Goal: Task Accomplishment & Management: Manage account settings

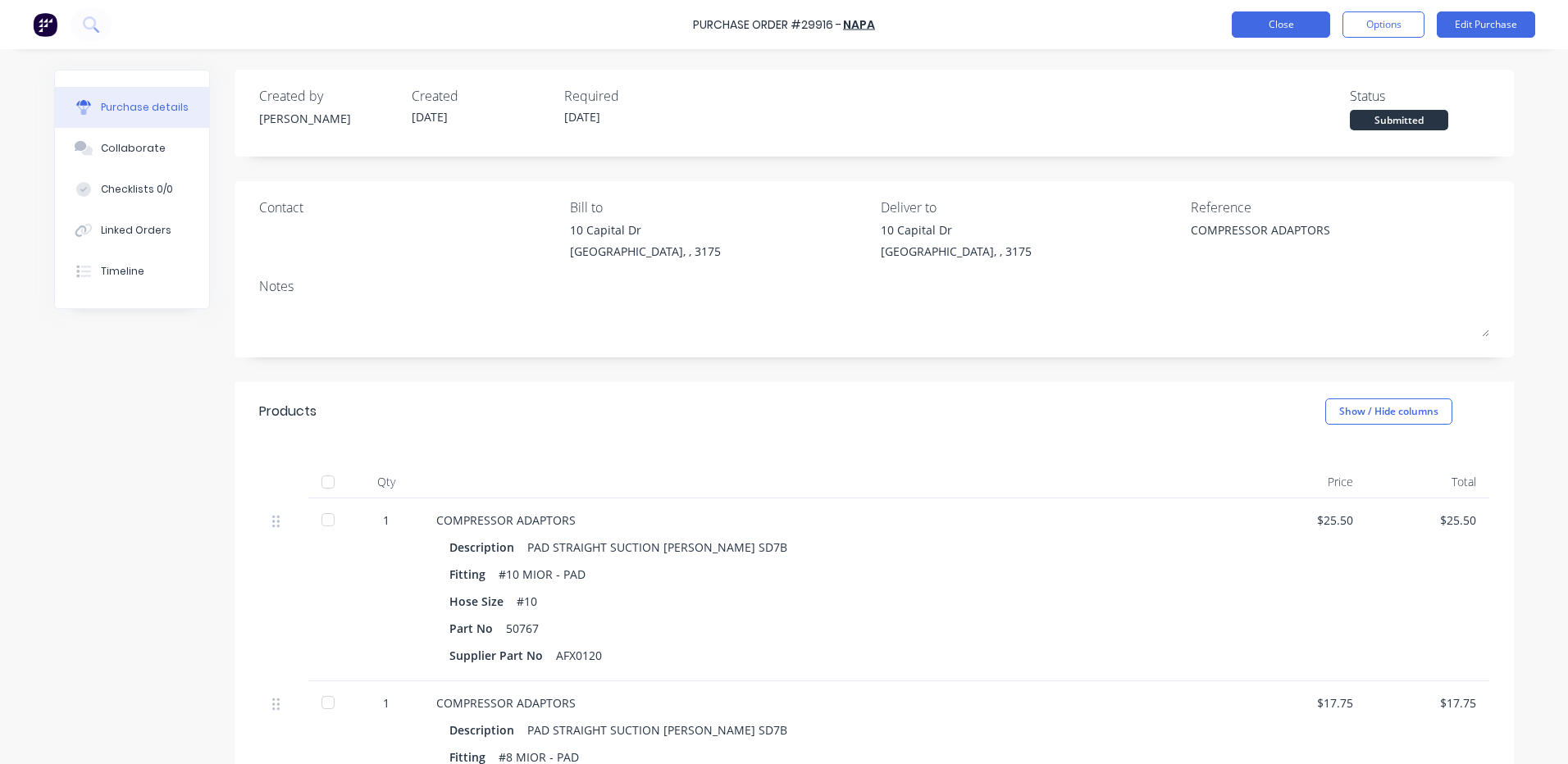
click at [1262, 20] on button "Close" at bounding box center [1281, 24] width 99 height 26
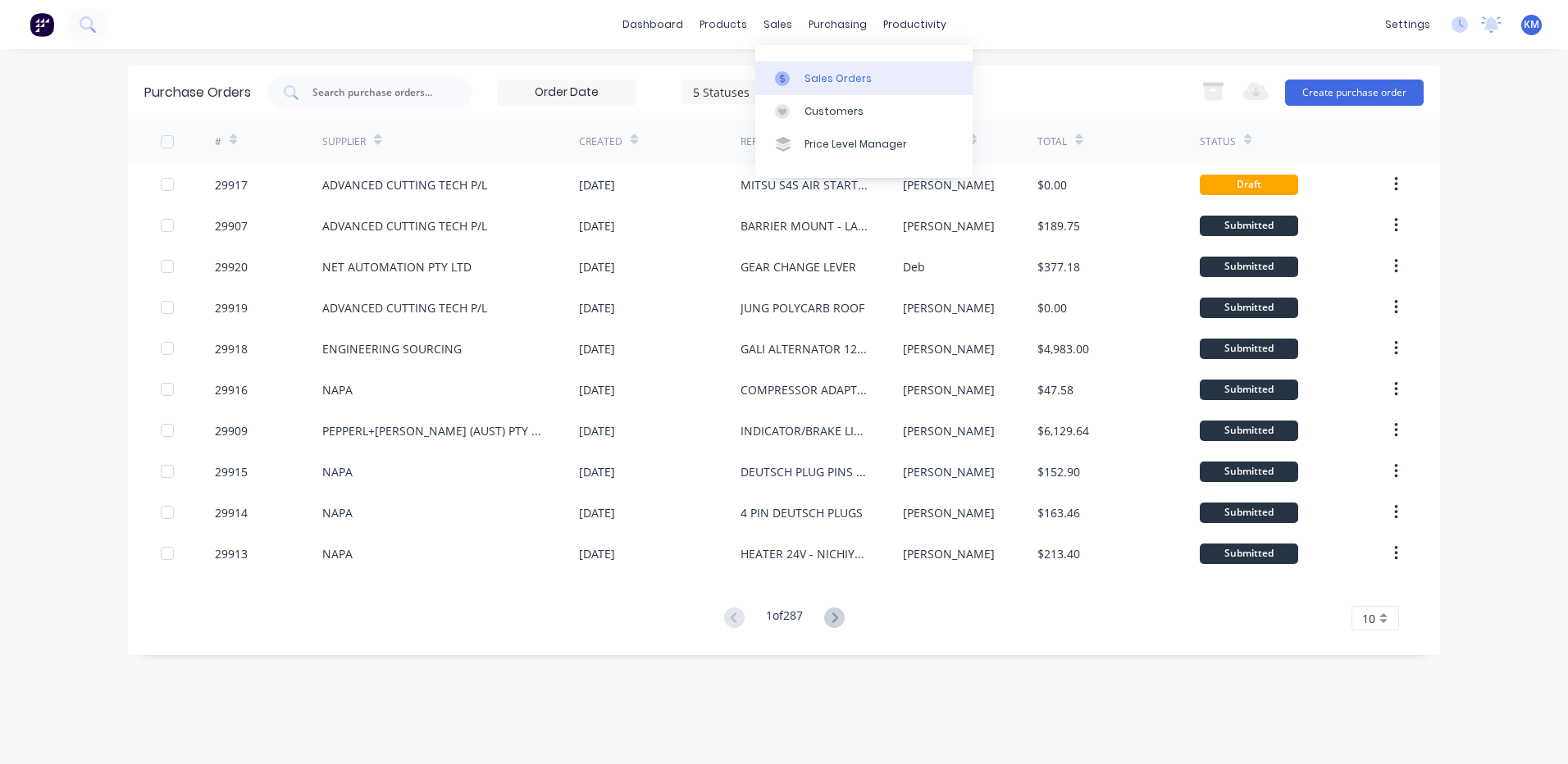
click at [784, 72] on icon at bounding box center [781, 79] width 15 height 15
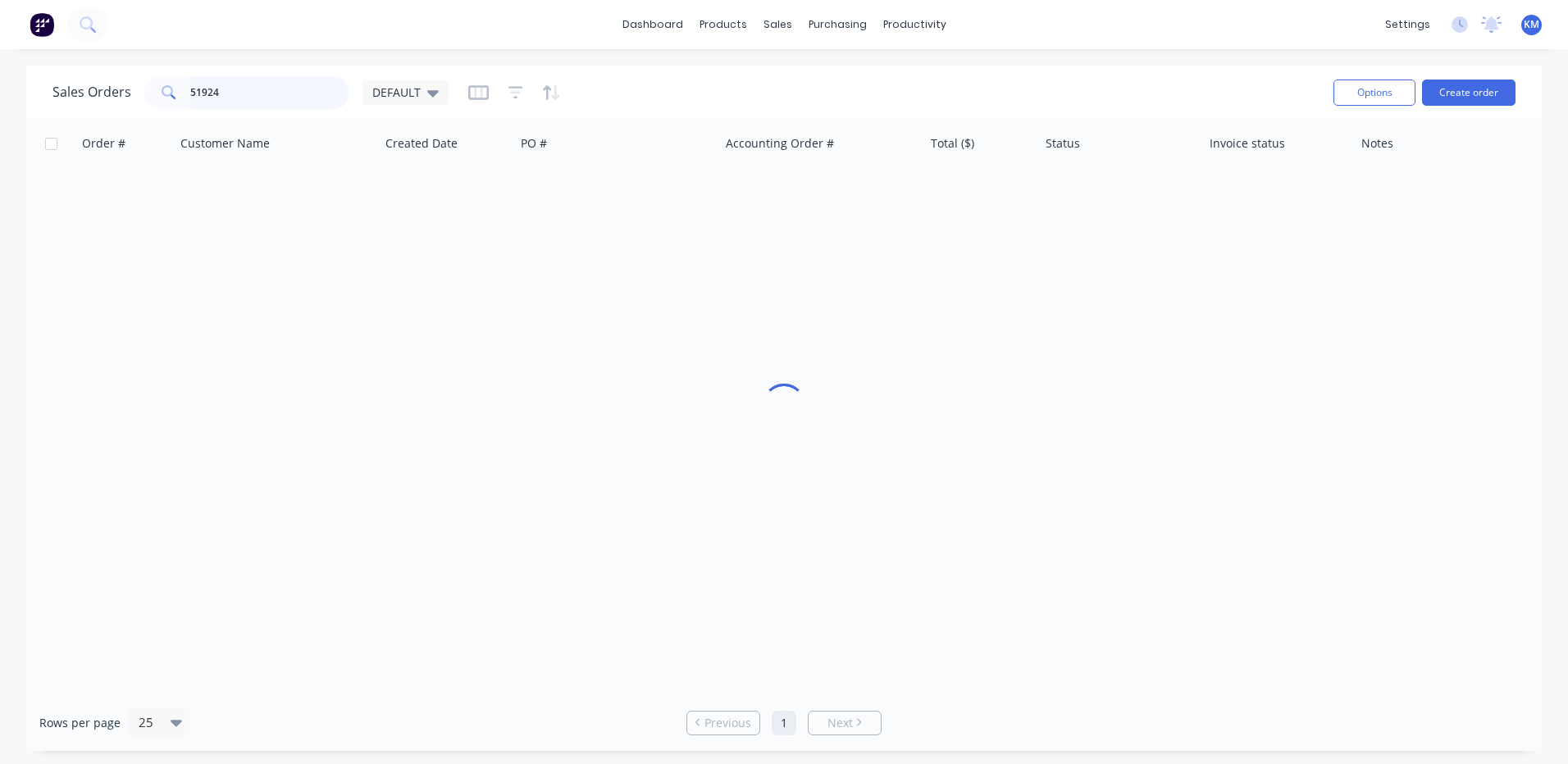
click at [311, 91] on input "51924" at bounding box center [270, 92] width 160 height 33
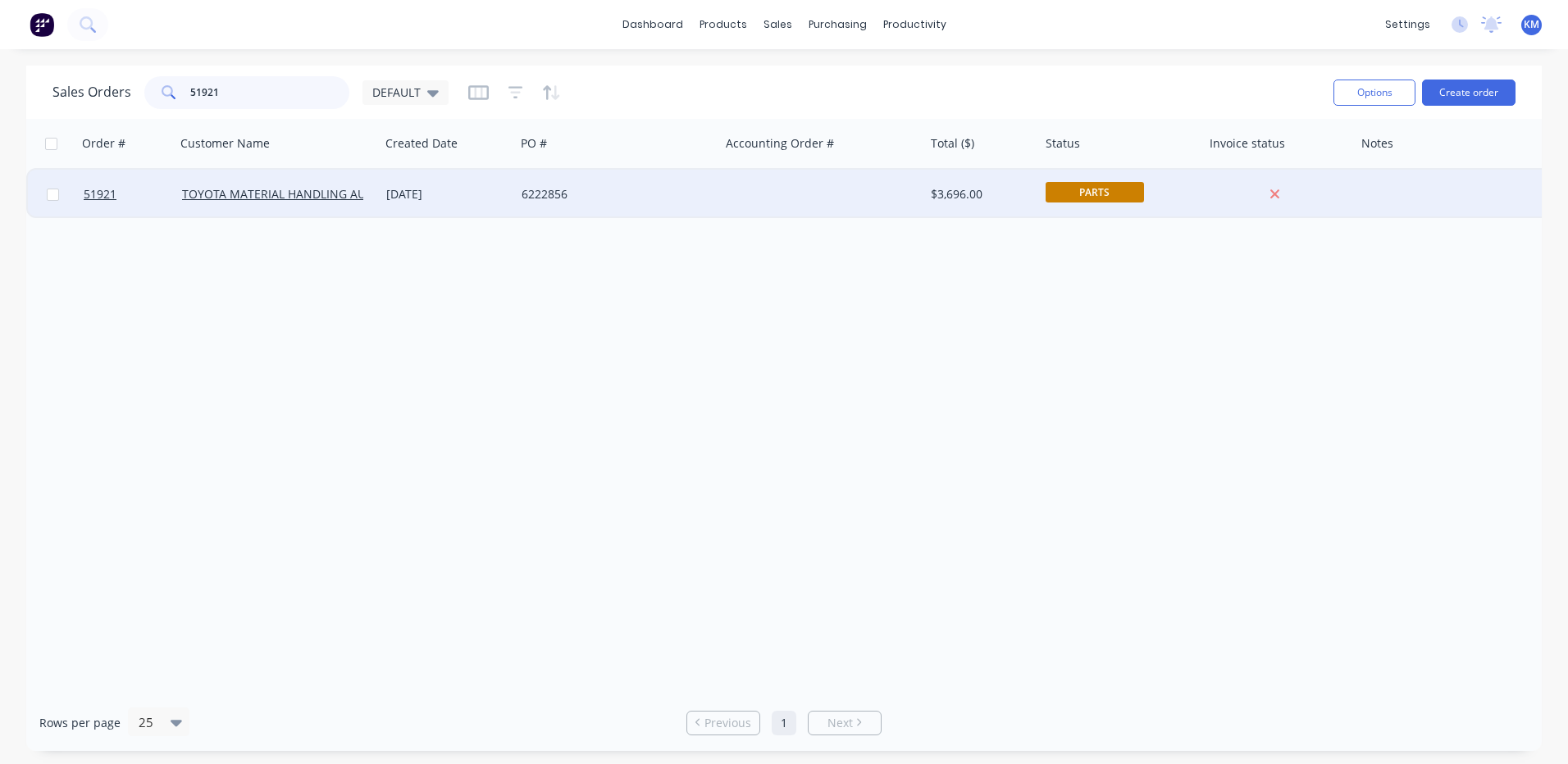
type input "51921"
click at [598, 203] on div "6222856" at bounding box center [617, 194] width 204 height 49
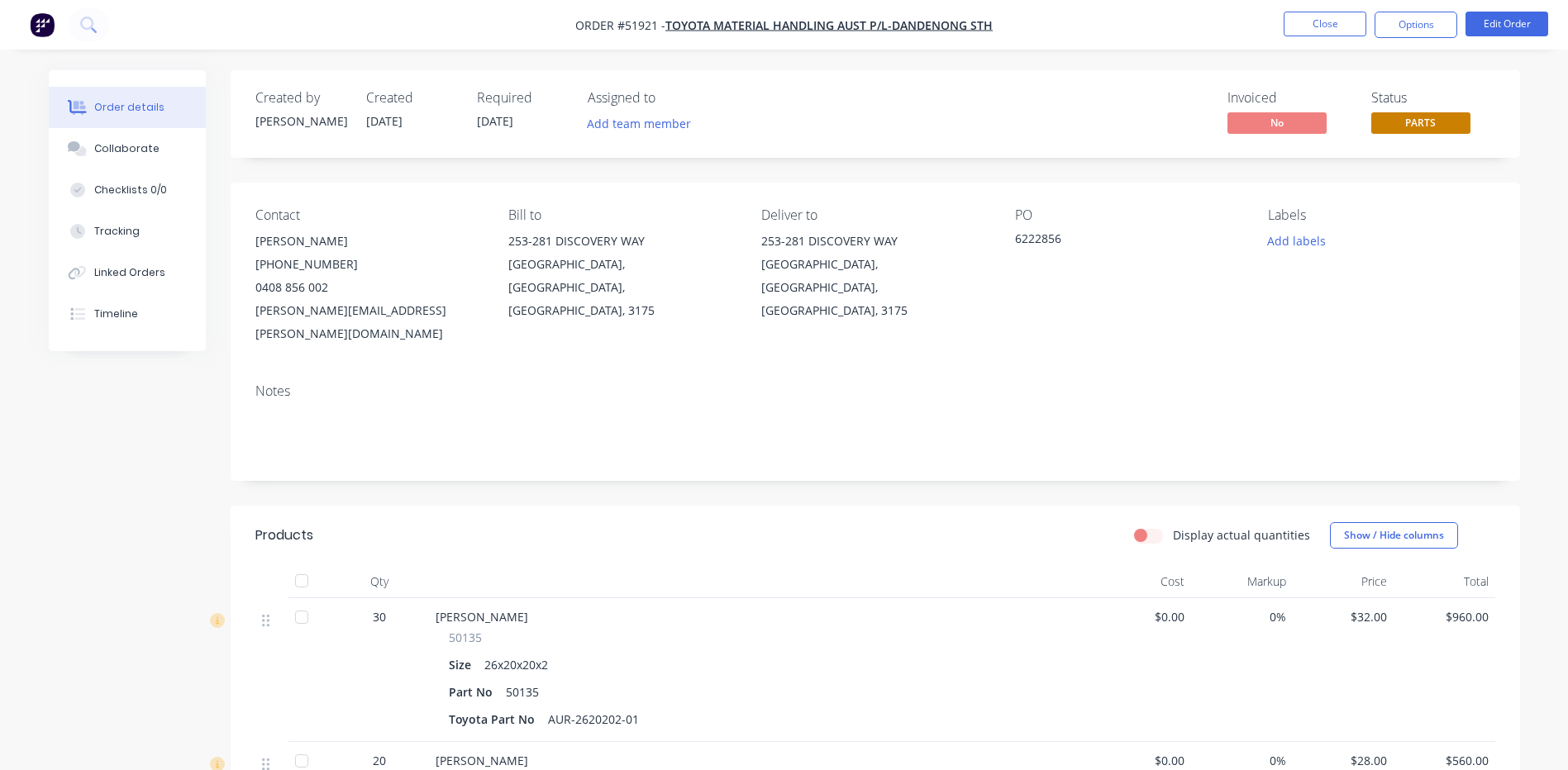
click at [1412, 125] on span "PARTS" at bounding box center [1422, 123] width 99 height 21
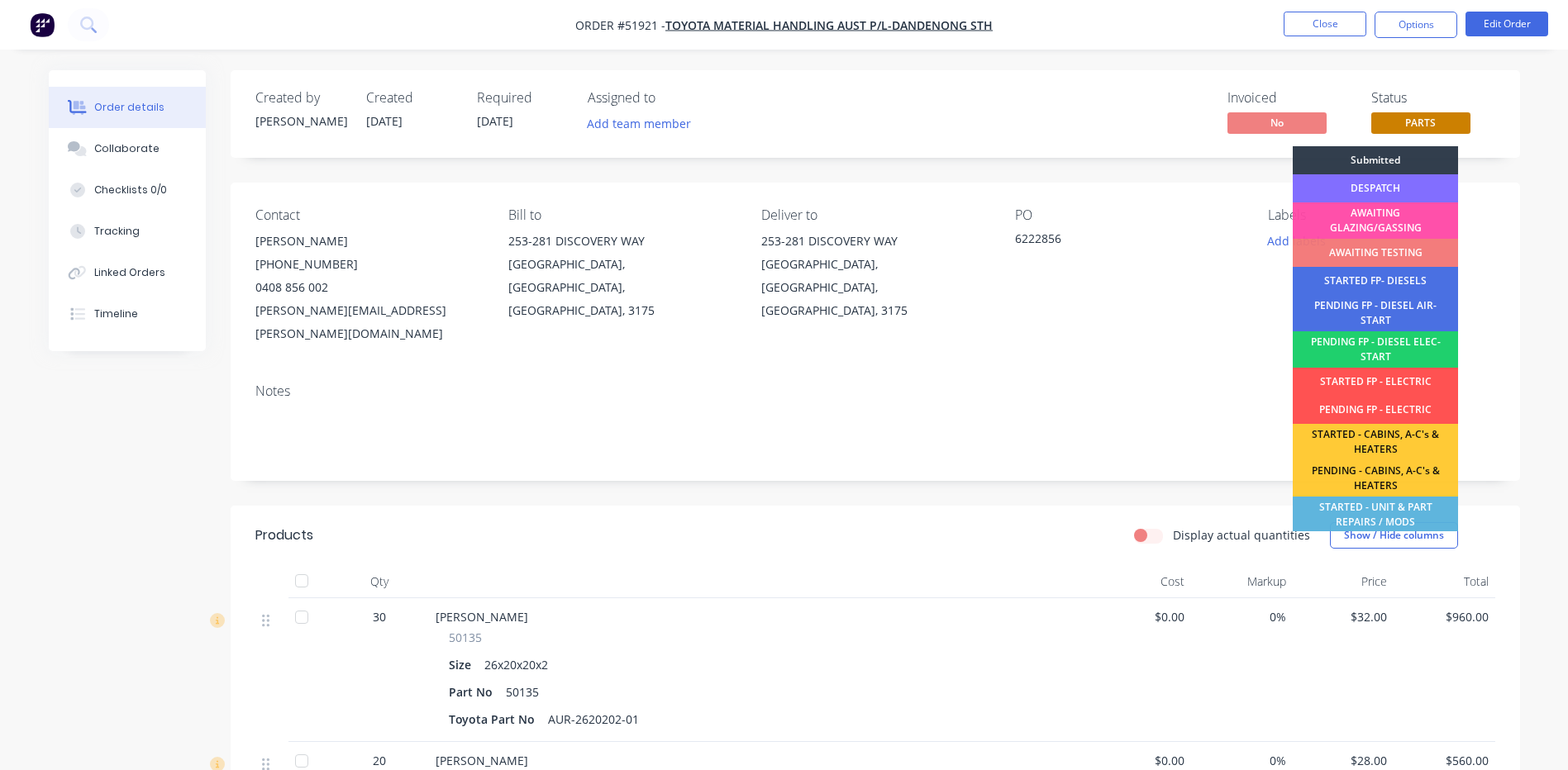
click at [1411, 189] on div "DESPATCH" at bounding box center [1376, 188] width 166 height 28
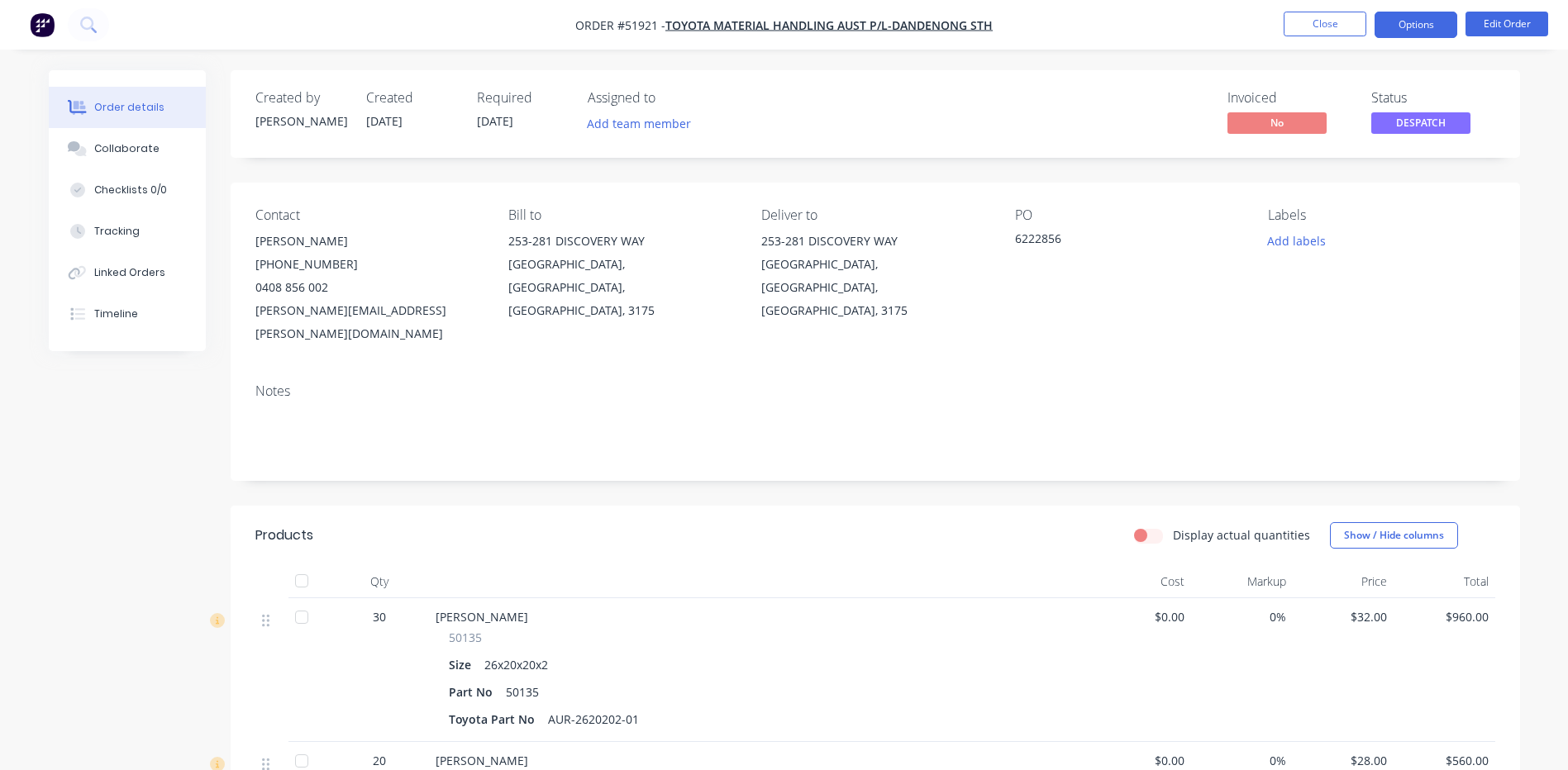
click at [1395, 35] on button "Options" at bounding box center [1415, 24] width 83 height 26
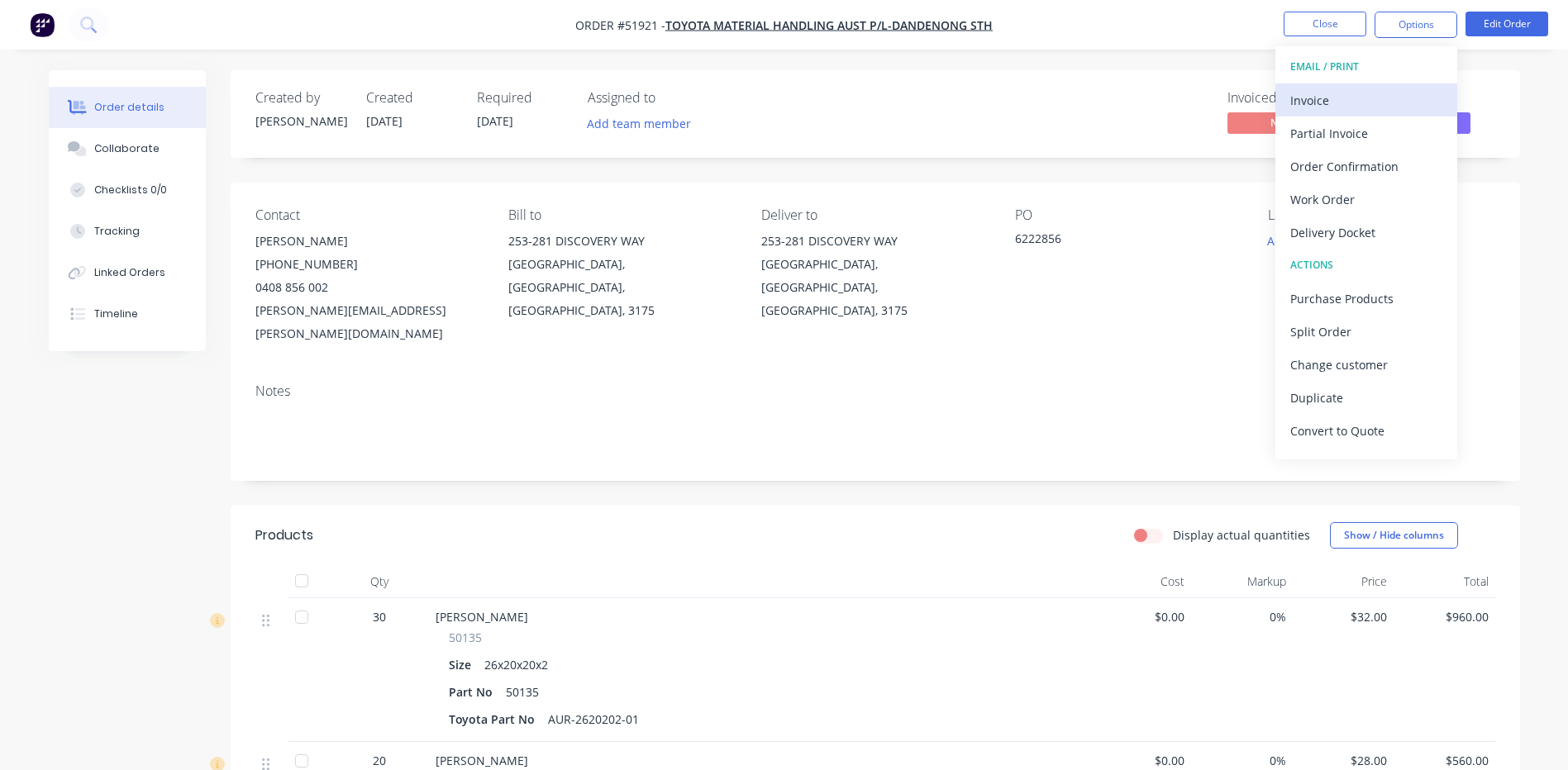
click at [1349, 87] on button "Invoice" at bounding box center [1367, 100] width 182 height 33
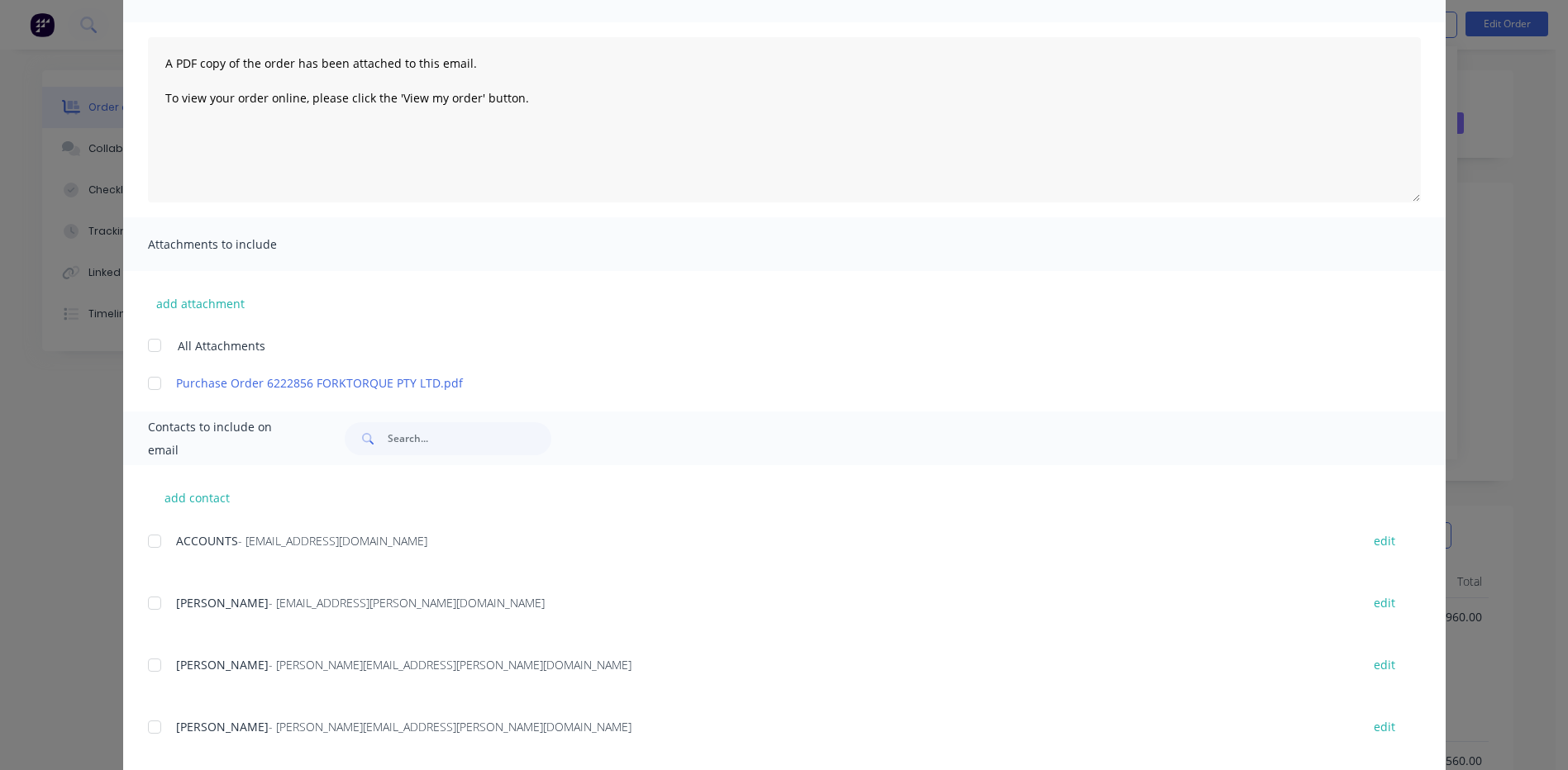
scroll to position [165, 0]
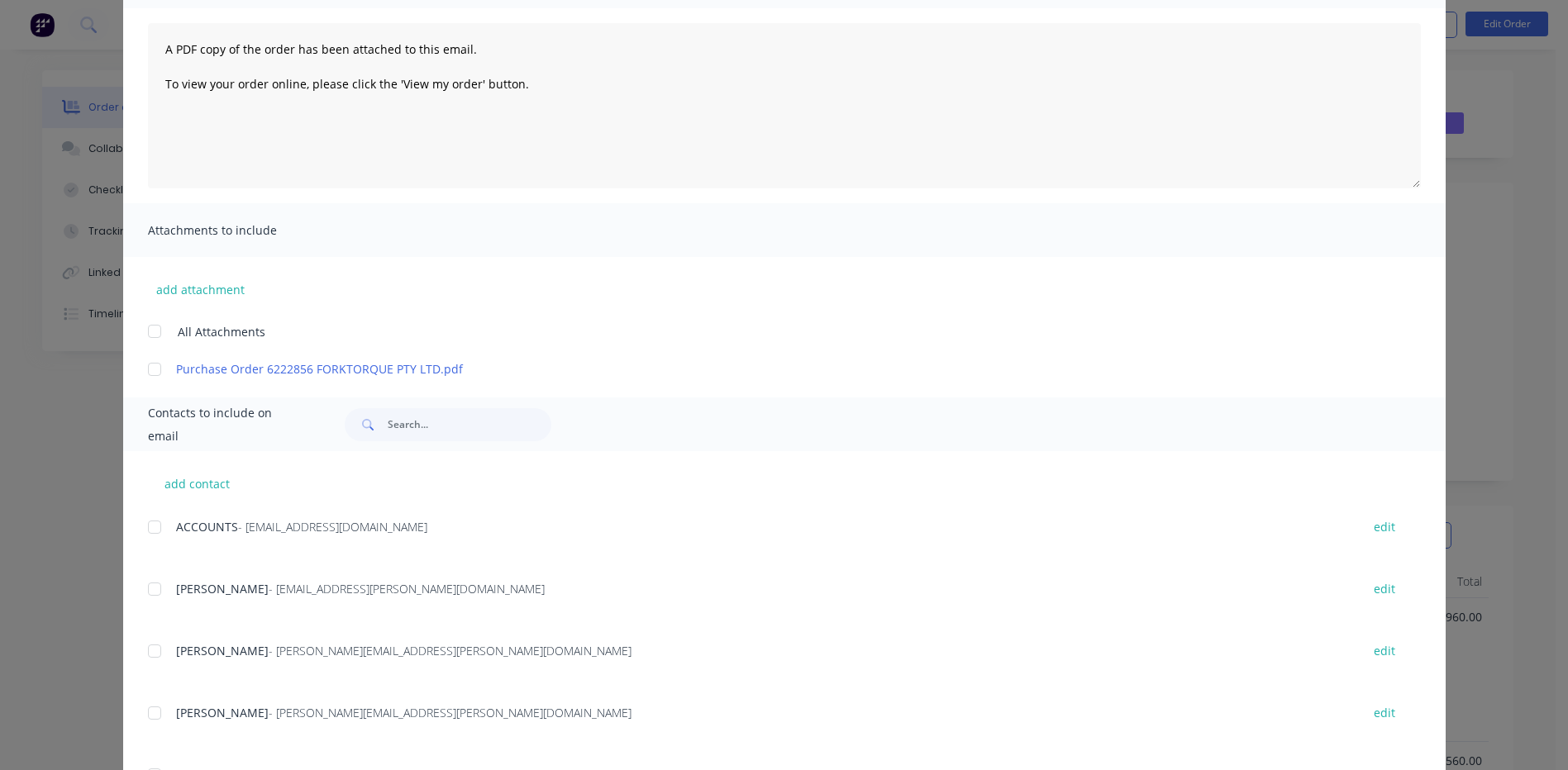
click at [165, 375] on div "Purchase Order 6222856 FORKTORQUE PTY LTD.pdf" at bounding box center [797, 369] width 1298 height 17
click at [153, 517] on div at bounding box center [154, 527] width 33 height 33
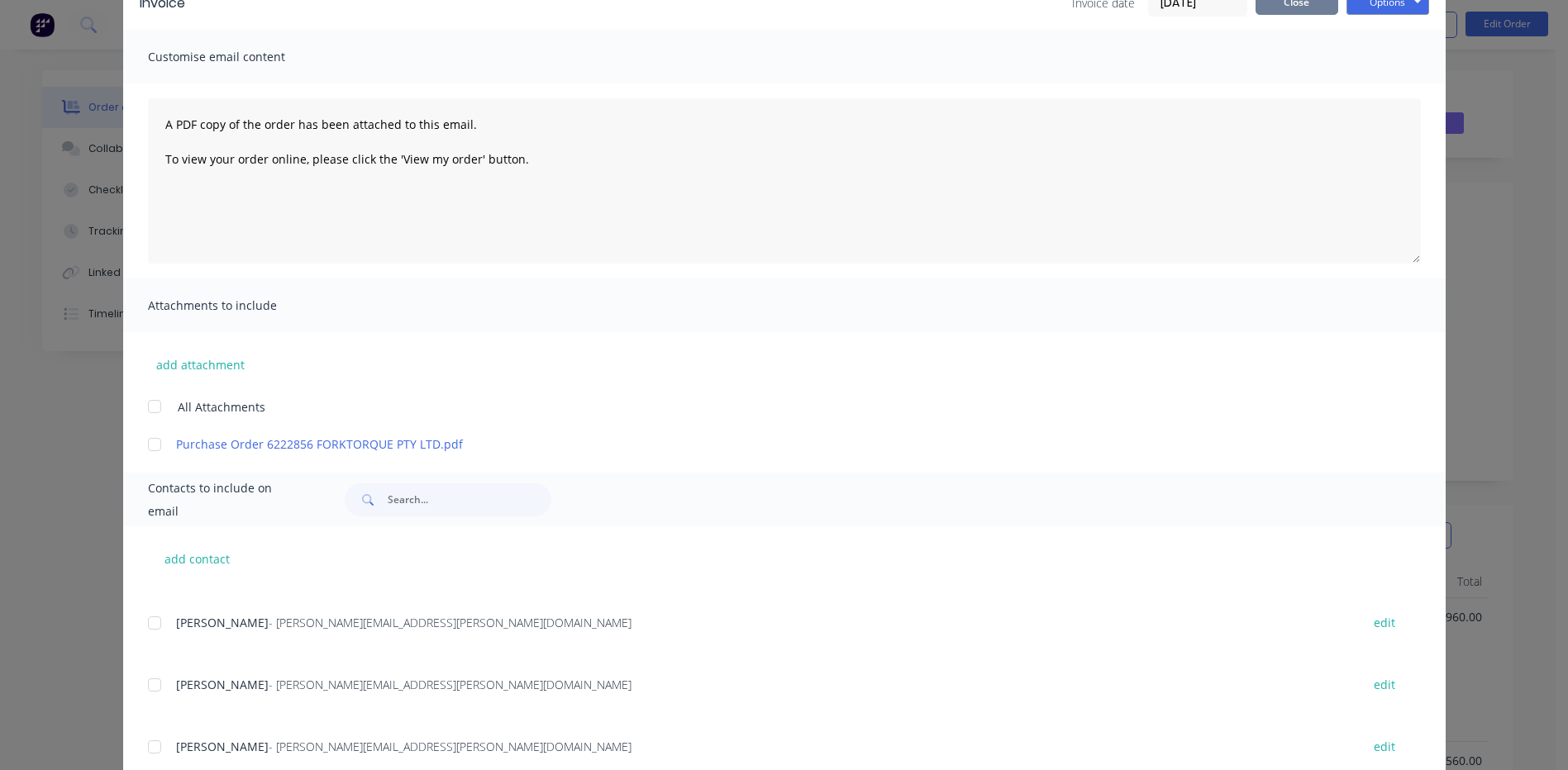
scroll to position [0, 0]
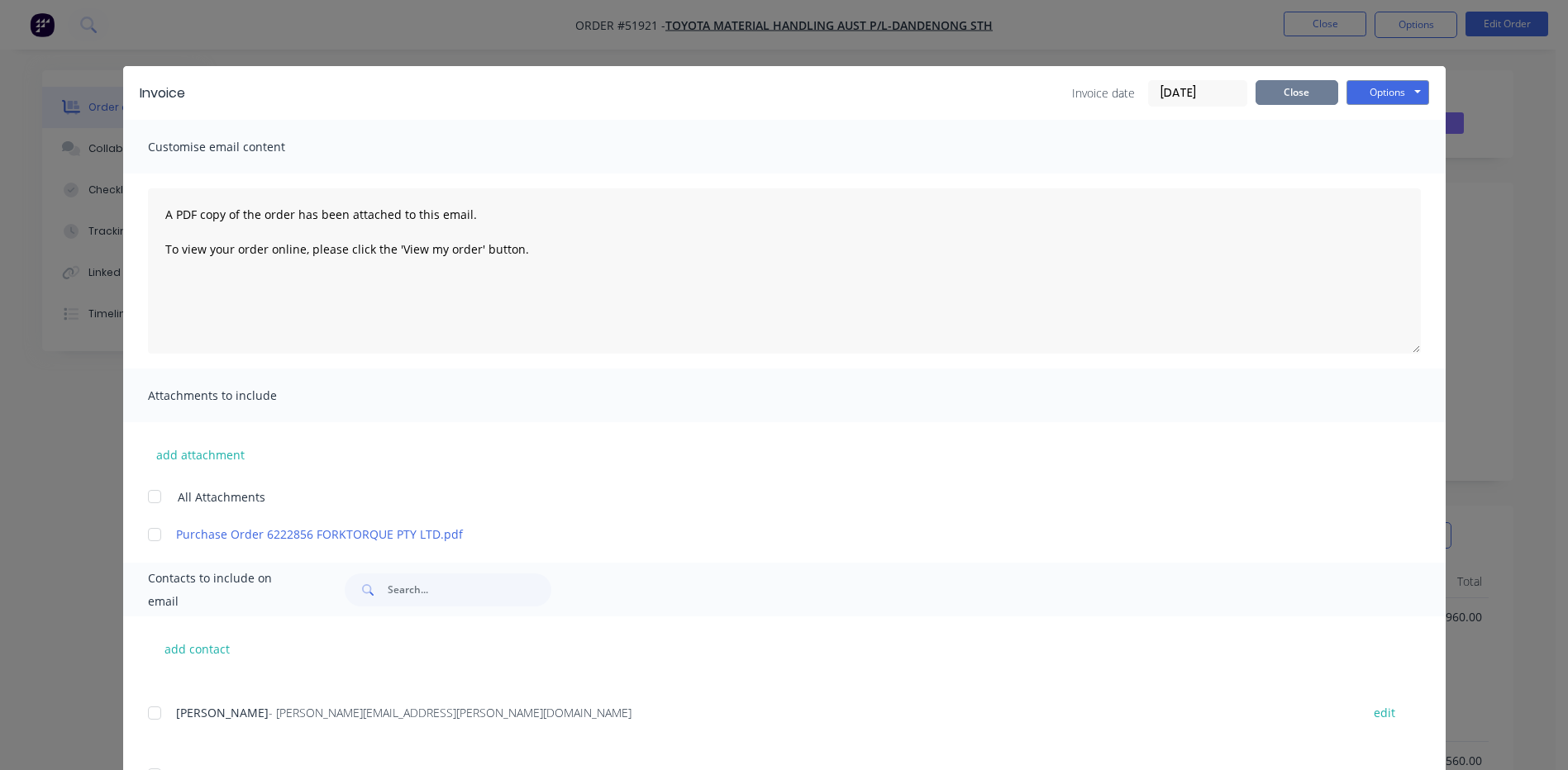
click at [1256, 96] on button "Close" at bounding box center [1297, 92] width 83 height 24
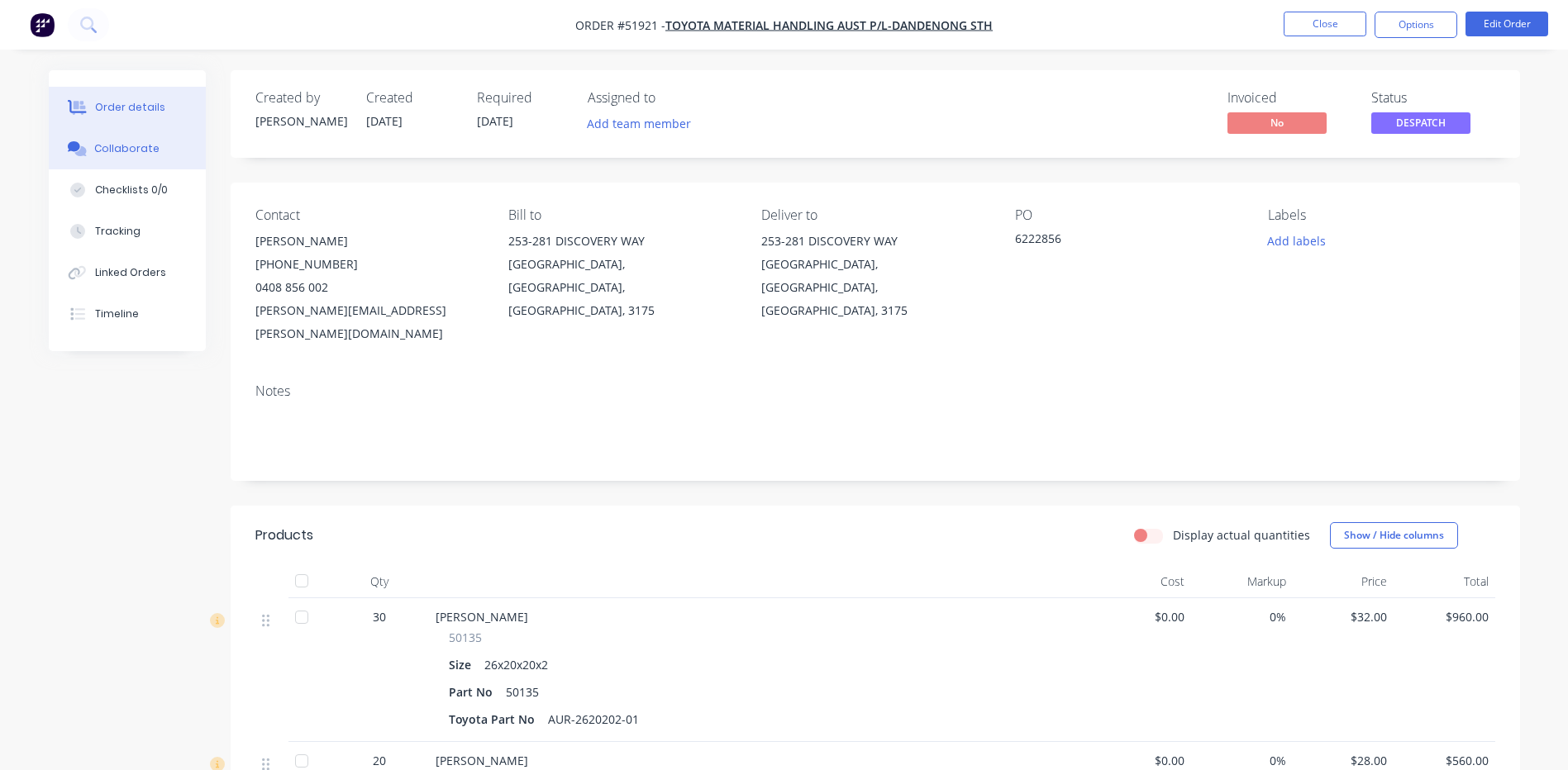
click at [95, 145] on div "Collaborate" at bounding box center [126, 148] width 65 height 15
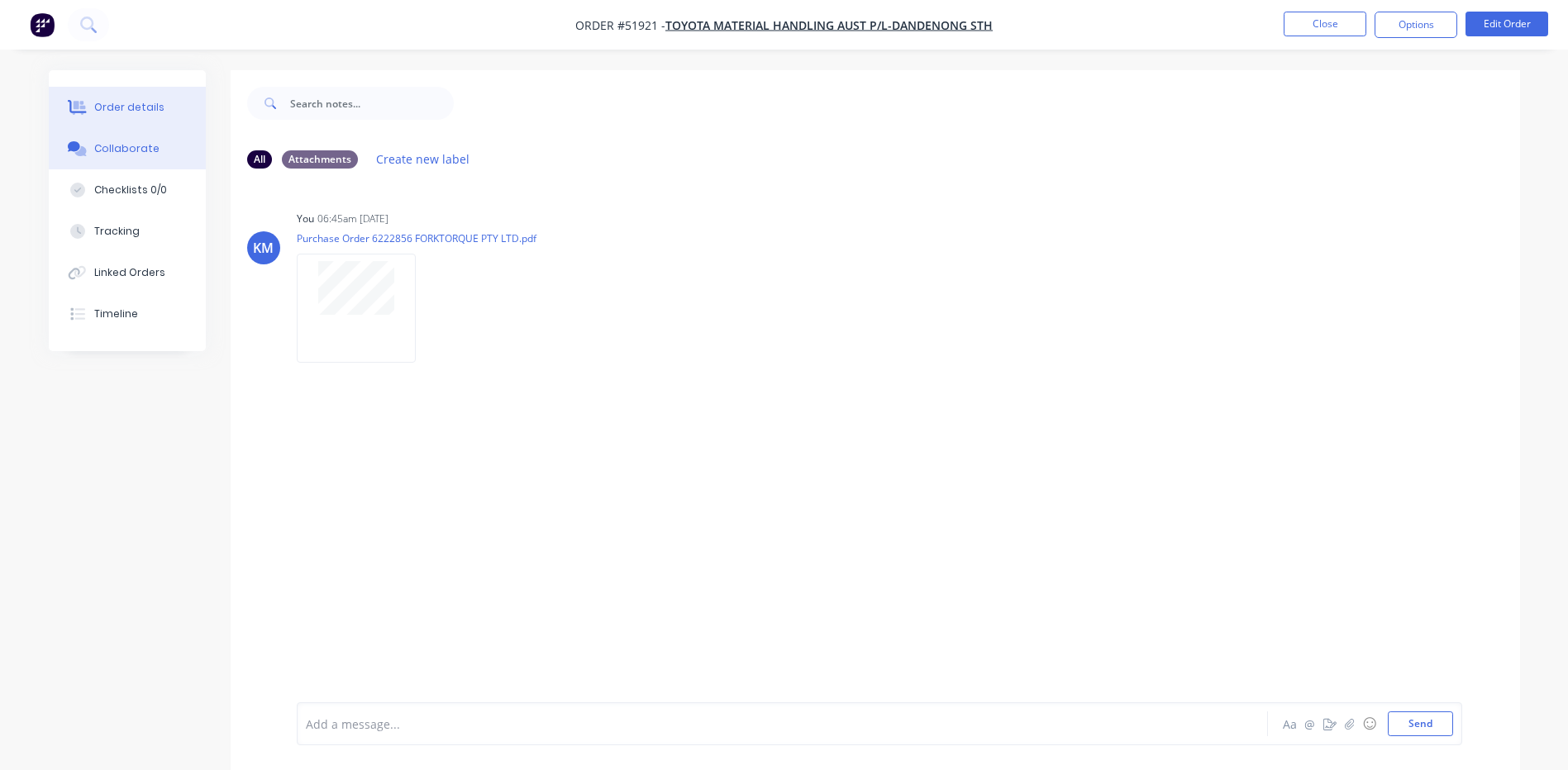
click at [148, 120] on button "Order details" at bounding box center [127, 107] width 157 height 41
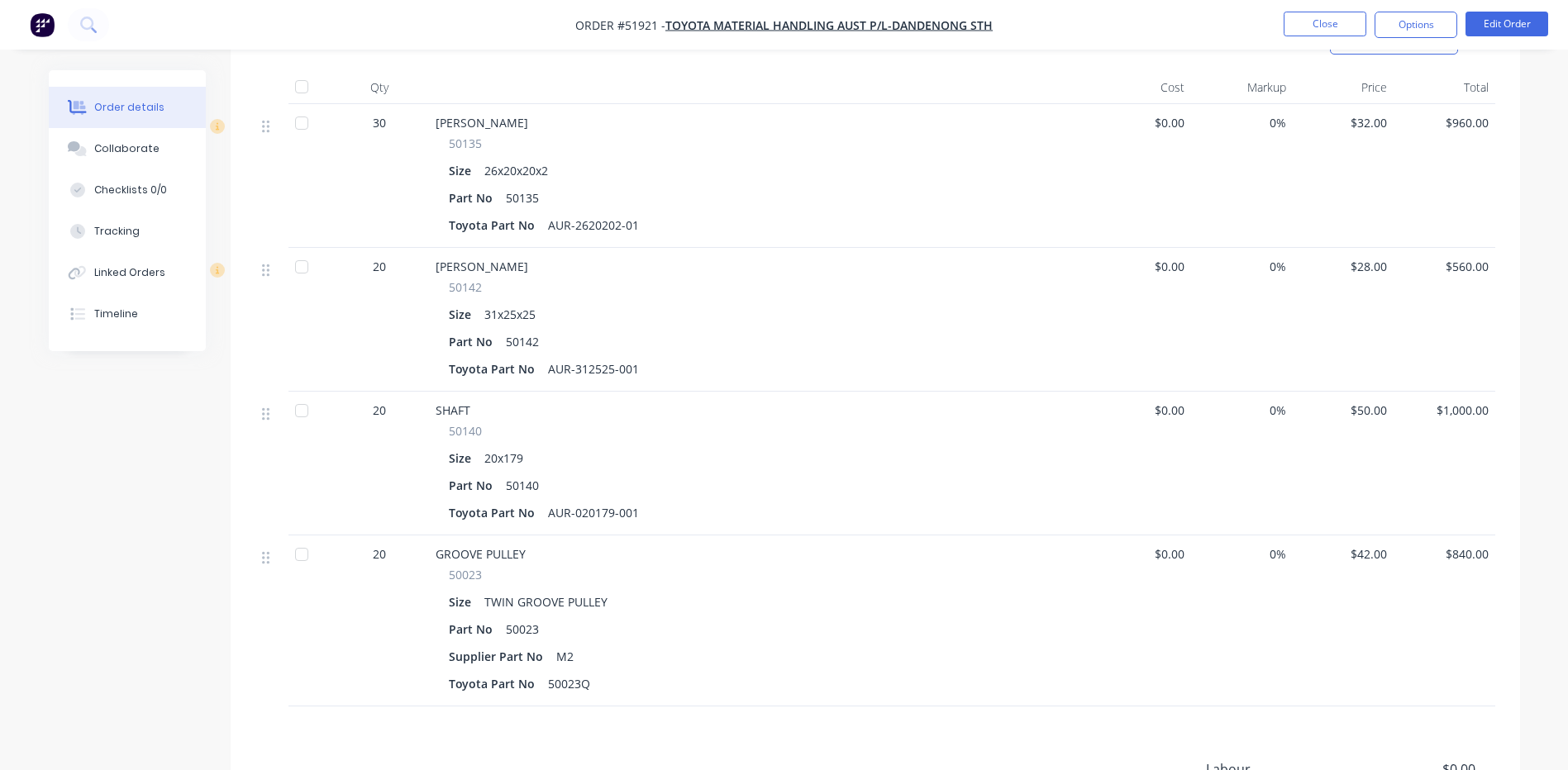
scroll to position [496, 0]
click at [1304, 20] on button "Close" at bounding box center [1325, 24] width 83 height 24
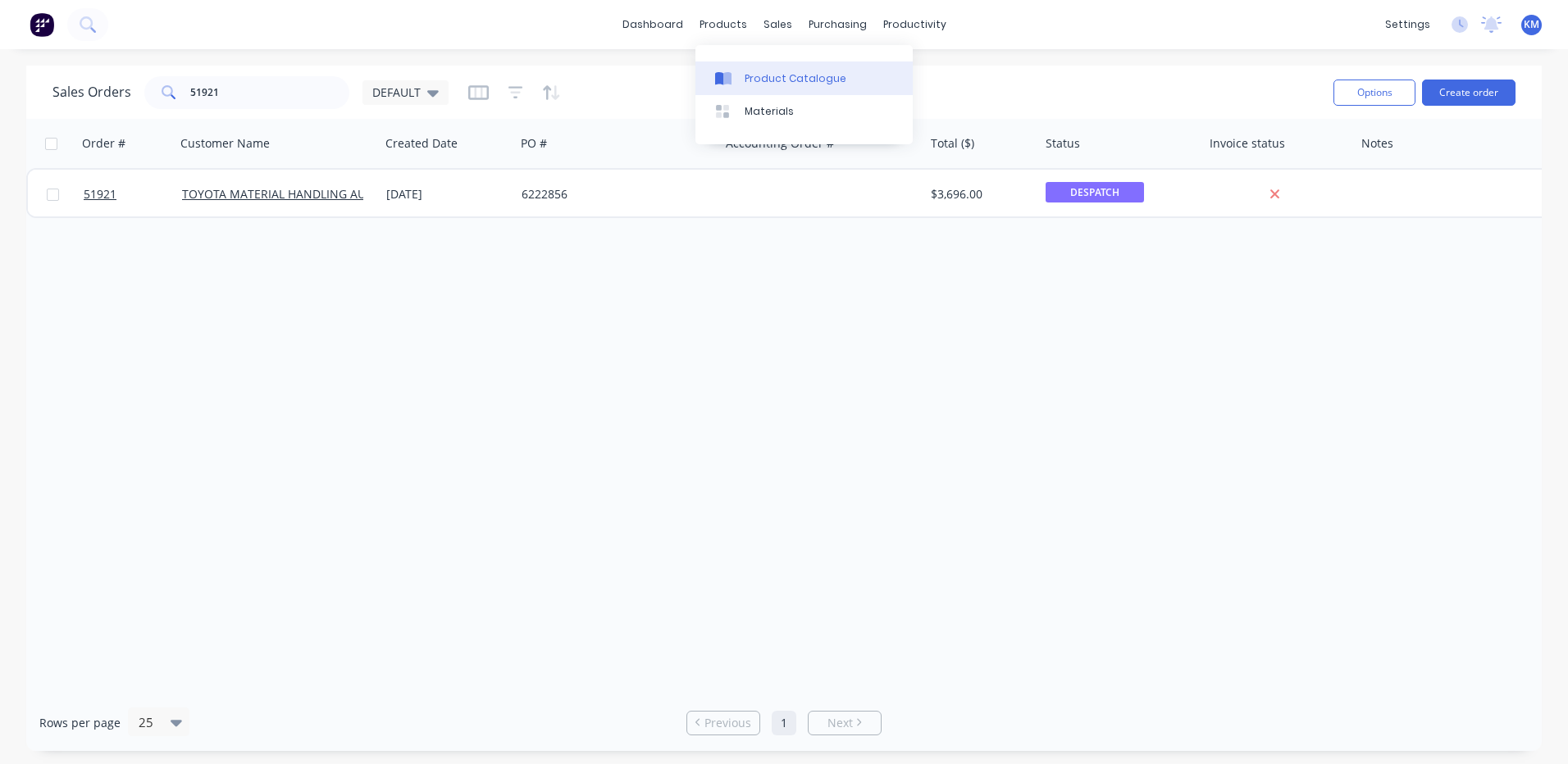
click at [740, 73] on link "Product Catalogue" at bounding box center [803, 78] width 217 height 33
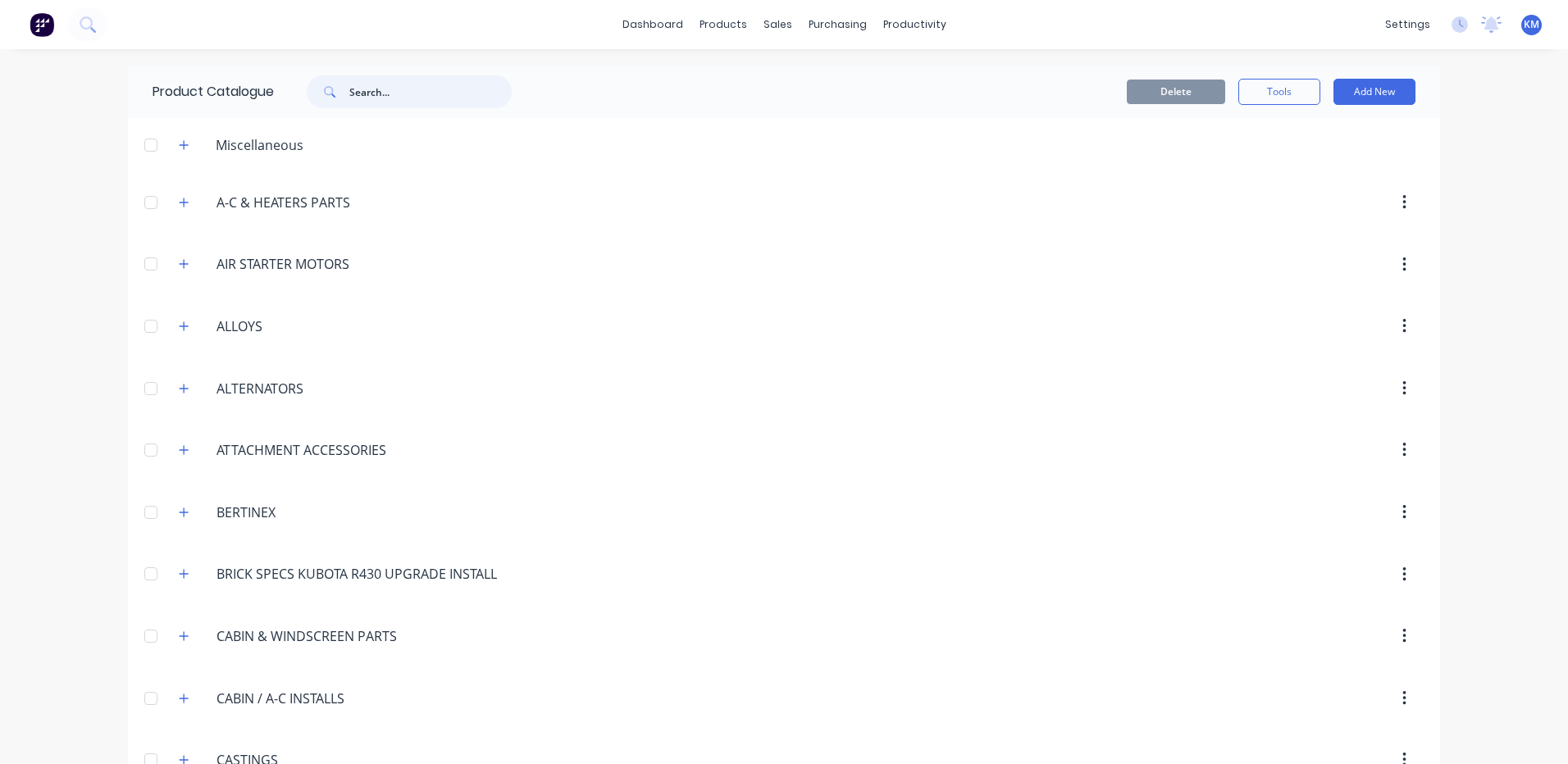
click at [383, 103] on input "text" at bounding box center [430, 92] width 163 height 33
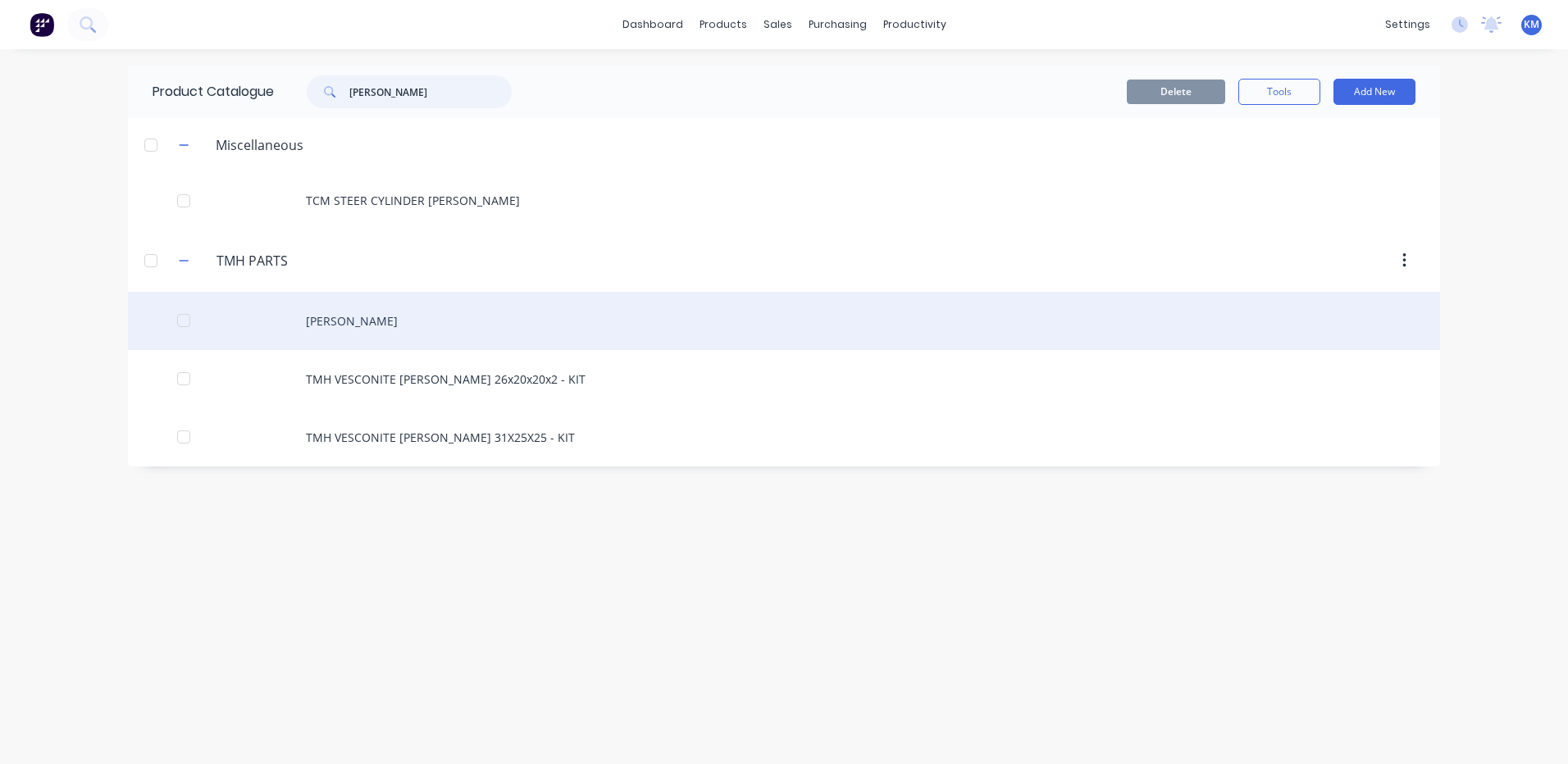
type input "[PERSON_NAME]"
click at [443, 309] on div "[PERSON_NAME]" at bounding box center [784, 321] width 1312 height 58
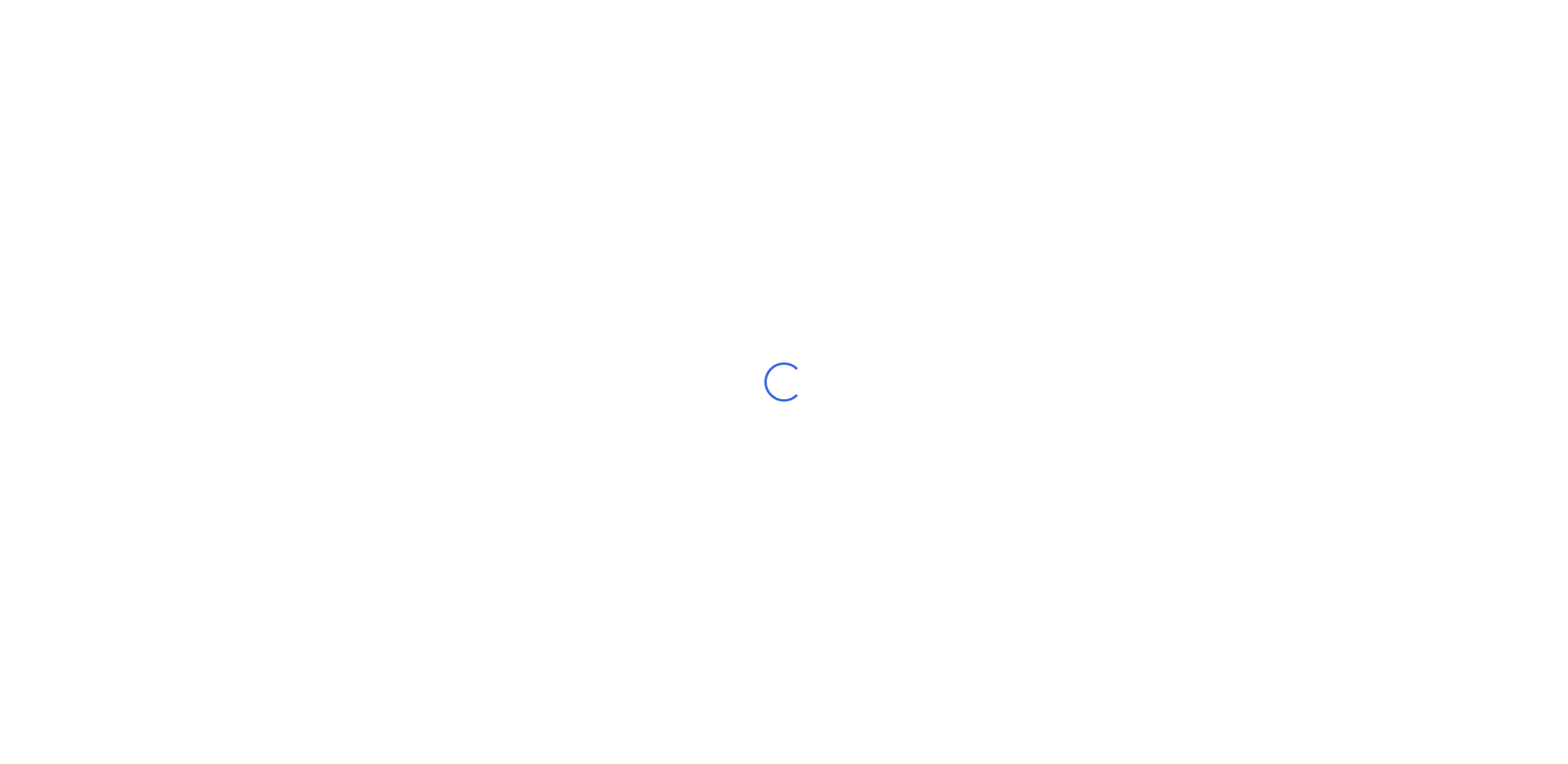
type textarea "x"
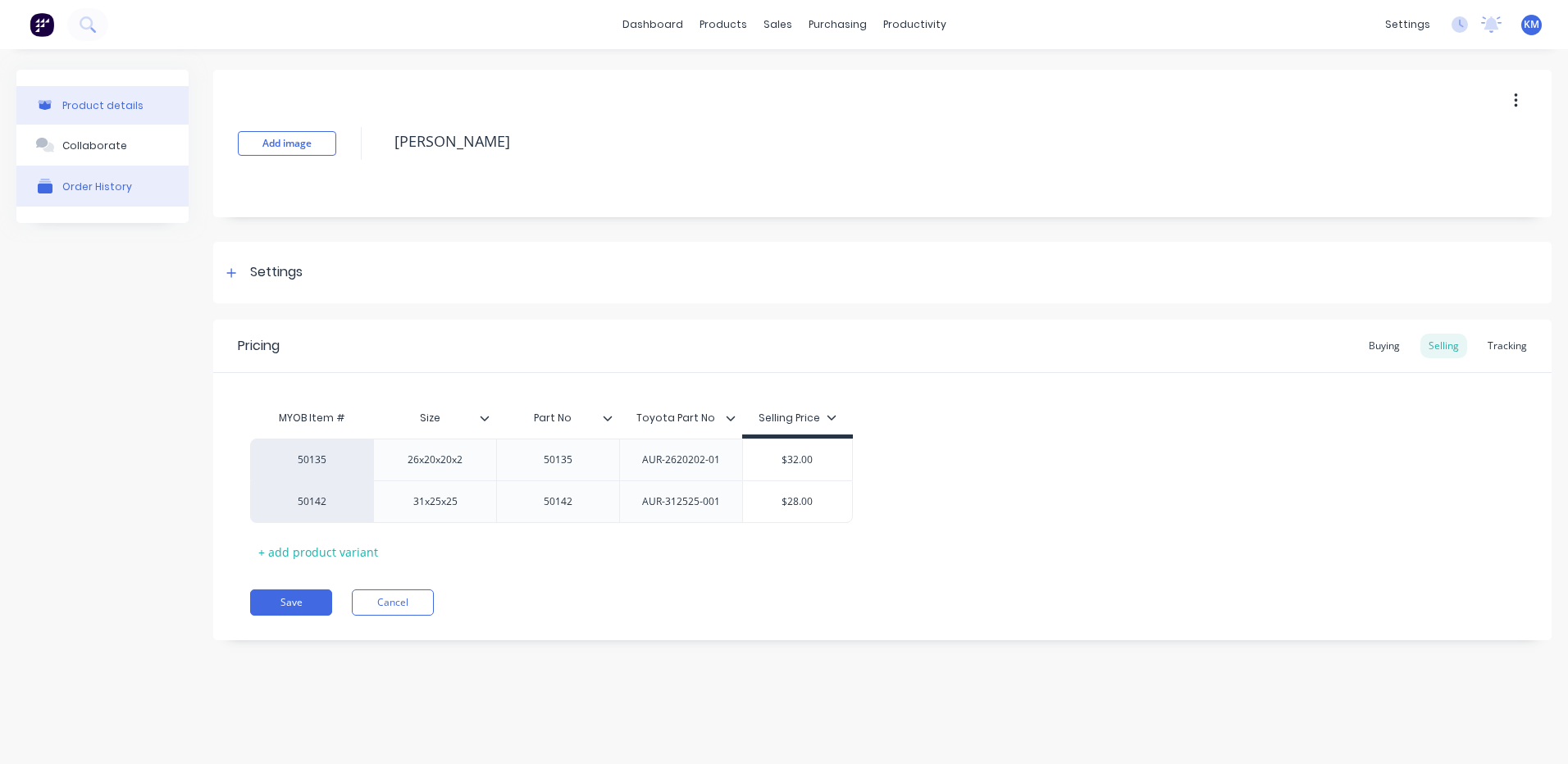
click at [131, 187] on button "Order History" at bounding box center [102, 186] width 172 height 41
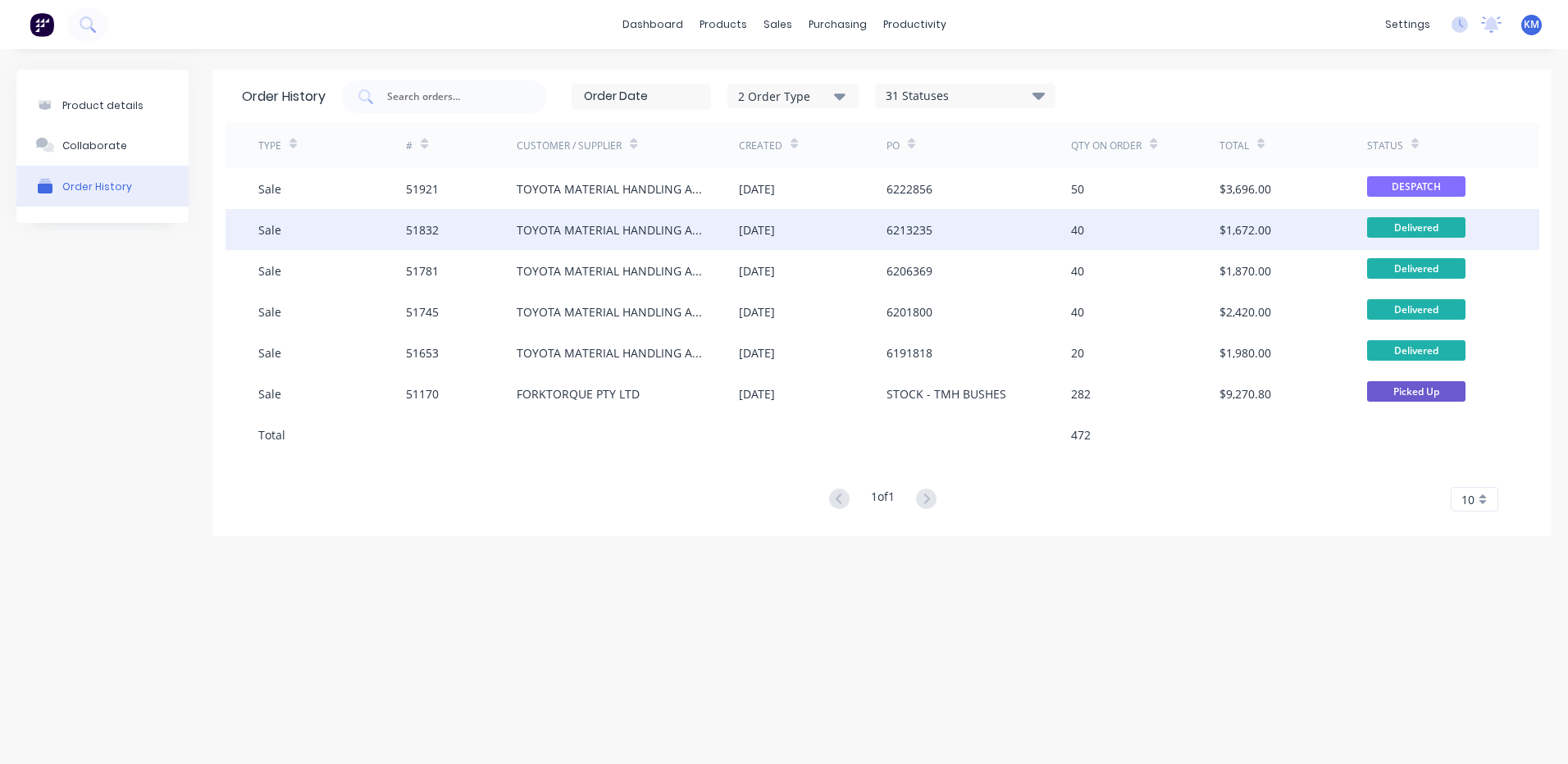
click at [597, 222] on div "TOYOTA MATERIAL HANDLING AUST P/L-DANDENONG STH" at bounding box center [611, 230] width 188 height 17
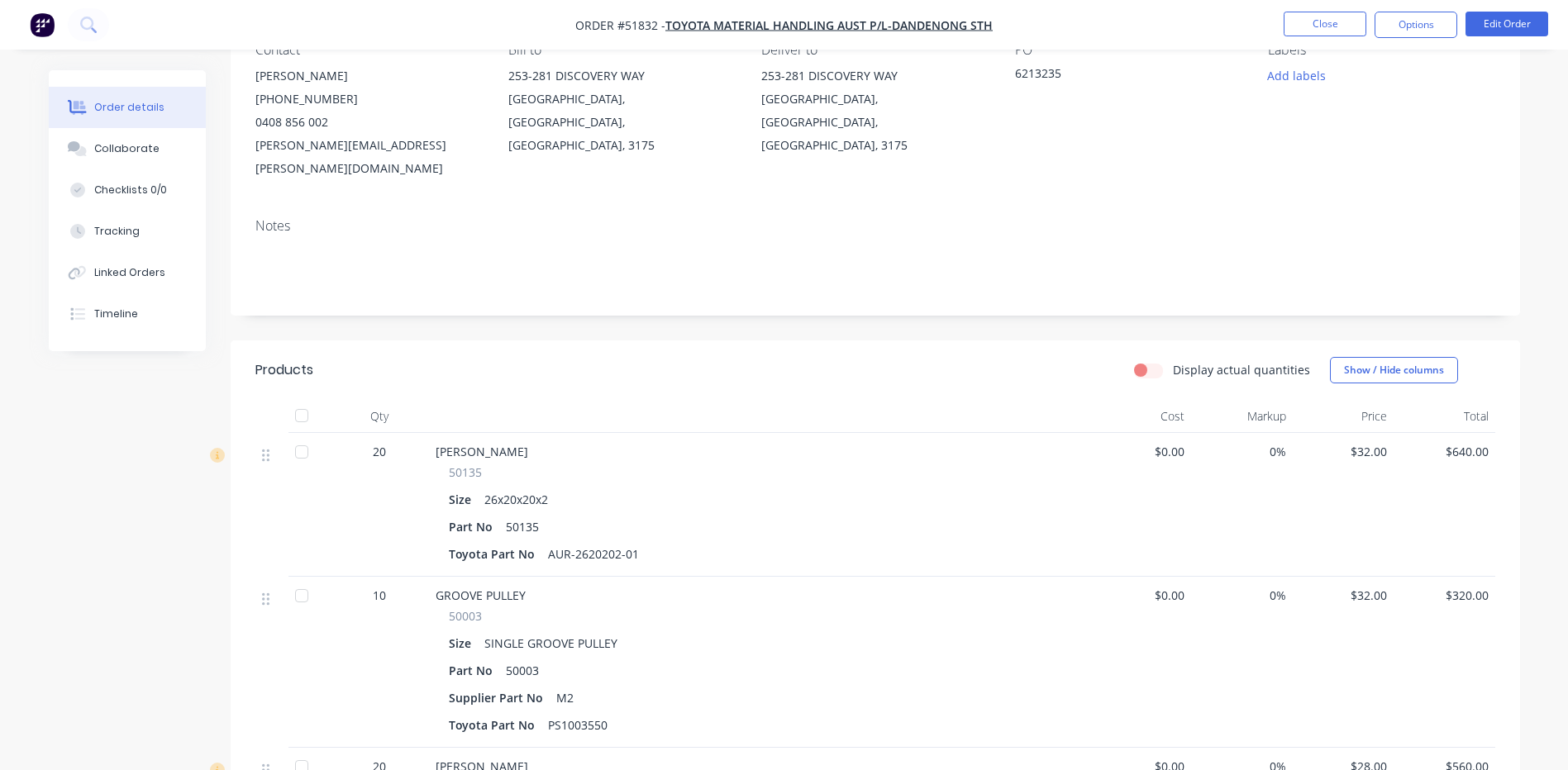
scroll to position [413, 0]
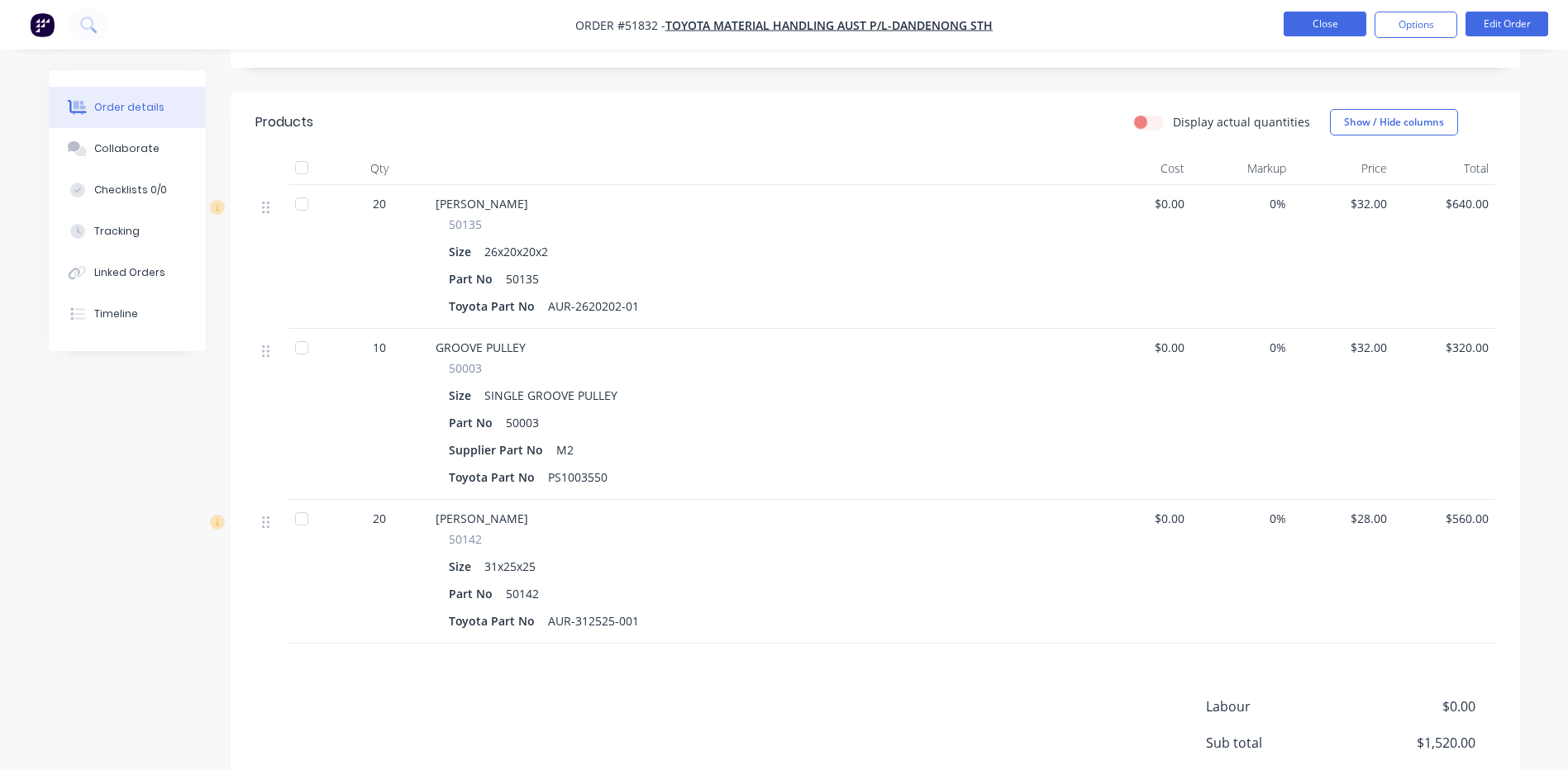
click at [1305, 24] on button "Close" at bounding box center [1325, 24] width 83 height 24
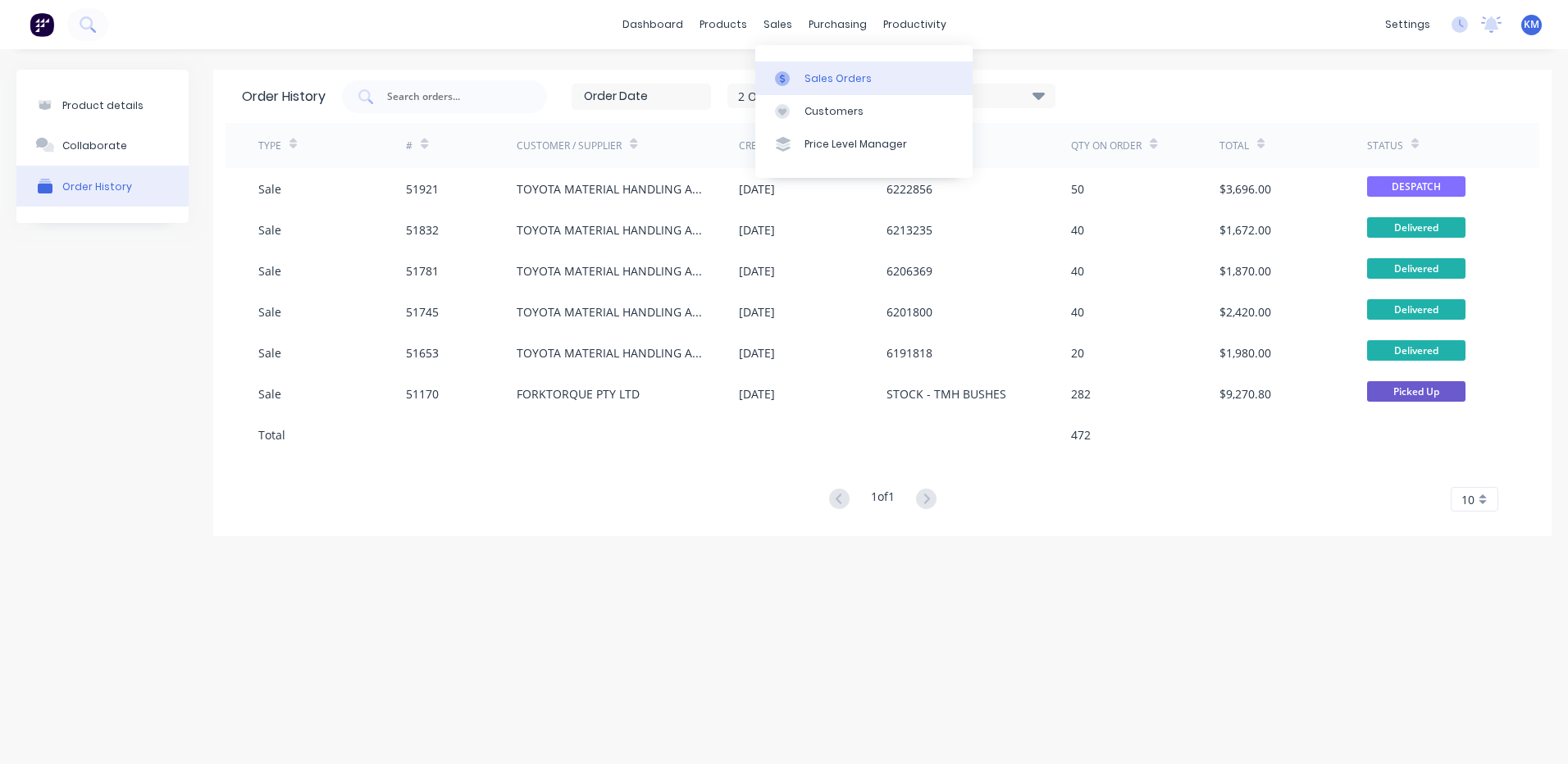
click at [806, 72] on div "Sales Orders" at bounding box center [838, 79] width 67 height 15
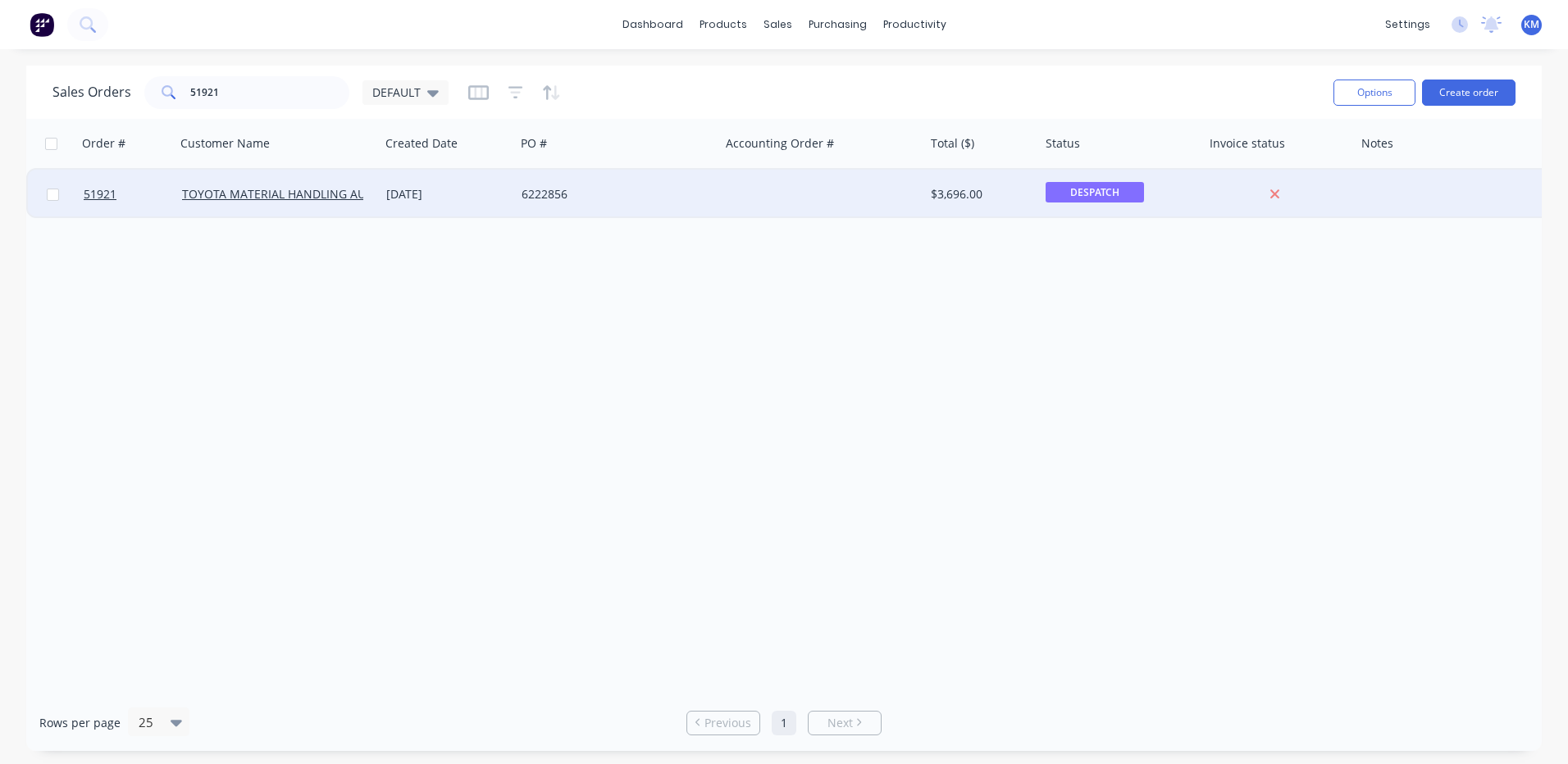
click at [489, 195] on div "[DATE]" at bounding box center [447, 194] width 122 height 16
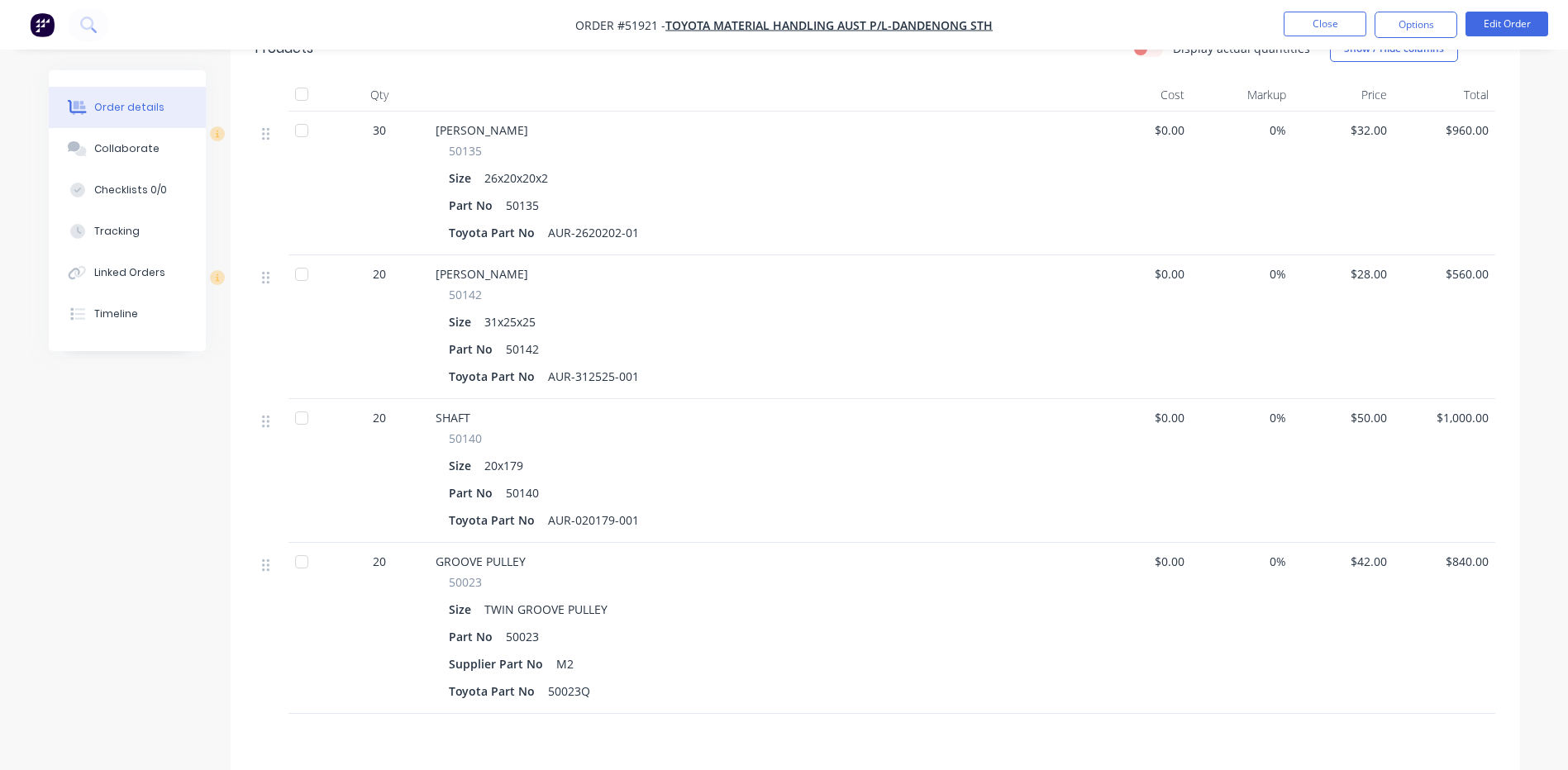
scroll to position [496, 0]
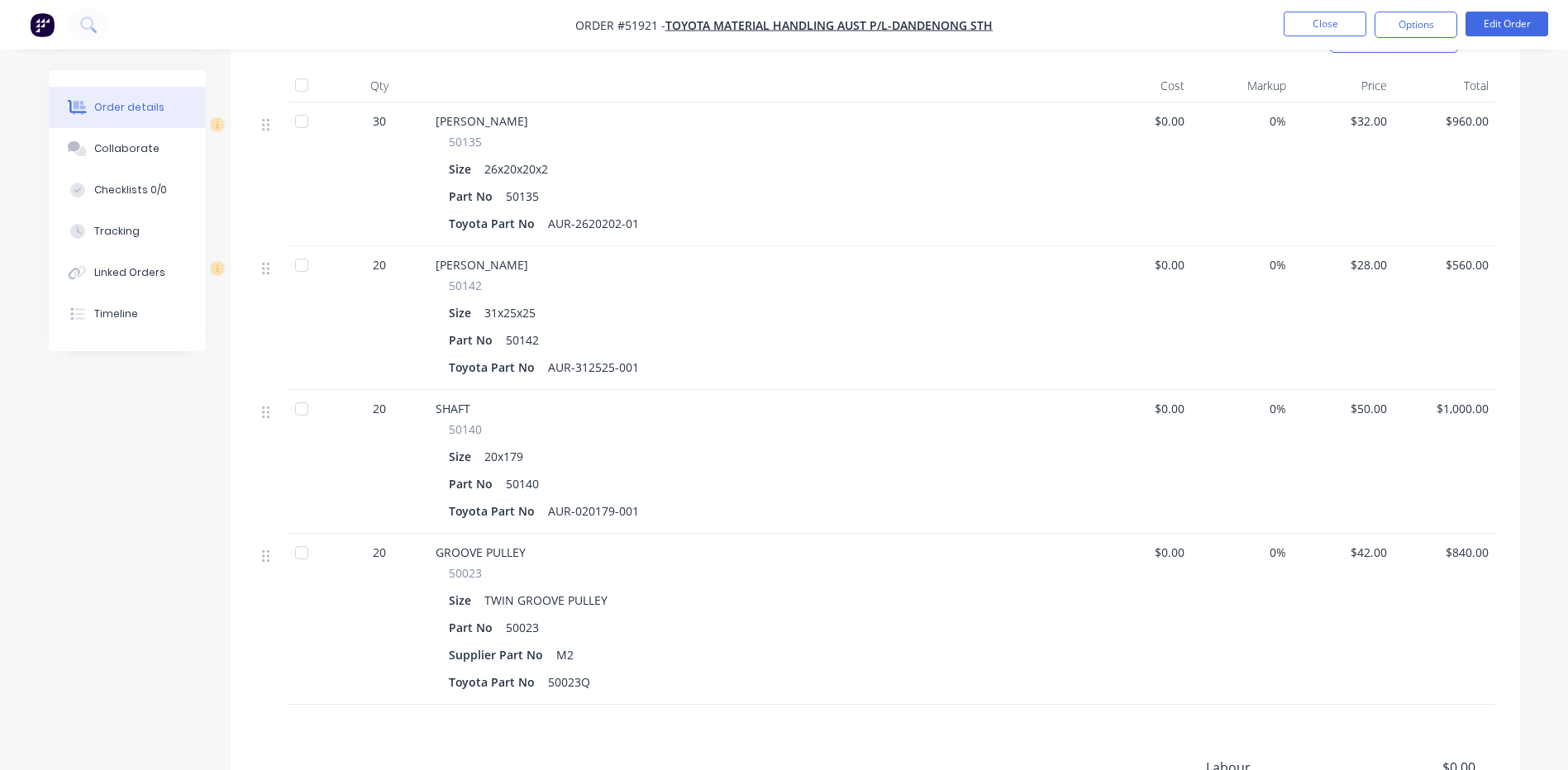
click at [655, 277] on div "50142" at bounding box center [759, 286] width 621 height 17
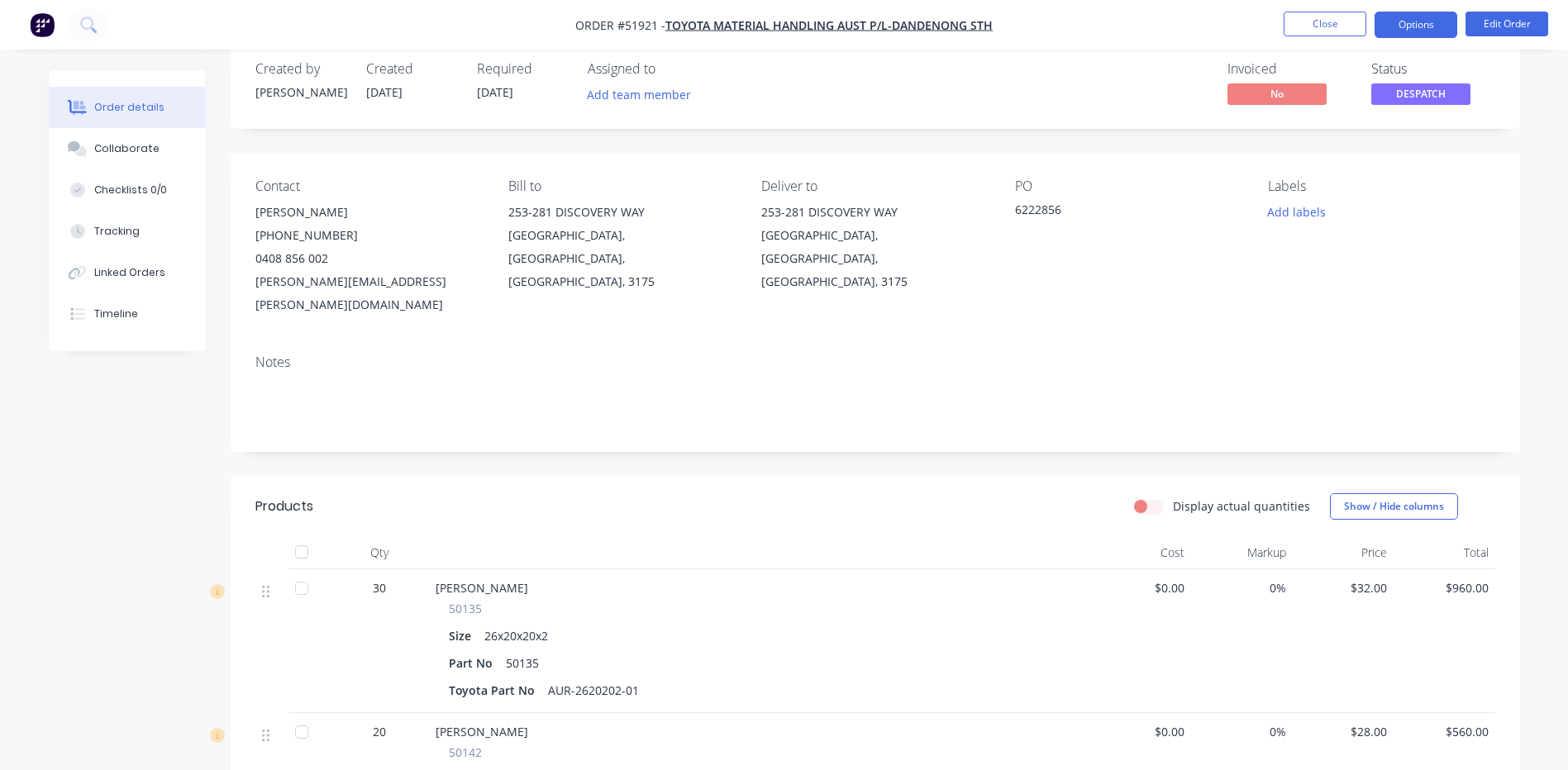
scroll to position [0, 0]
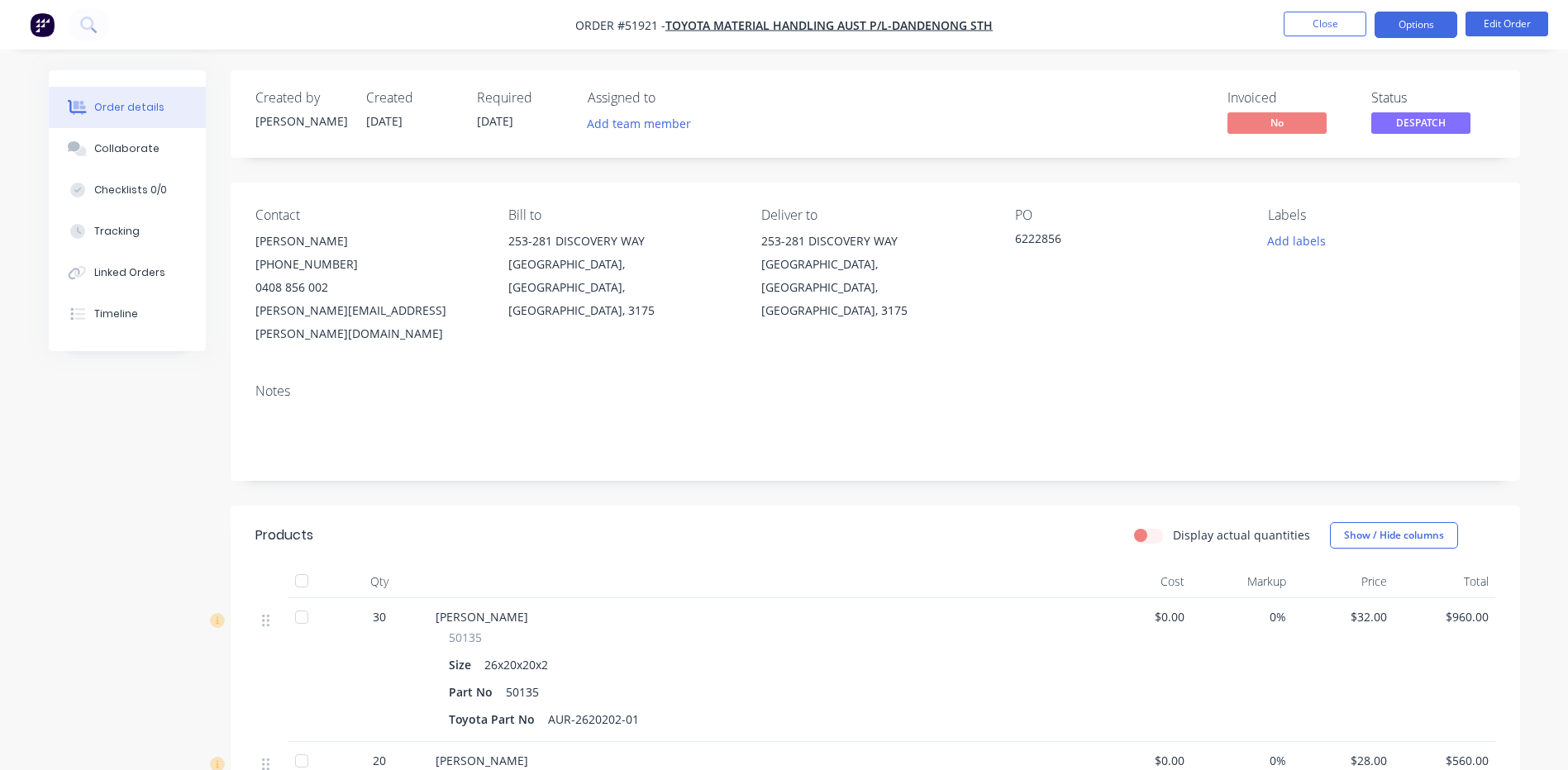
click at [1415, 19] on button "Options" at bounding box center [1415, 24] width 83 height 26
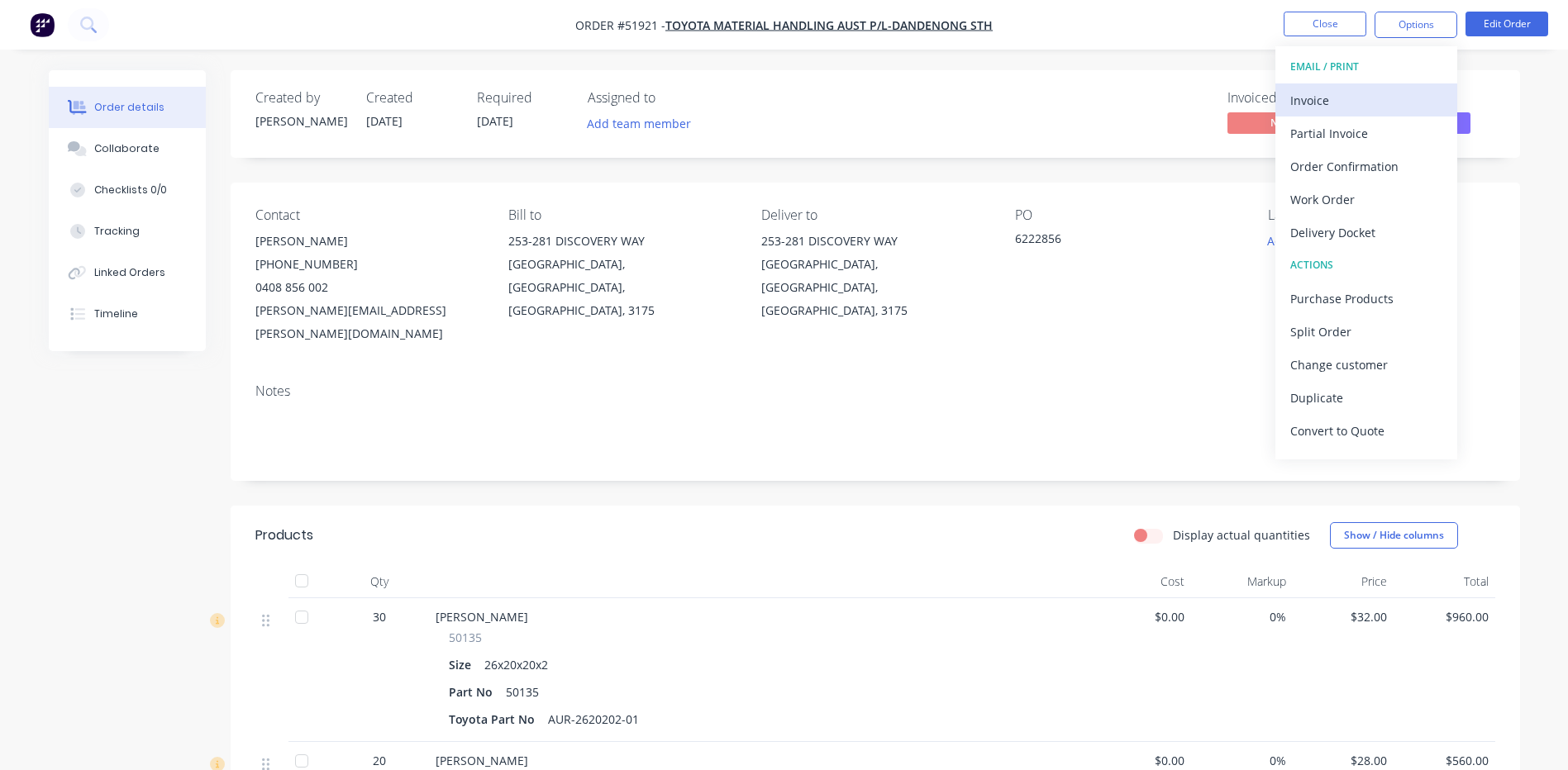
click at [1329, 92] on div "Invoice" at bounding box center [1367, 100] width 153 height 24
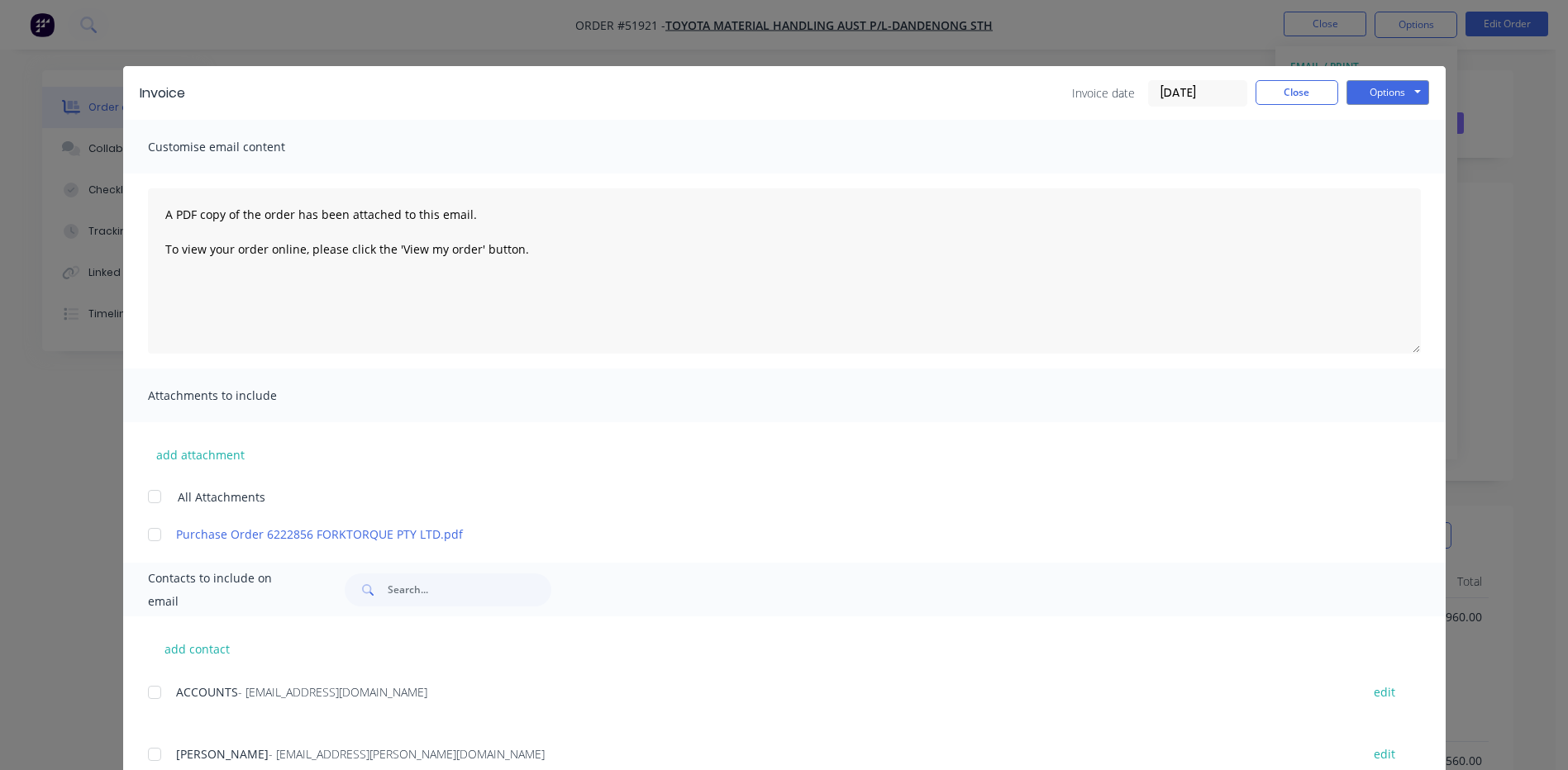
click at [152, 532] on div at bounding box center [154, 535] width 33 height 33
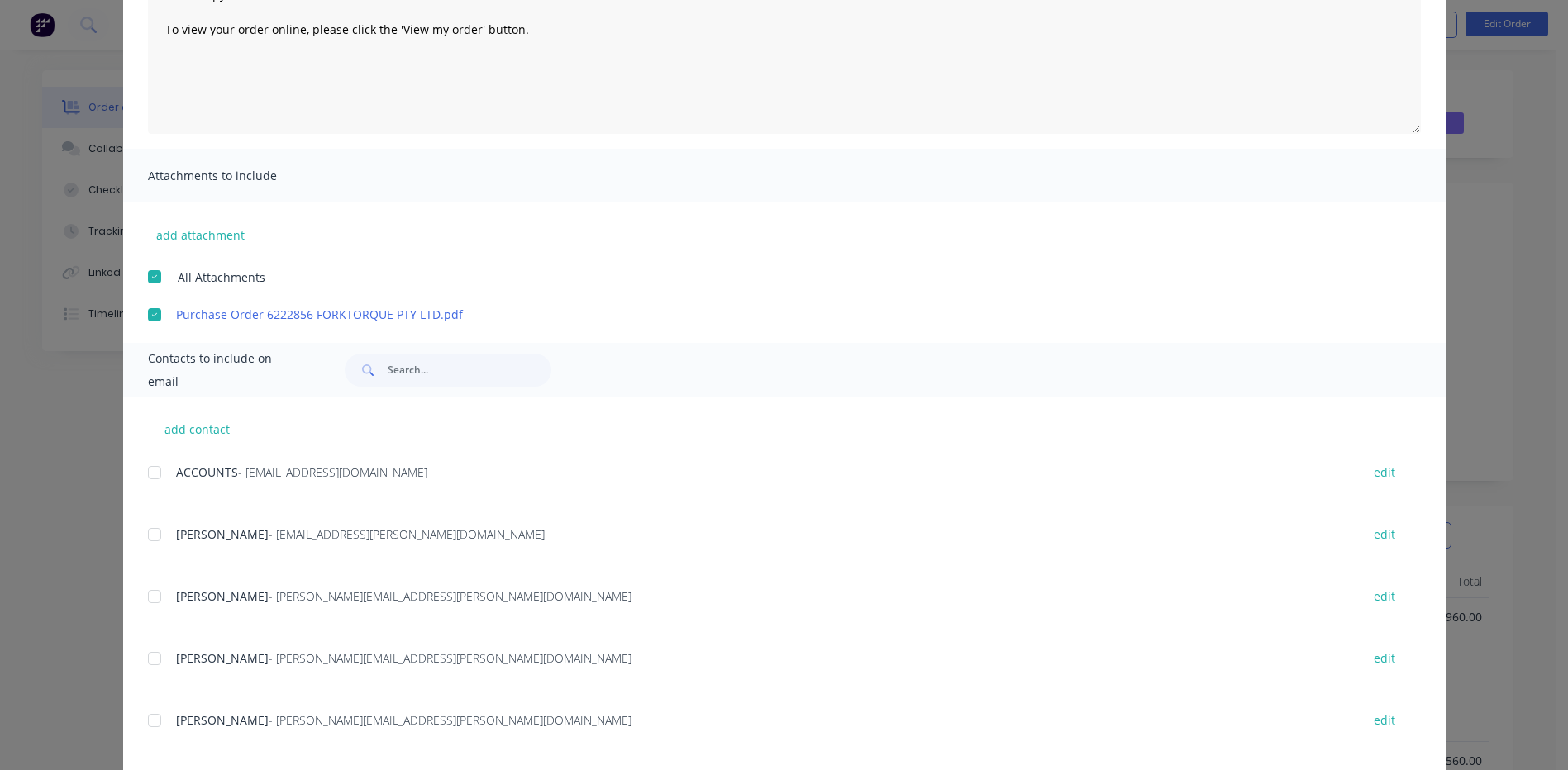
scroll to position [248, 0]
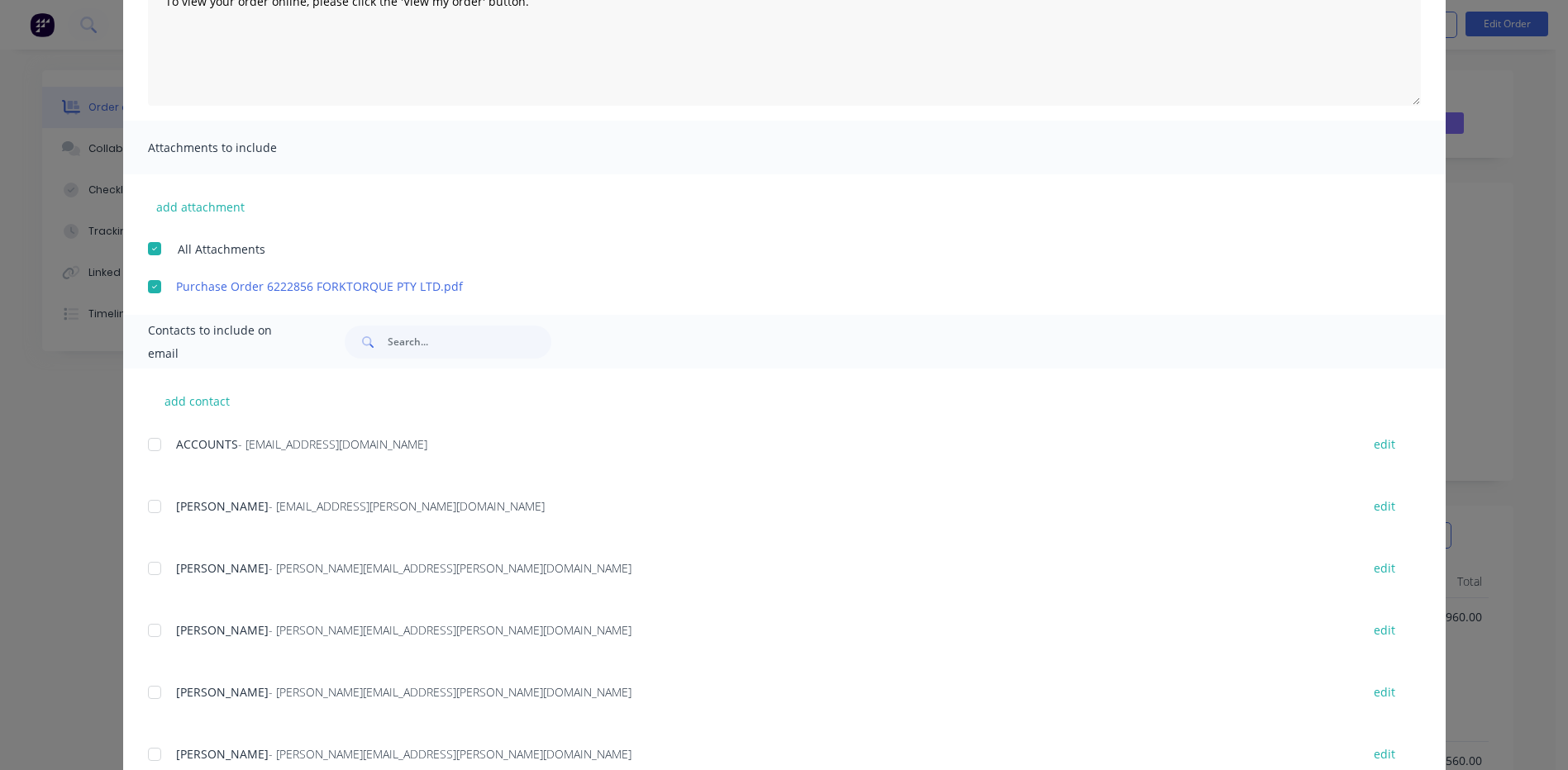
click at [160, 442] on div at bounding box center [154, 444] width 33 height 33
click at [150, 679] on div at bounding box center [154, 692] width 33 height 33
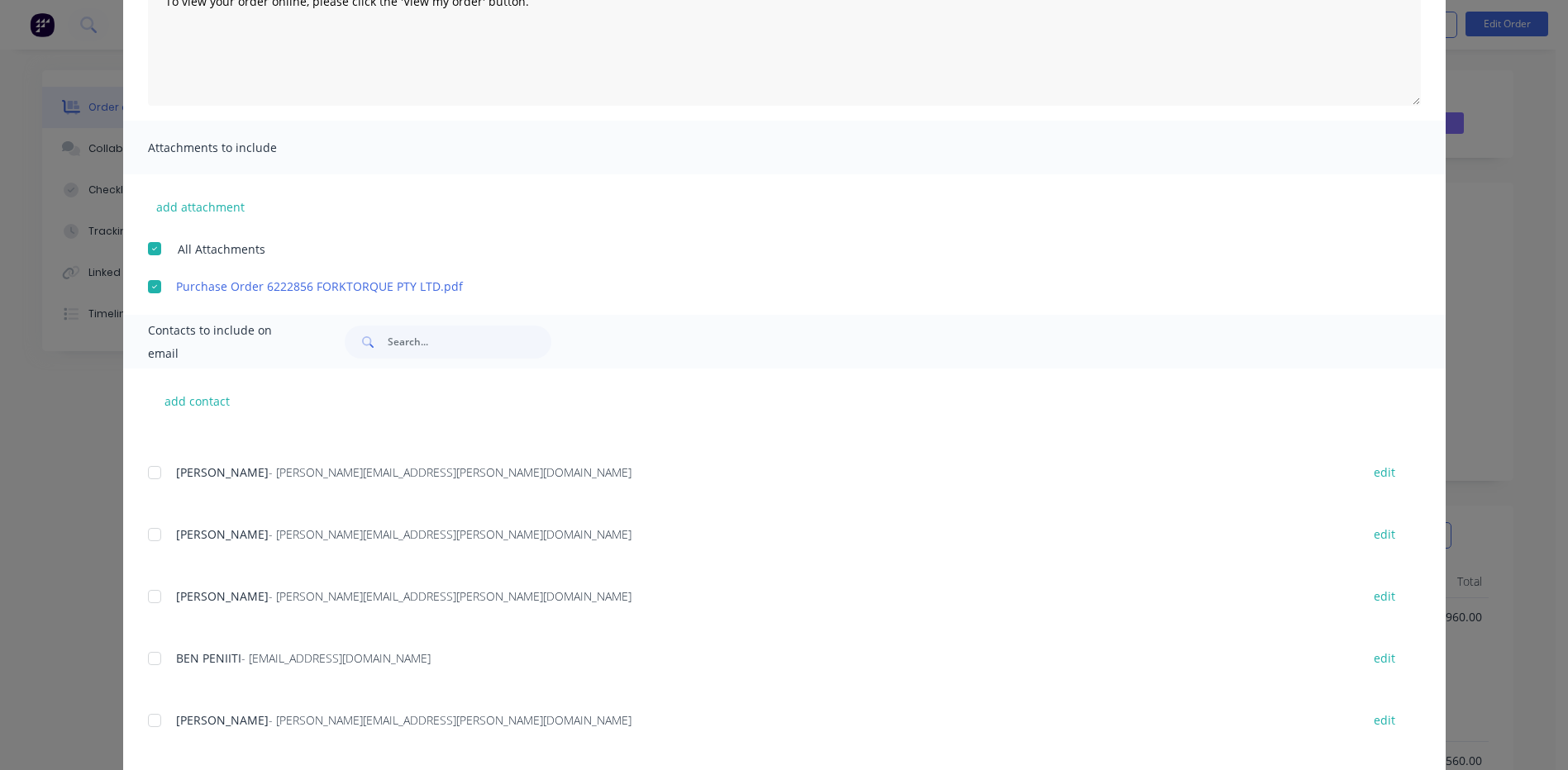
scroll to position [165, 0]
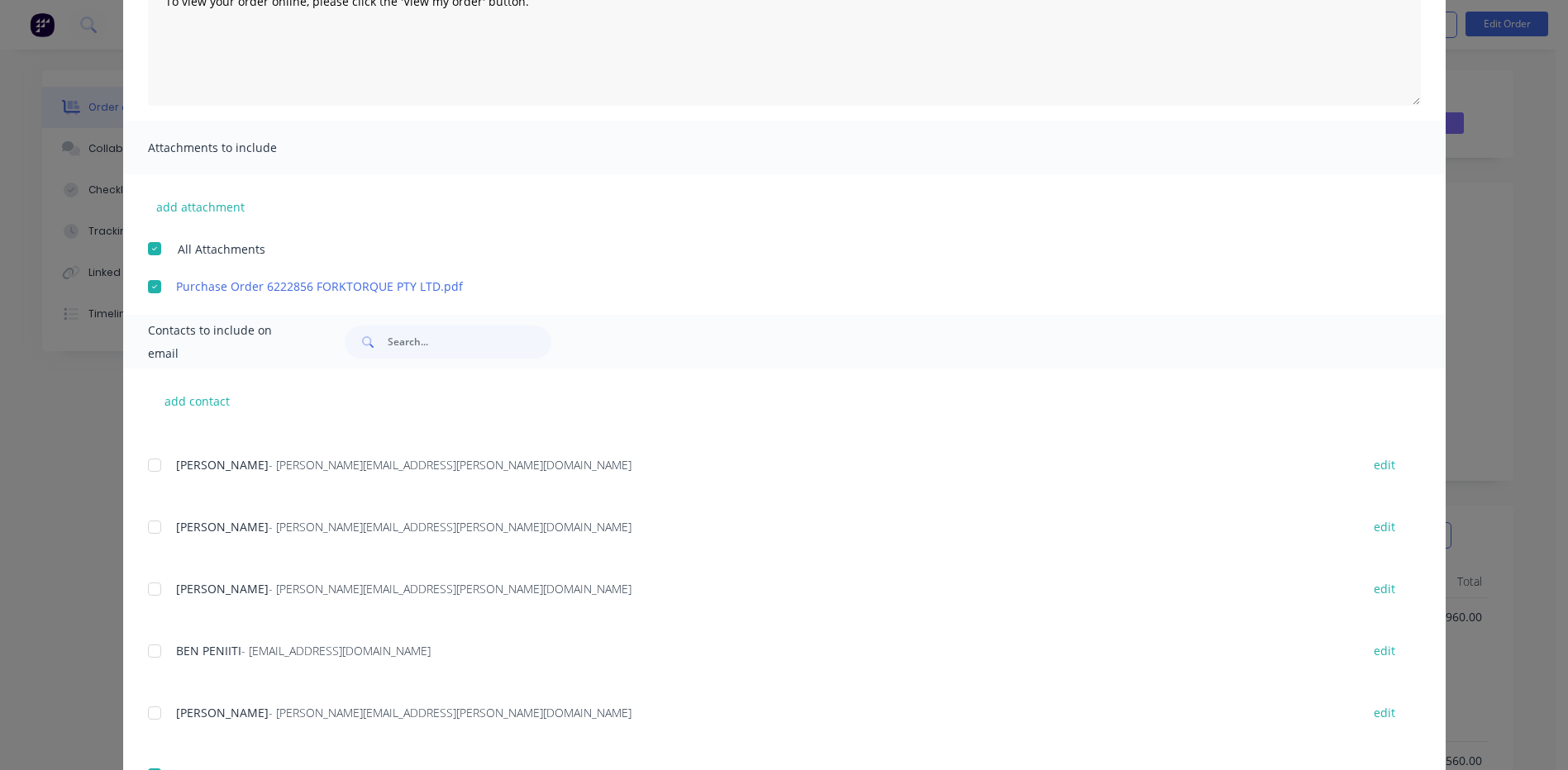
click at [147, 537] on div at bounding box center [154, 527] width 33 height 33
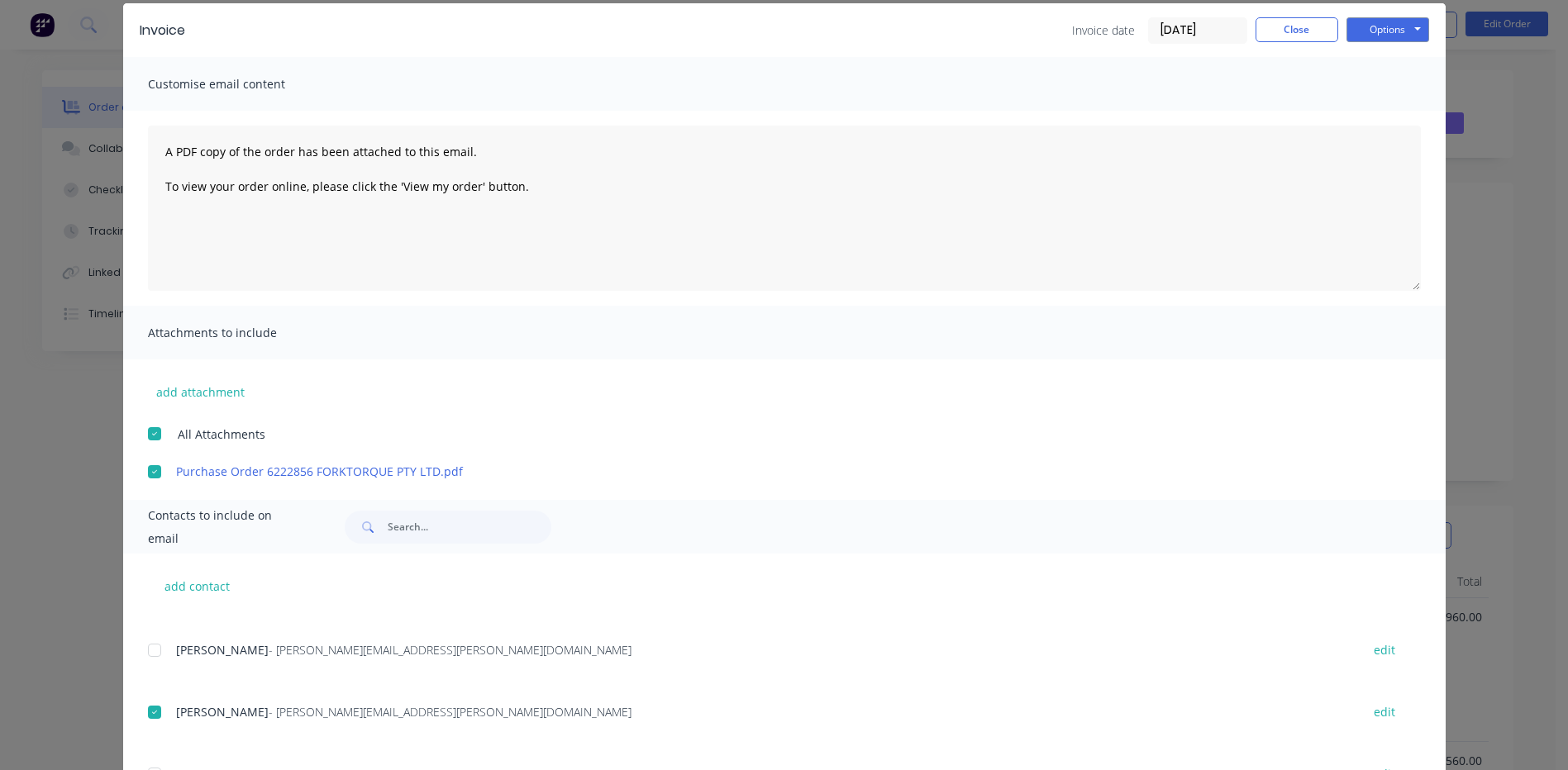
scroll to position [0, 0]
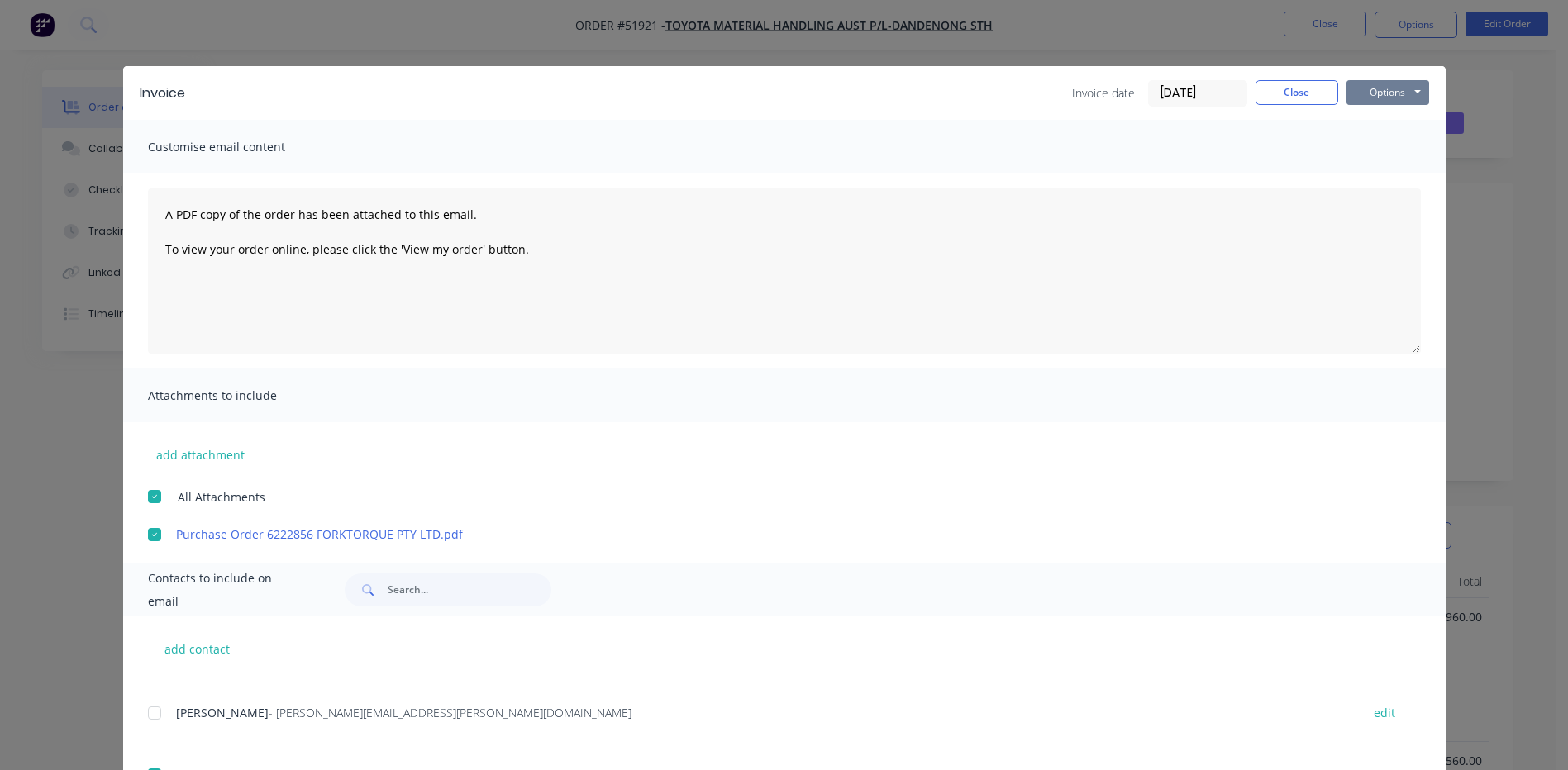
click at [1388, 102] on button "Options" at bounding box center [1388, 92] width 83 height 24
click at [1355, 170] on button "Email" at bounding box center [1399, 176] width 105 height 27
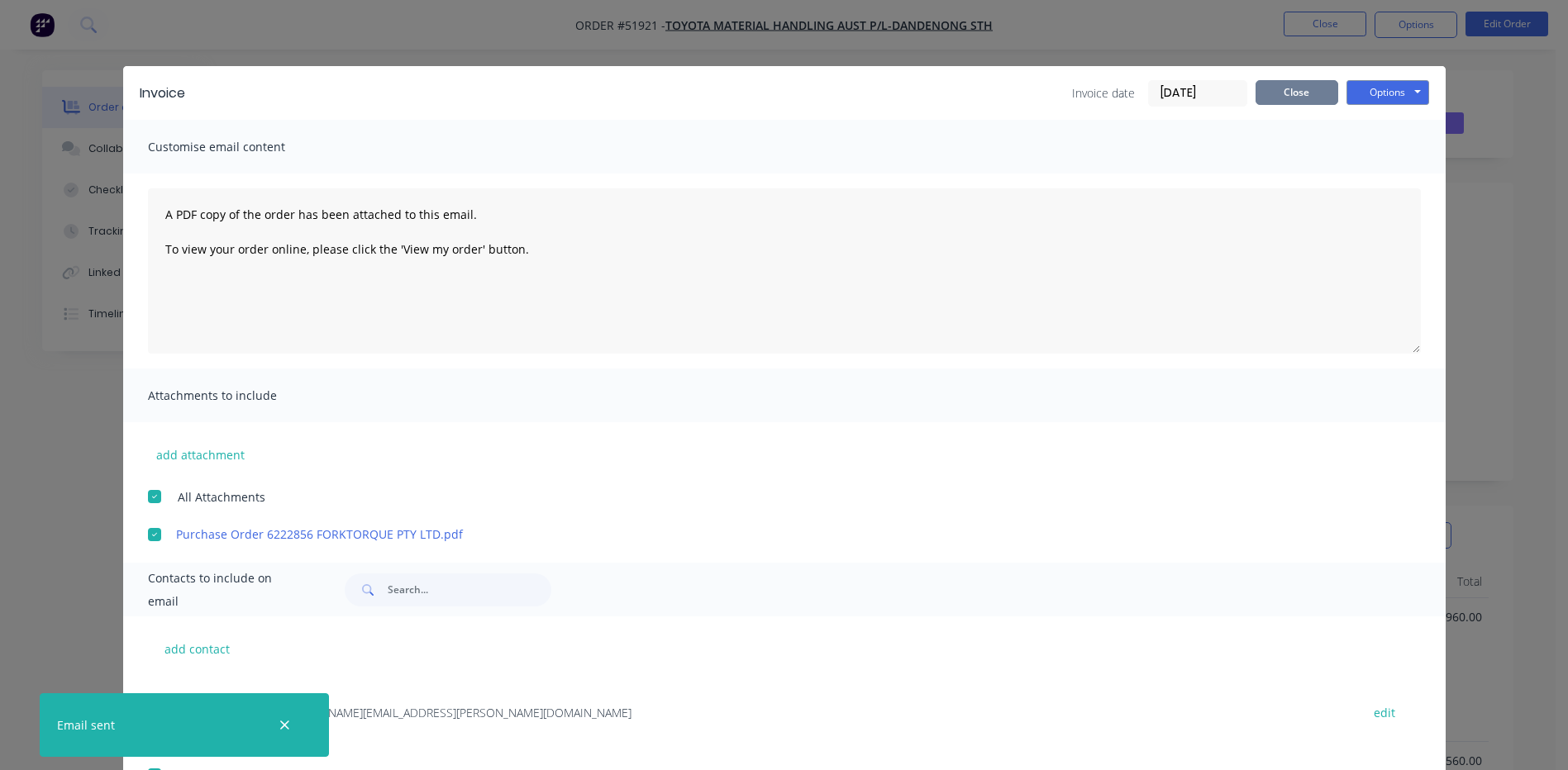
drag, startPoint x: 1309, startPoint y: 111, endPoint x: 1304, endPoint y: 97, distance: 14.9
click at [1309, 111] on div "Invoice Invoice date [DATE] Close Options Preview Print Email" at bounding box center [784, 93] width 1323 height 54
click at [1304, 96] on button "Close" at bounding box center [1297, 92] width 83 height 24
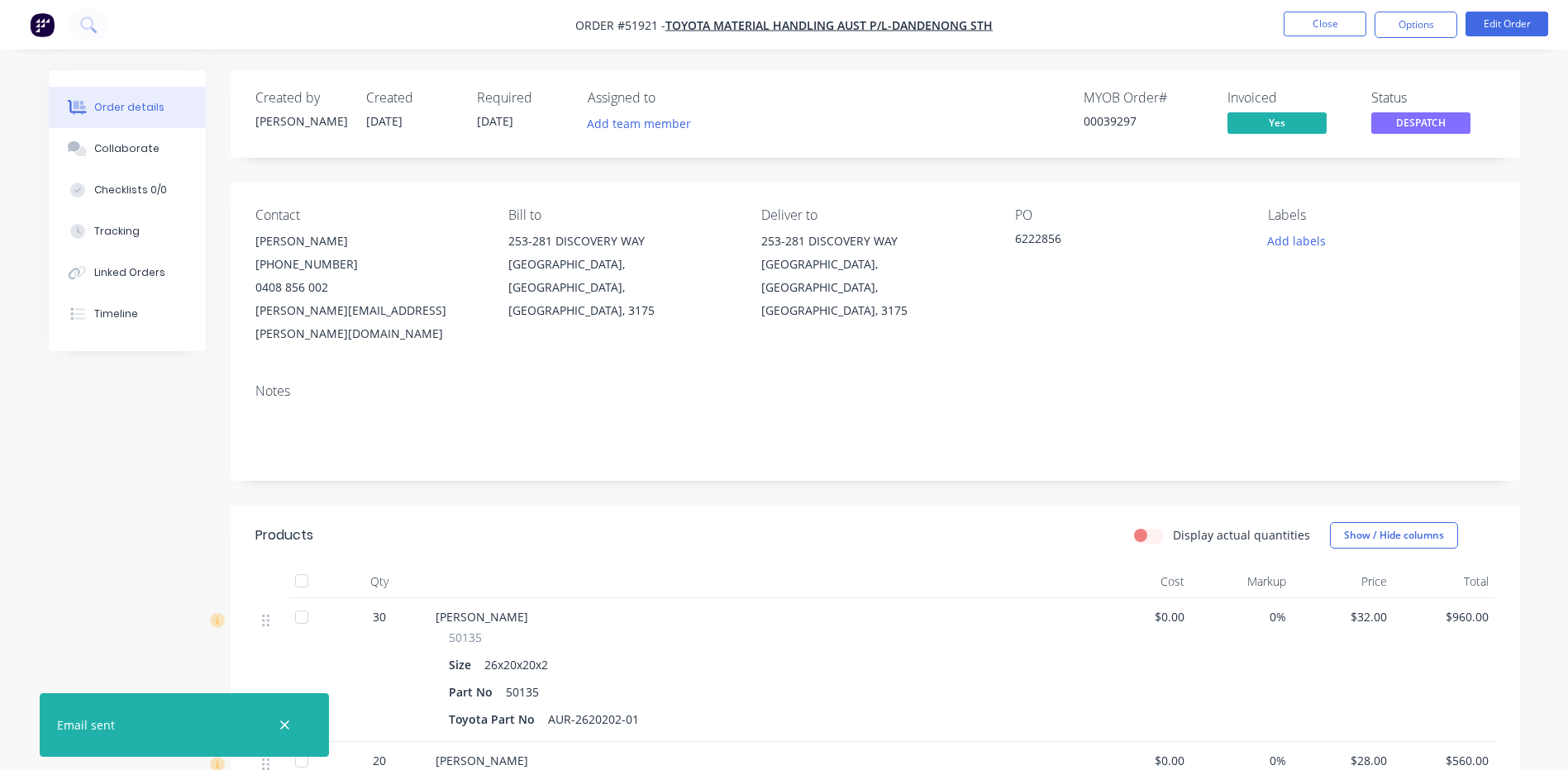
drag, startPoint x: 1431, startPoint y: 33, endPoint x: 1386, endPoint y: 43, distance: 46.1
click at [1415, 33] on button "Options" at bounding box center [1415, 24] width 83 height 26
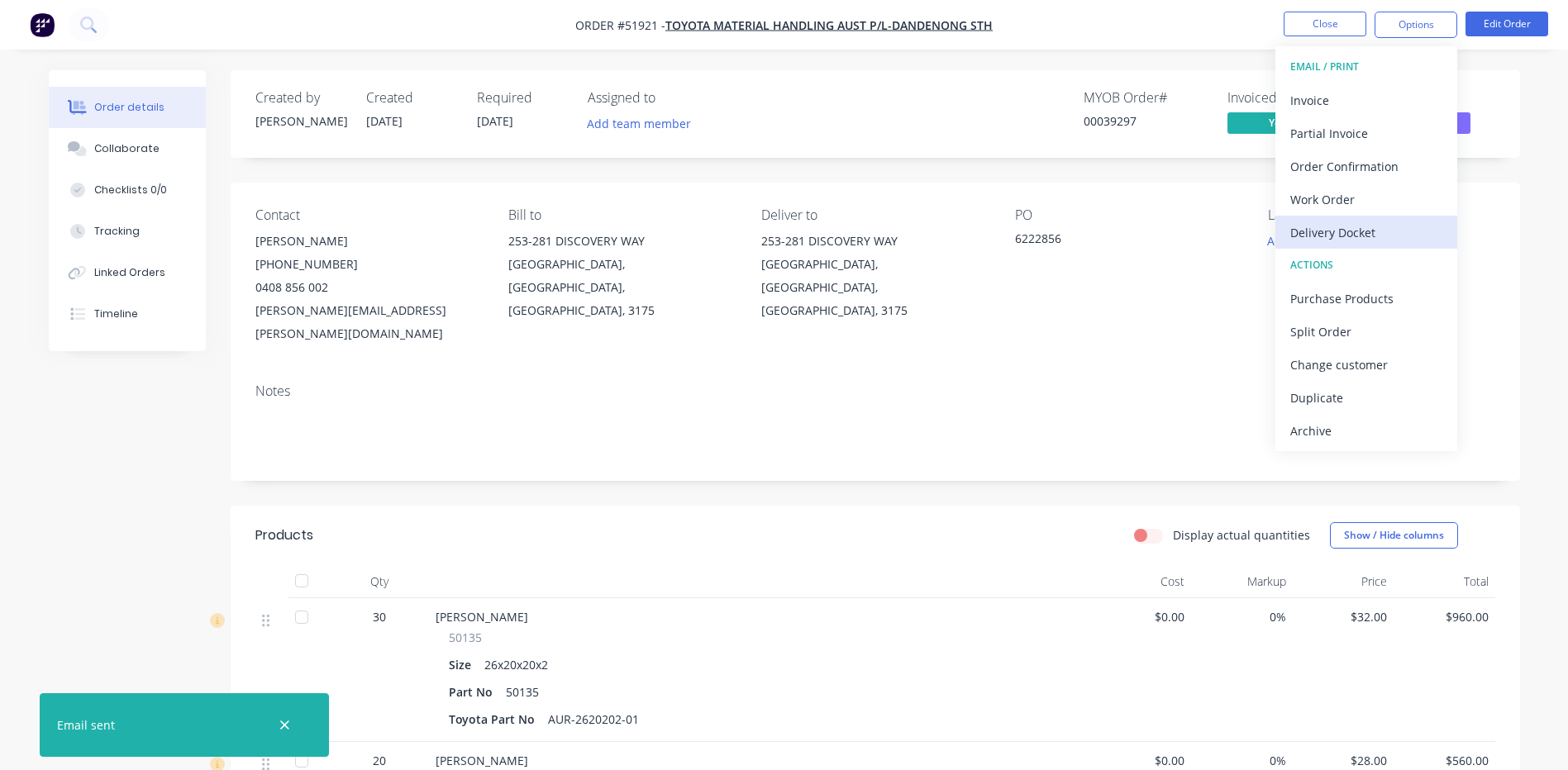
click at [1366, 237] on div "Delivery Docket" at bounding box center [1367, 233] width 153 height 24
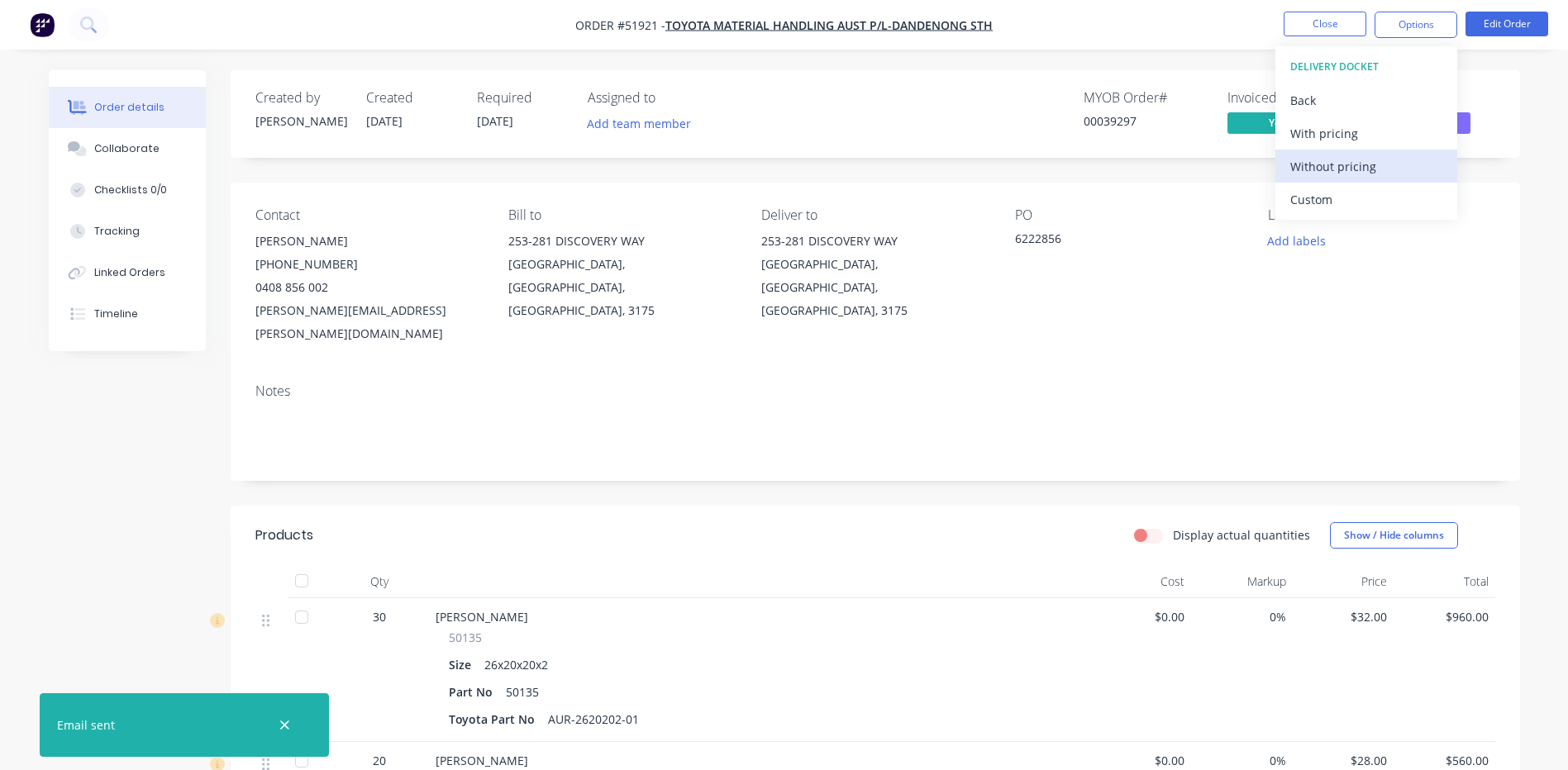
click at [1309, 174] on div "Without pricing" at bounding box center [1367, 166] width 153 height 24
click at [922, 260] on div "[GEOGRAPHIC_DATA], [GEOGRAPHIC_DATA], [GEOGRAPHIC_DATA], 3175" at bounding box center [875, 287] width 227 height 70
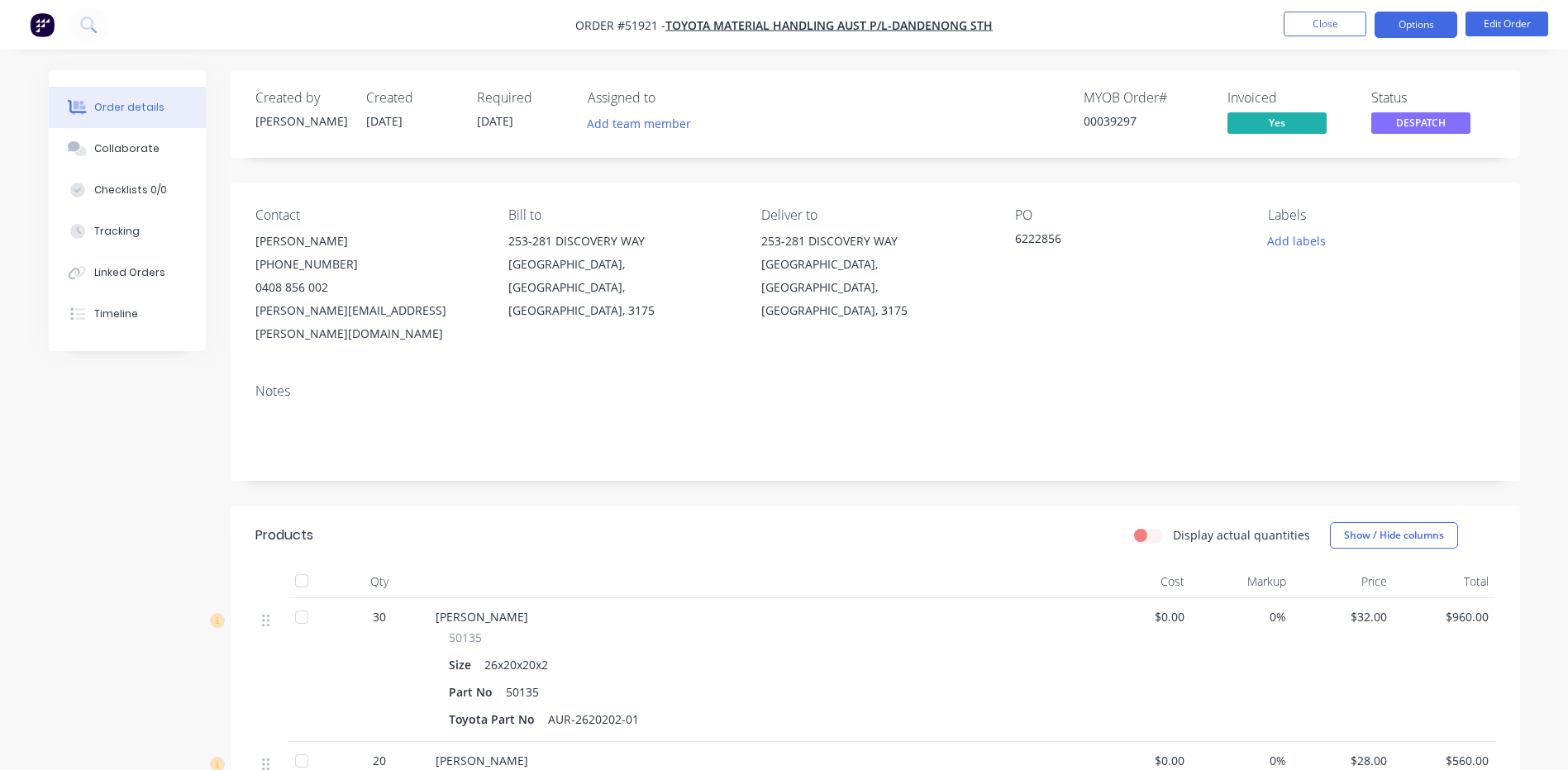
click at [1436, 26] on button "Options" at bounding box center [1415, 24] width 83 height 26
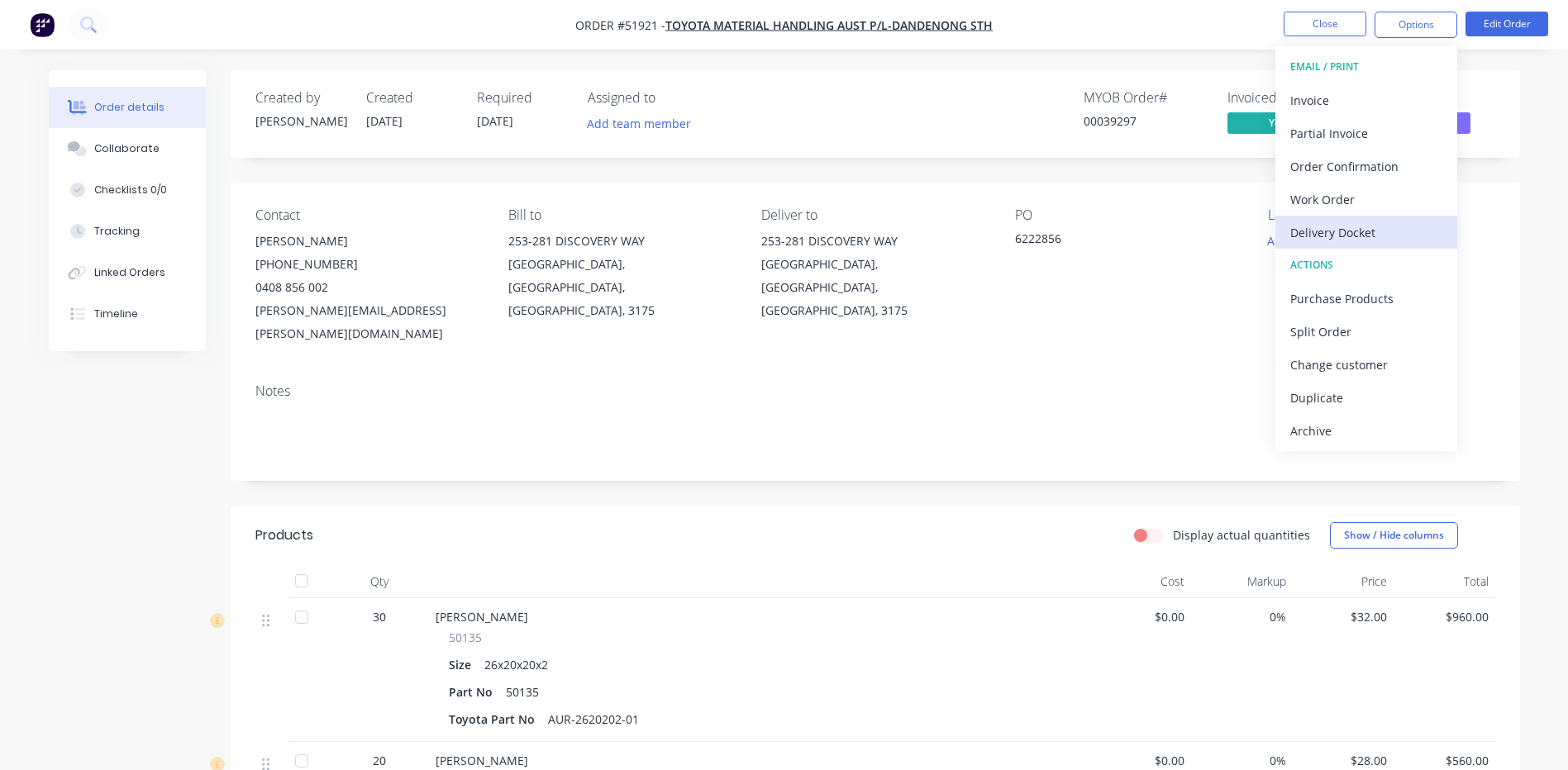
click at [1344, 235] on div "Delivery Docket" at bounding box center [1367, 233] width 153 height 24
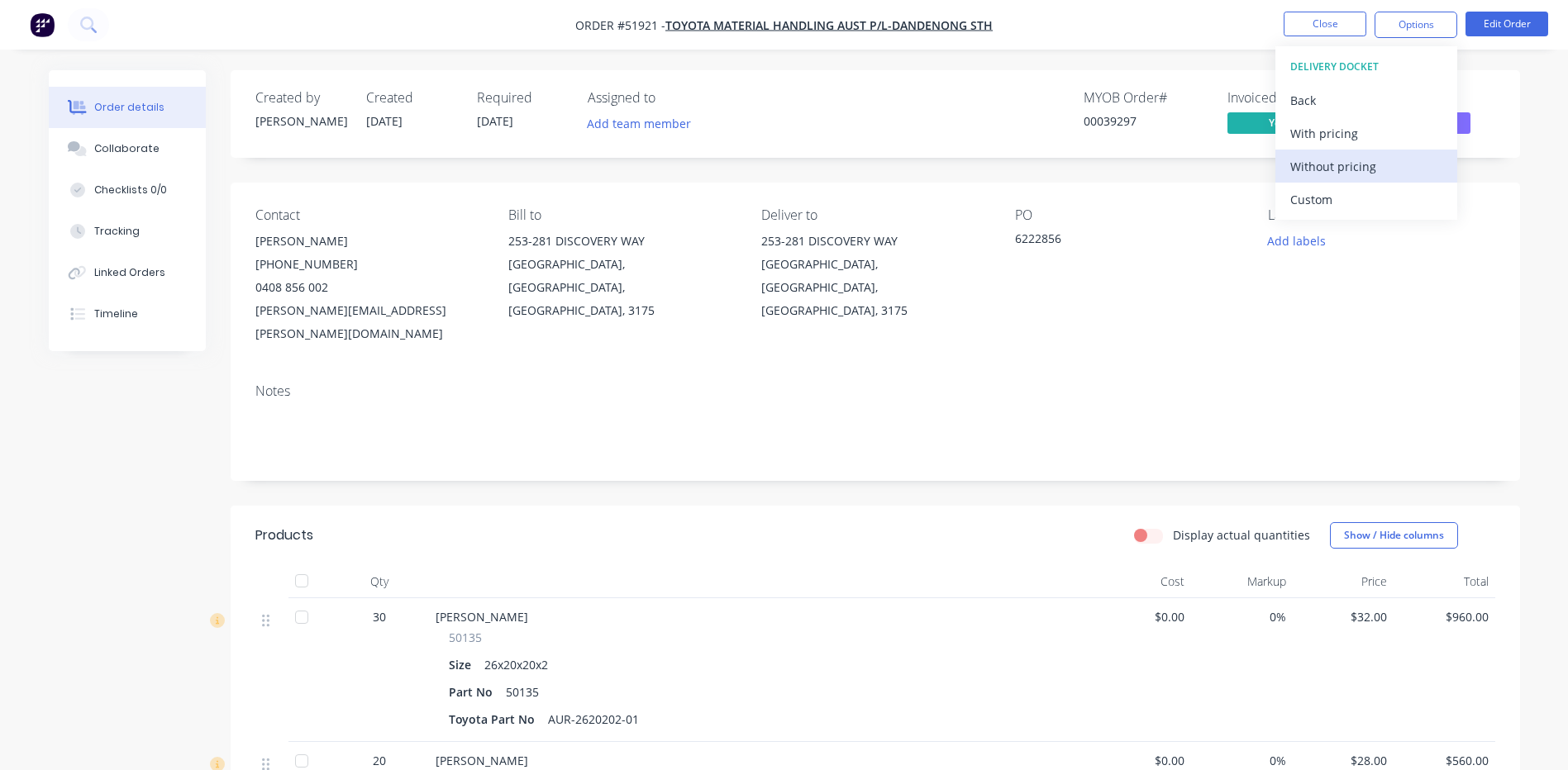
click at [1351, 175] on div "Without pricing" at bounding box center [1367, 166] width 153 height 24
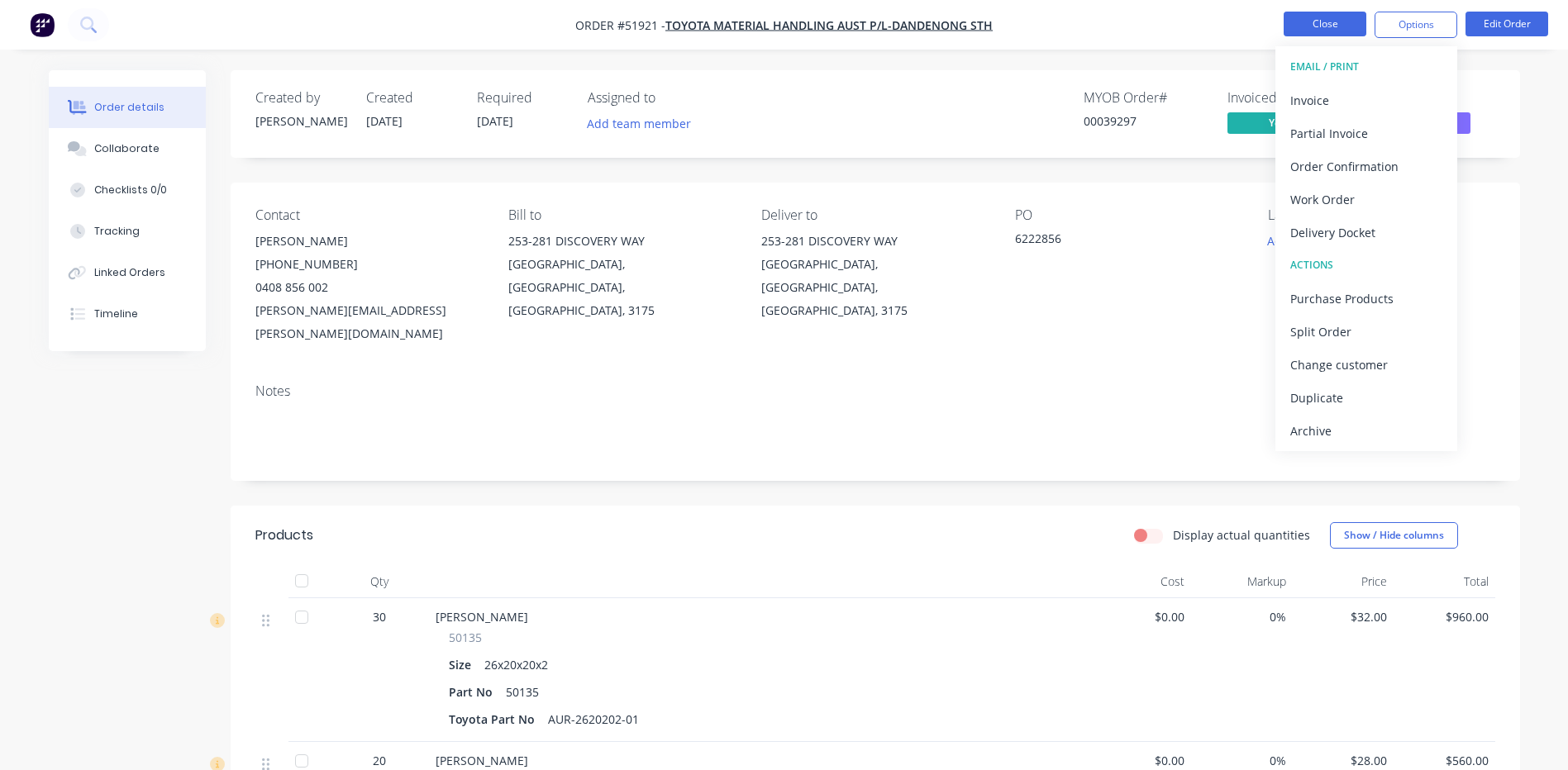
click at [1344, 32] on button "Close" at bounding box center [1325, 24] width 83 height 24
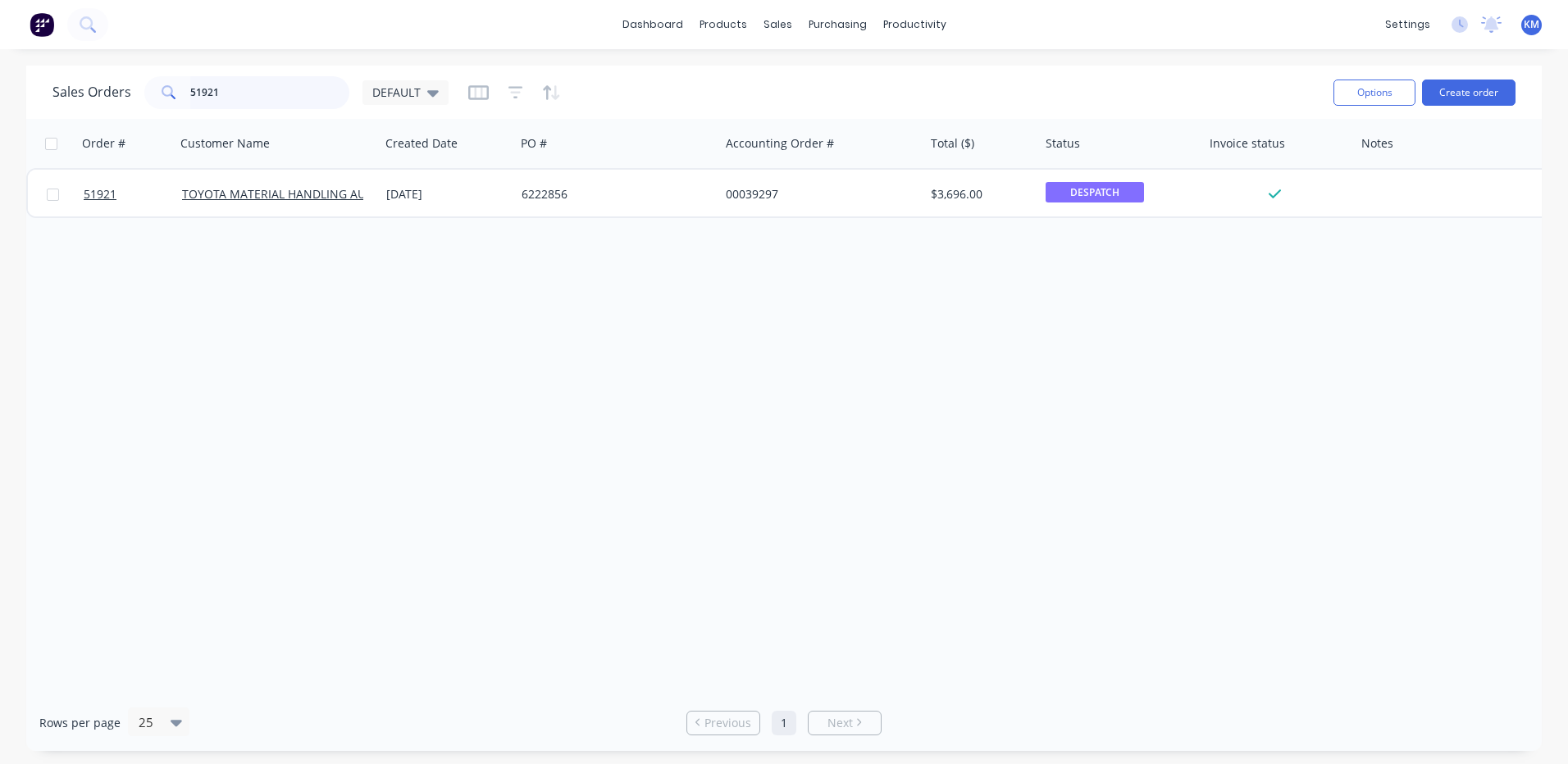
click at [225, 85] on input "51921" at bounding box center [270, 92] width 160 height 33
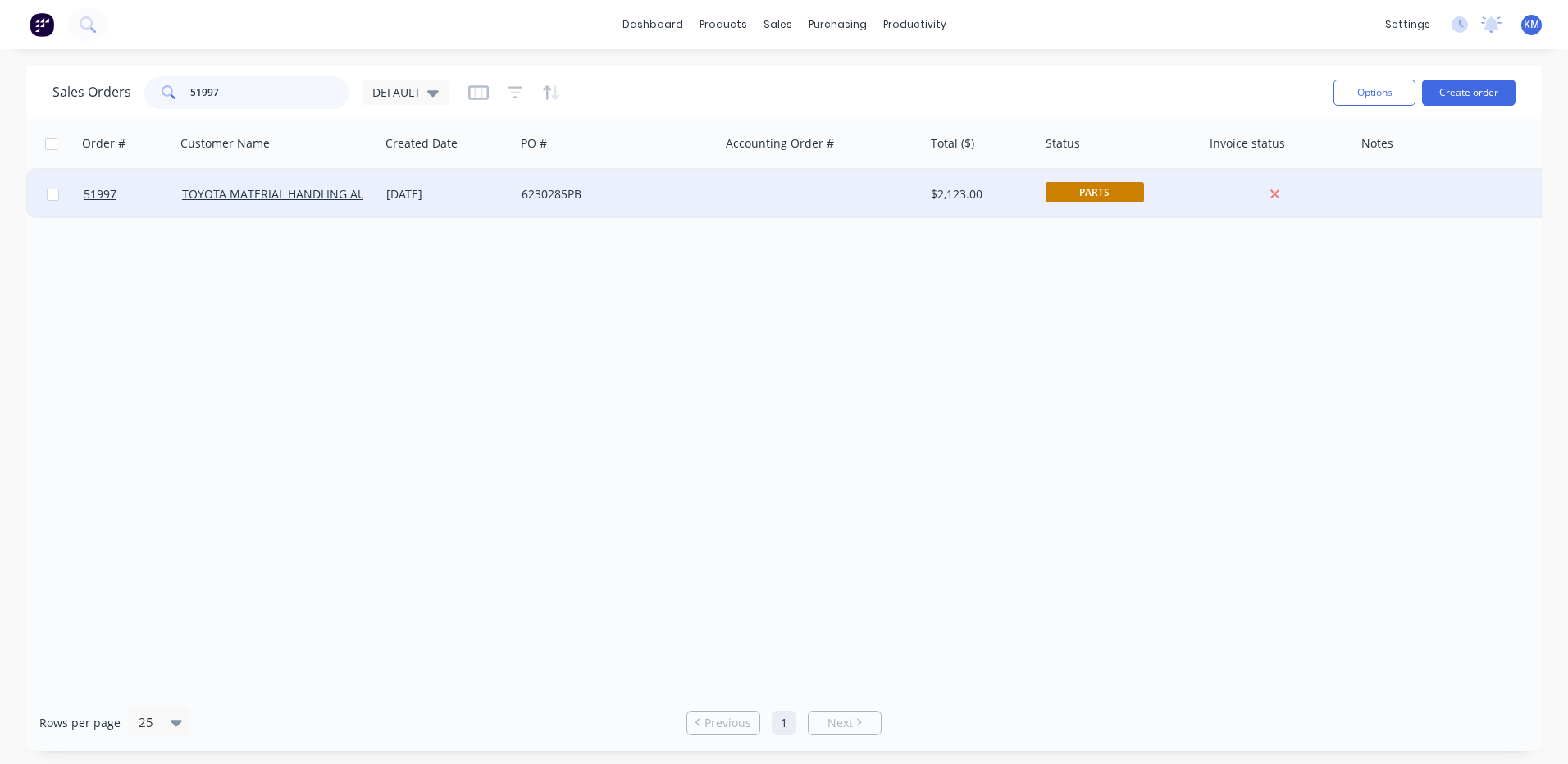
type input "51997"
click at [456, 182] on div "[DATE]" at bounding box center [447, 194] width 136 height 49
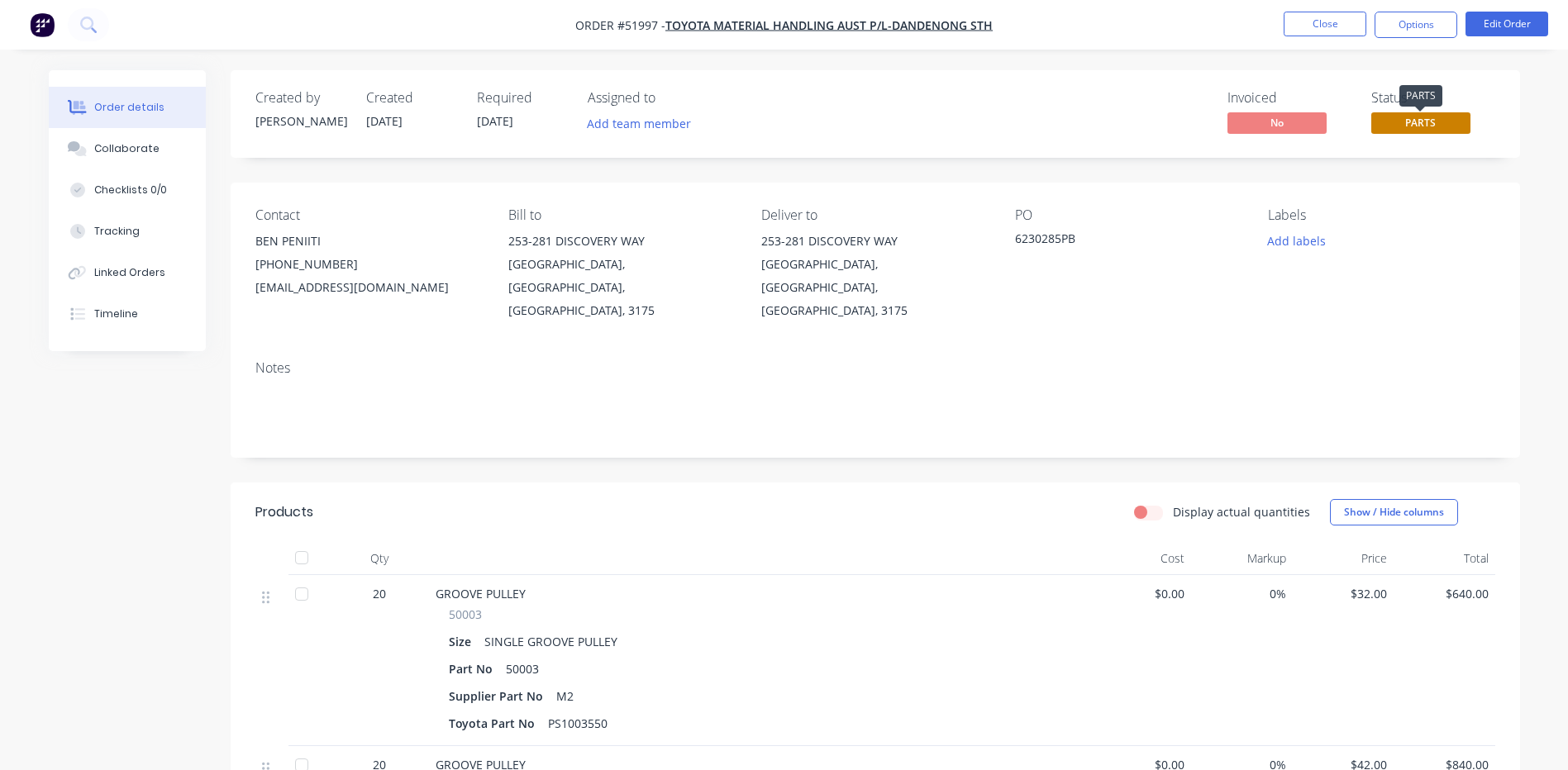
click at [1432, 113] on span "PARTS" at bounding box center [1422, 123] width 99 height 21
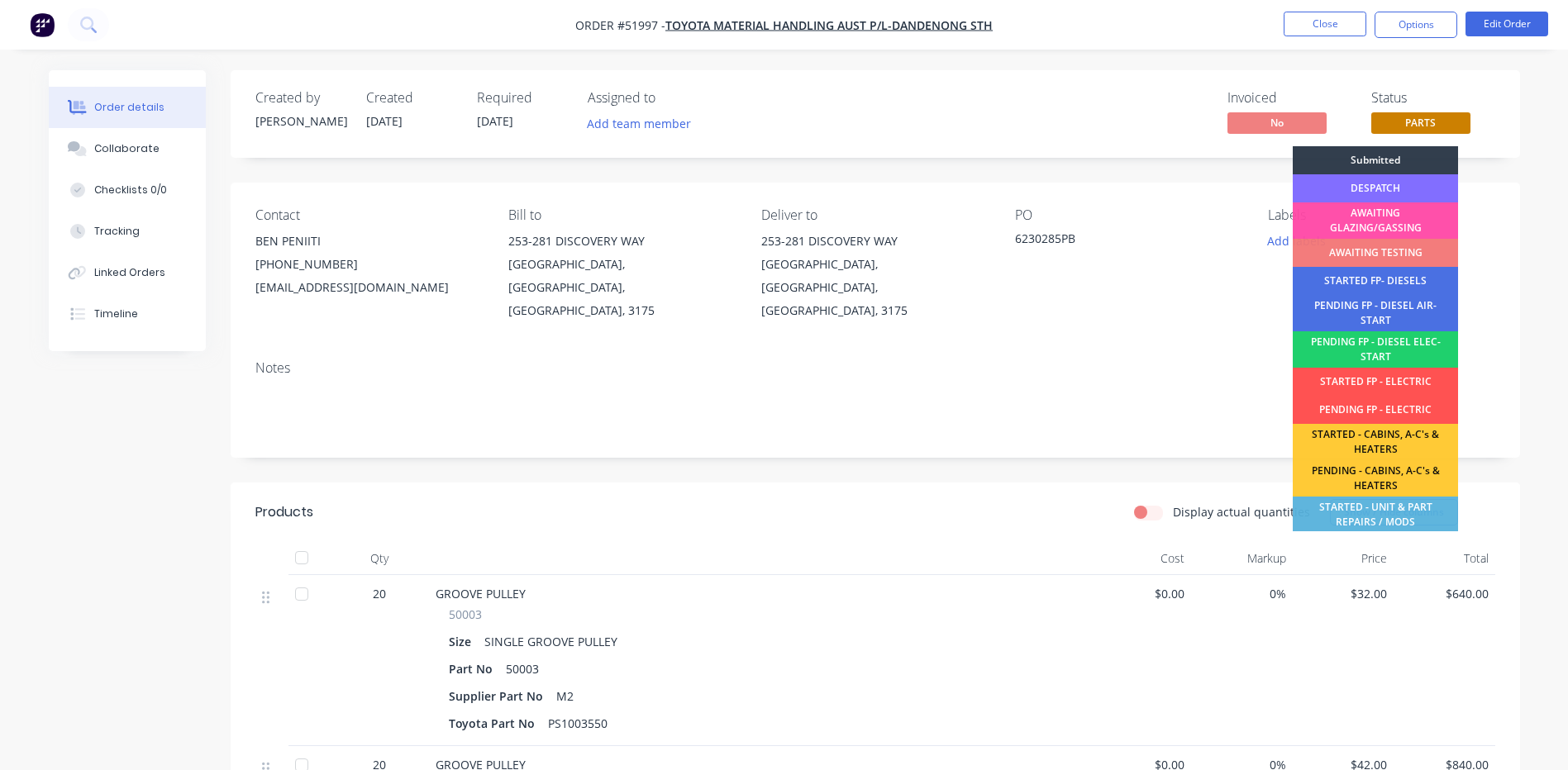
click at [1389, 185] on div "DESPATCH" at bounding box center [1376, 188] width 166 height 28
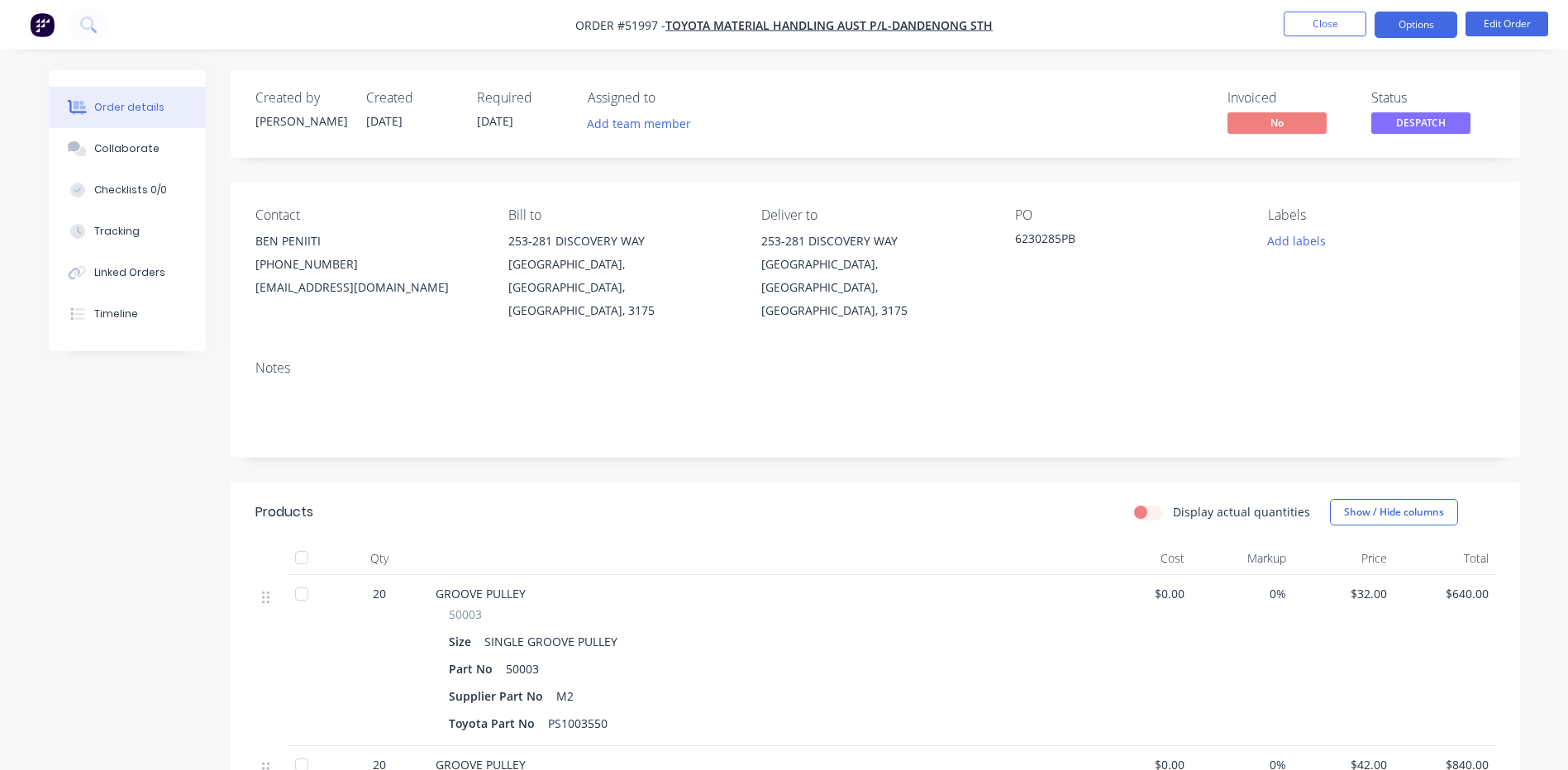
click at [1402, 36] on button "Options" at bounding box center [1415, 24] width 83 height 26
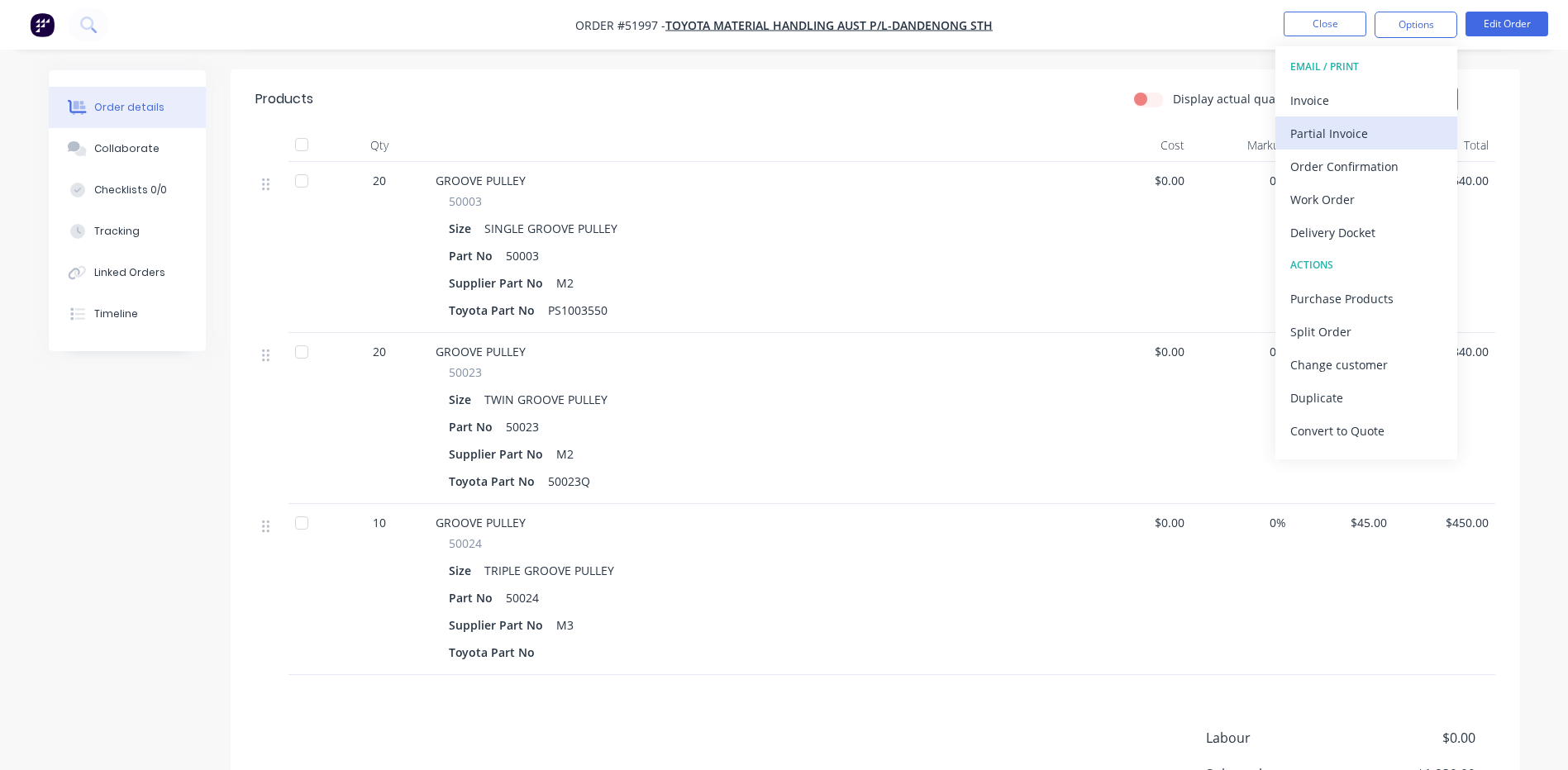
scroll to position [248, 0]
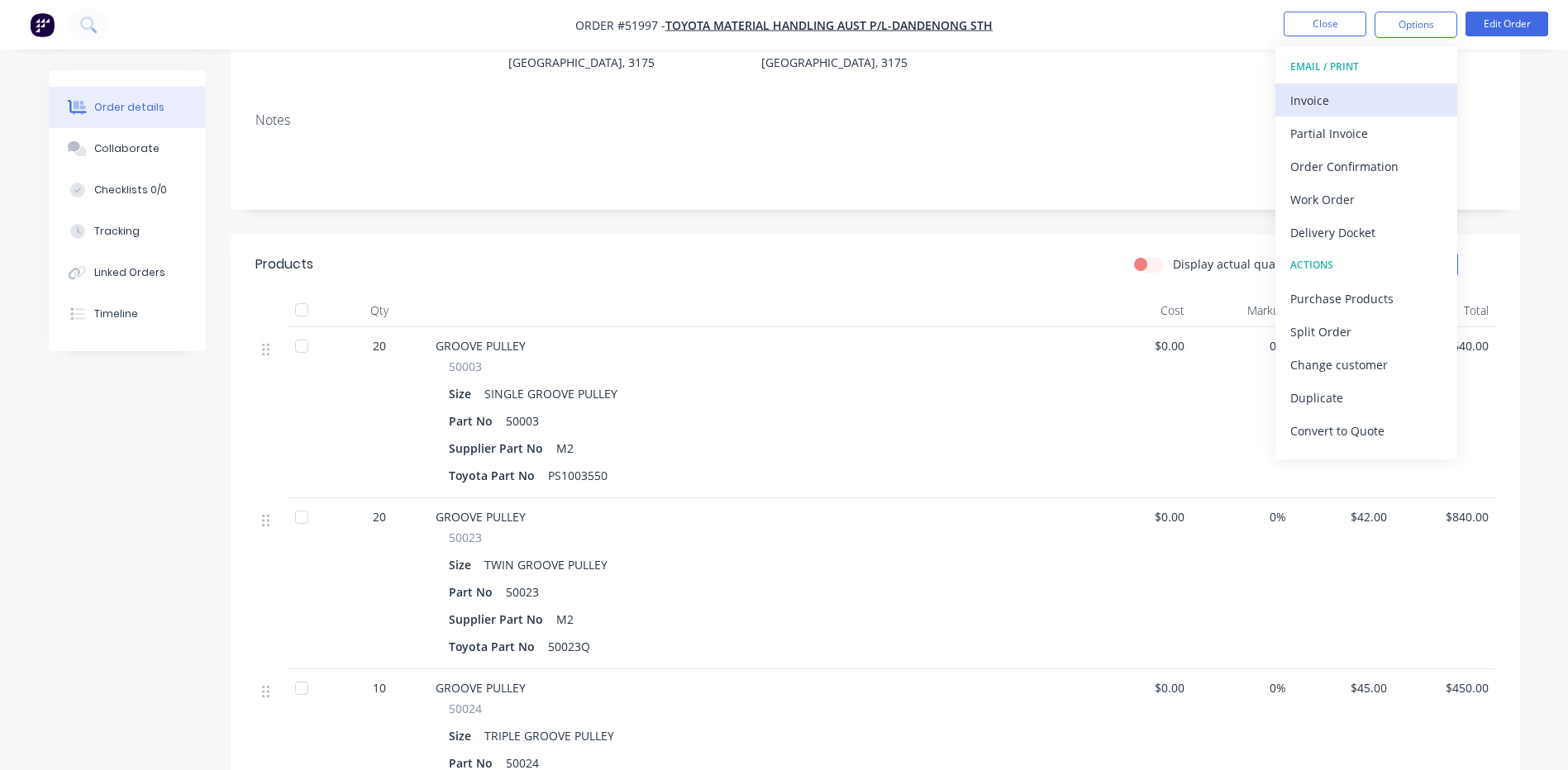
click at [1359, 110] on div "Invoice" at bounding box center [1367, 100] width 153 height 24
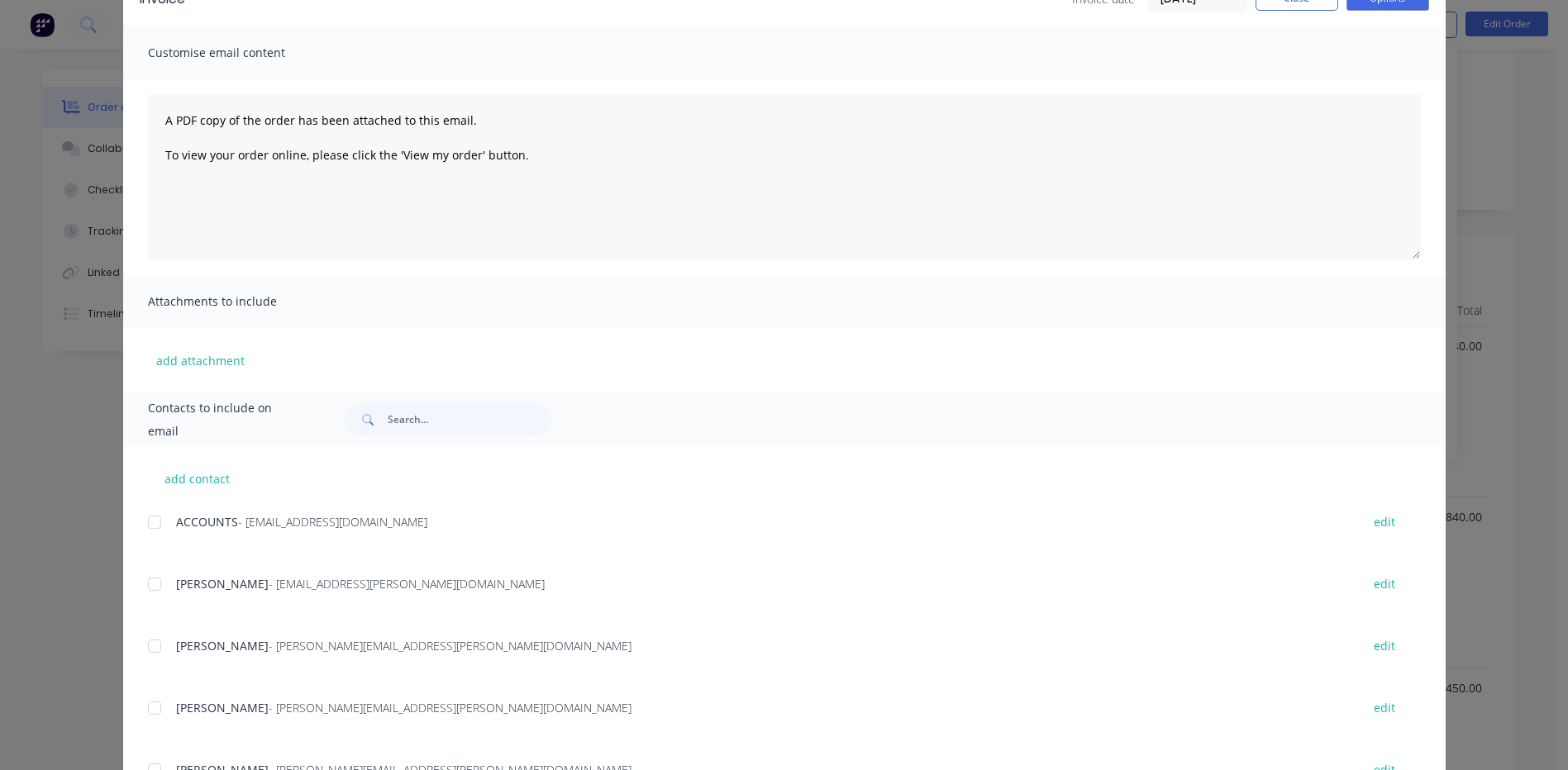
scroll to position [165, 0]
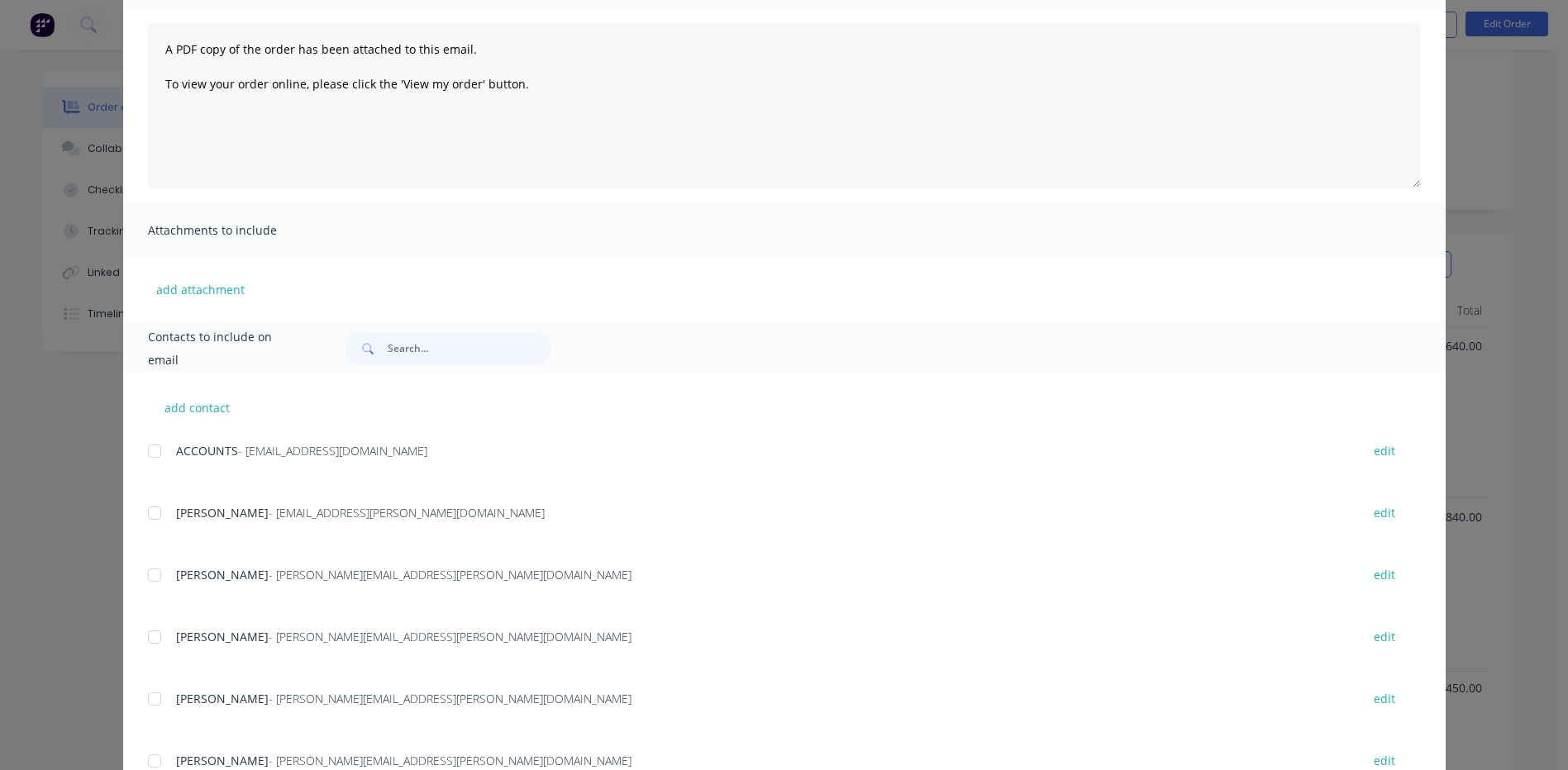
click at [157, 445] on div at bounding box center [154, 451] width 33 height 33
click at [159, 570] on div at bounding box center [154, 575] width 33 height 33
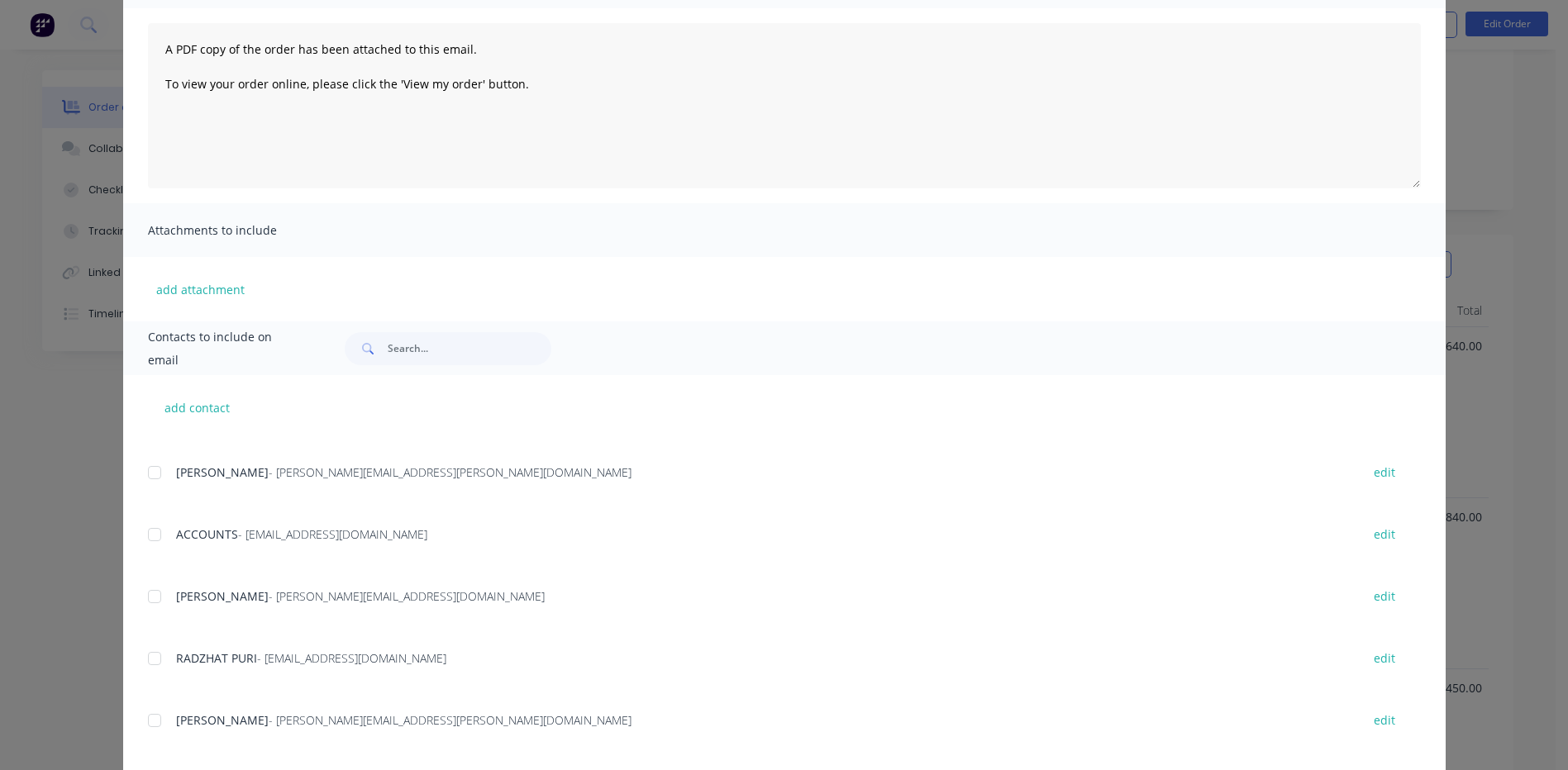
scroll to position [413, 0]
drag, startPoint x: 160, startPoint y: 545, endPoint x: 168, endPoint y: 538, distance: 10.6
click at [160, 546] on div at bounding box center [154, 534] width 33 height 33
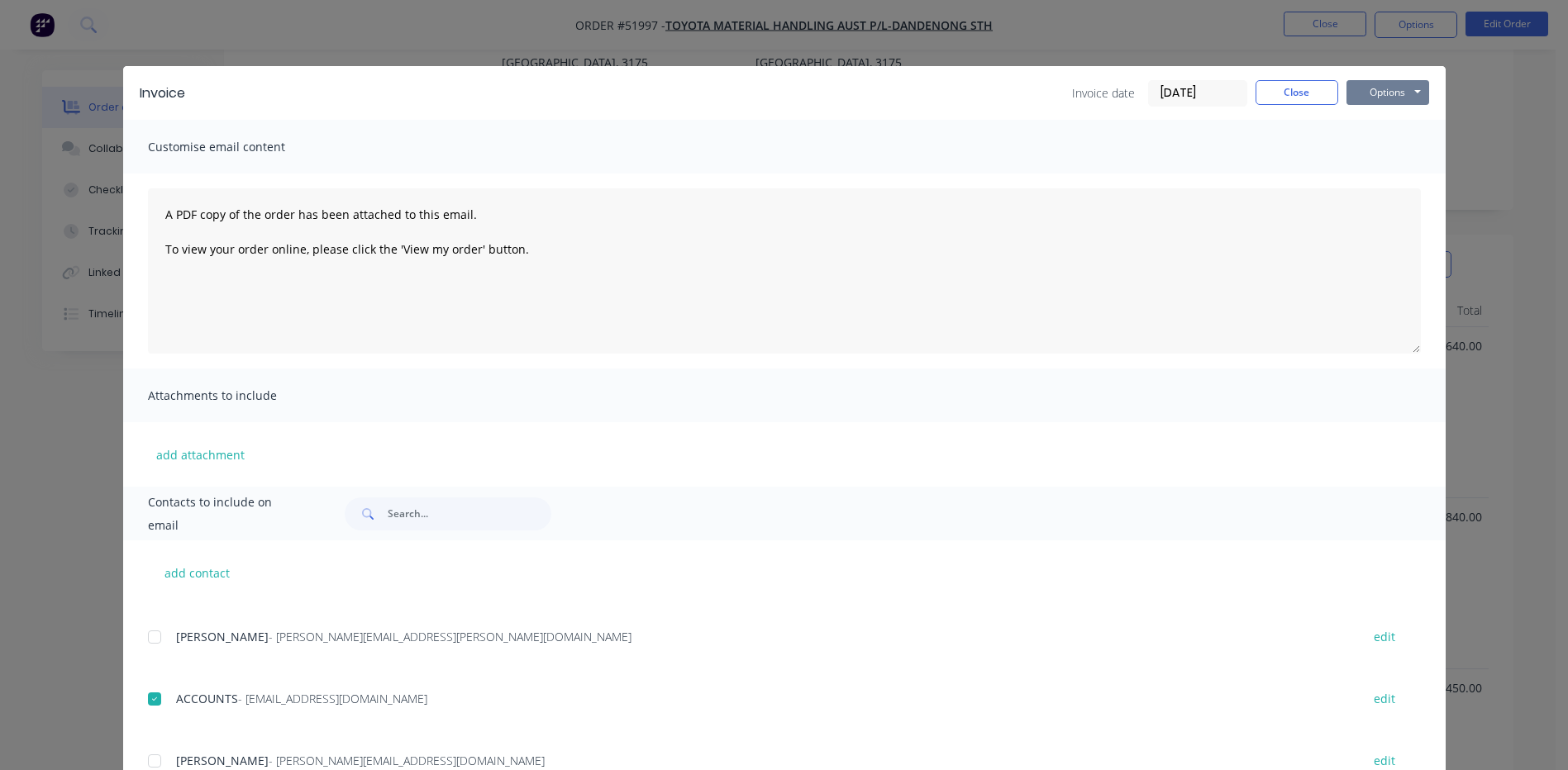
click at [1419, 98] on button "Options" at bounding box center [1388, 92] width 83 height 24
click at [1386, 172] on button "Email" at bounding box center [1399, 176] width 105 height 27
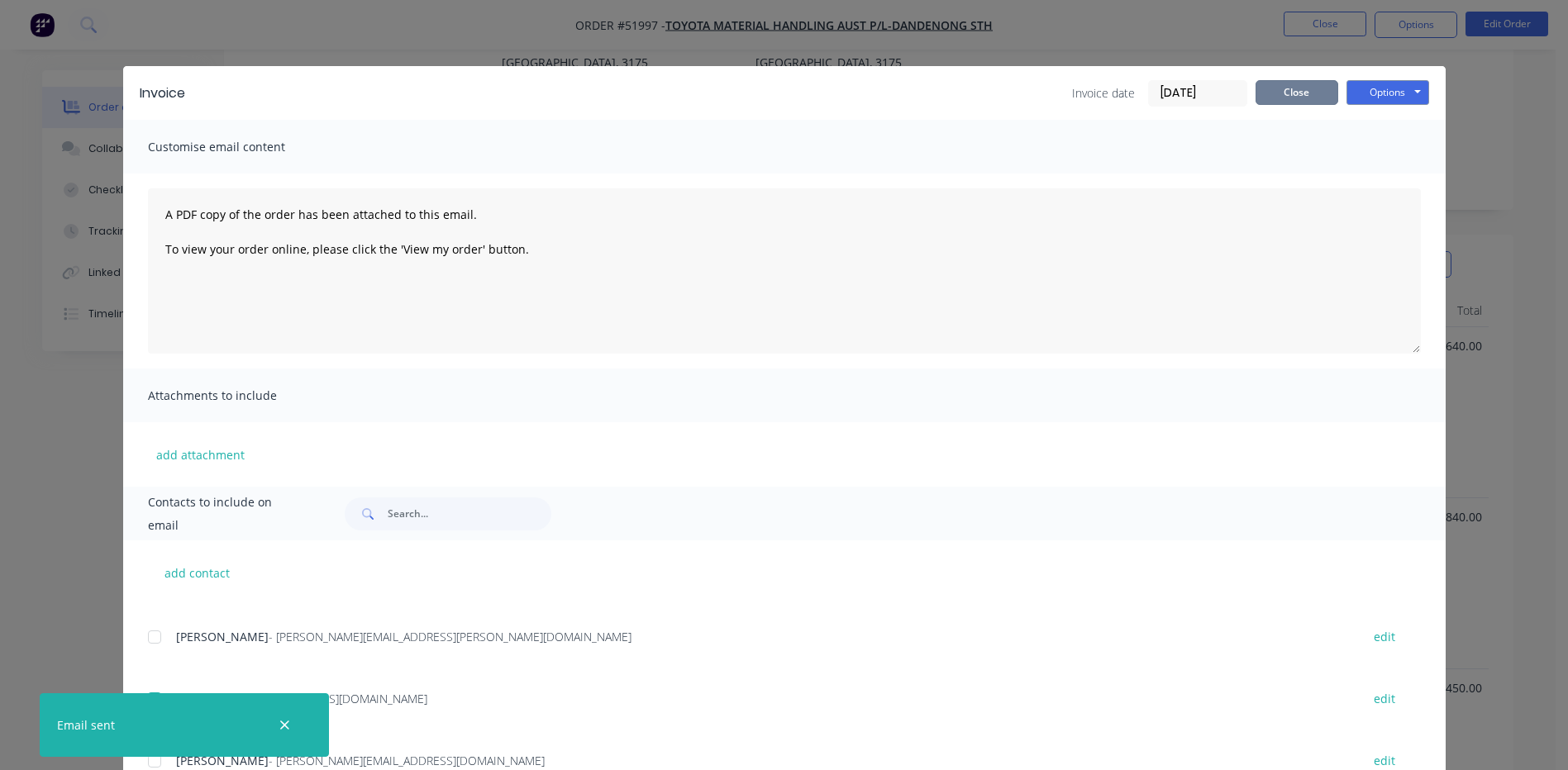
click at [1300, 90] on button "Close" at bounding box center [1297, 92] width 83 height 24
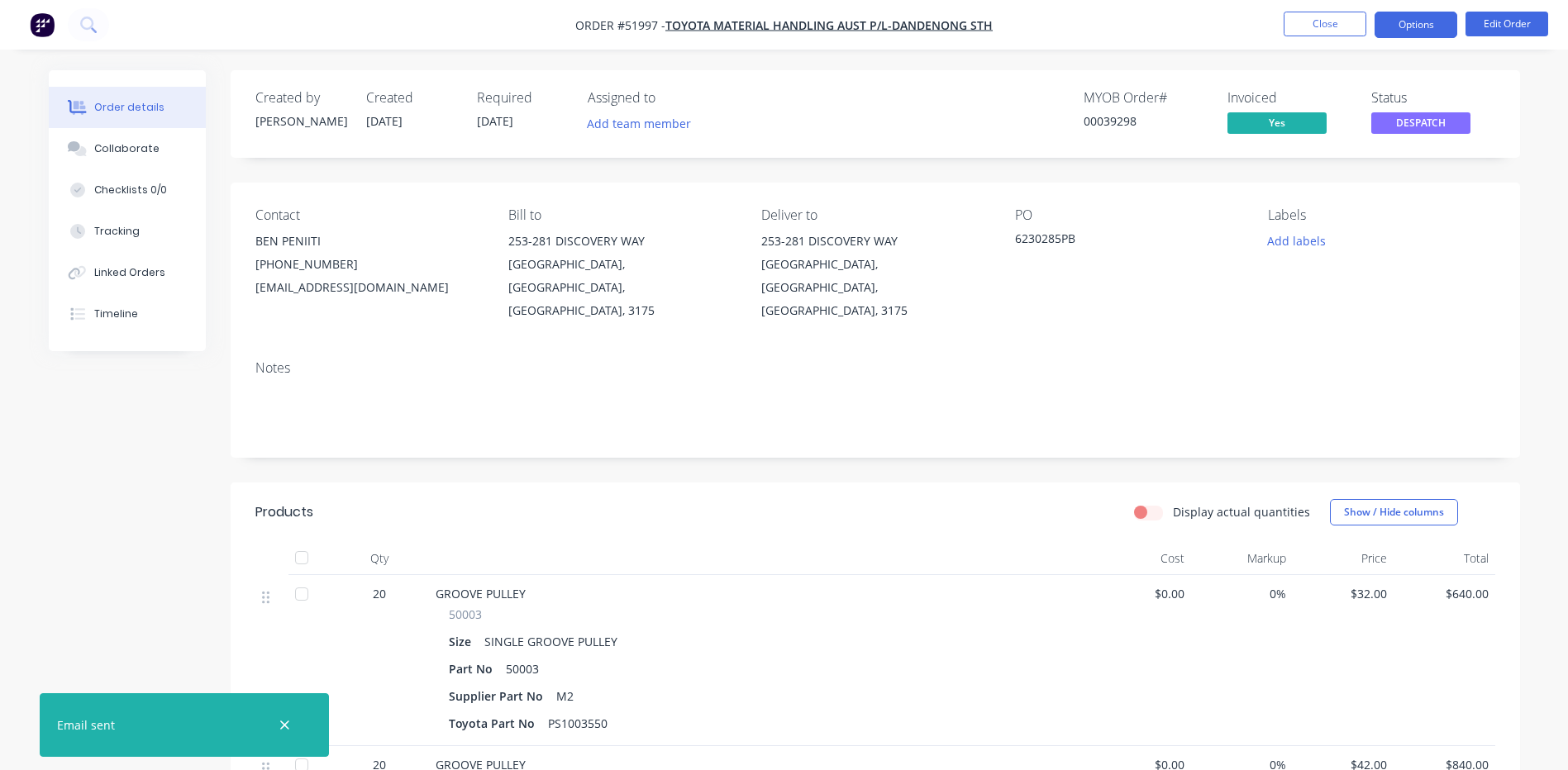
click at [1422, 35] on button "Options" at bounding box center [1415, 24] width 83 height 26
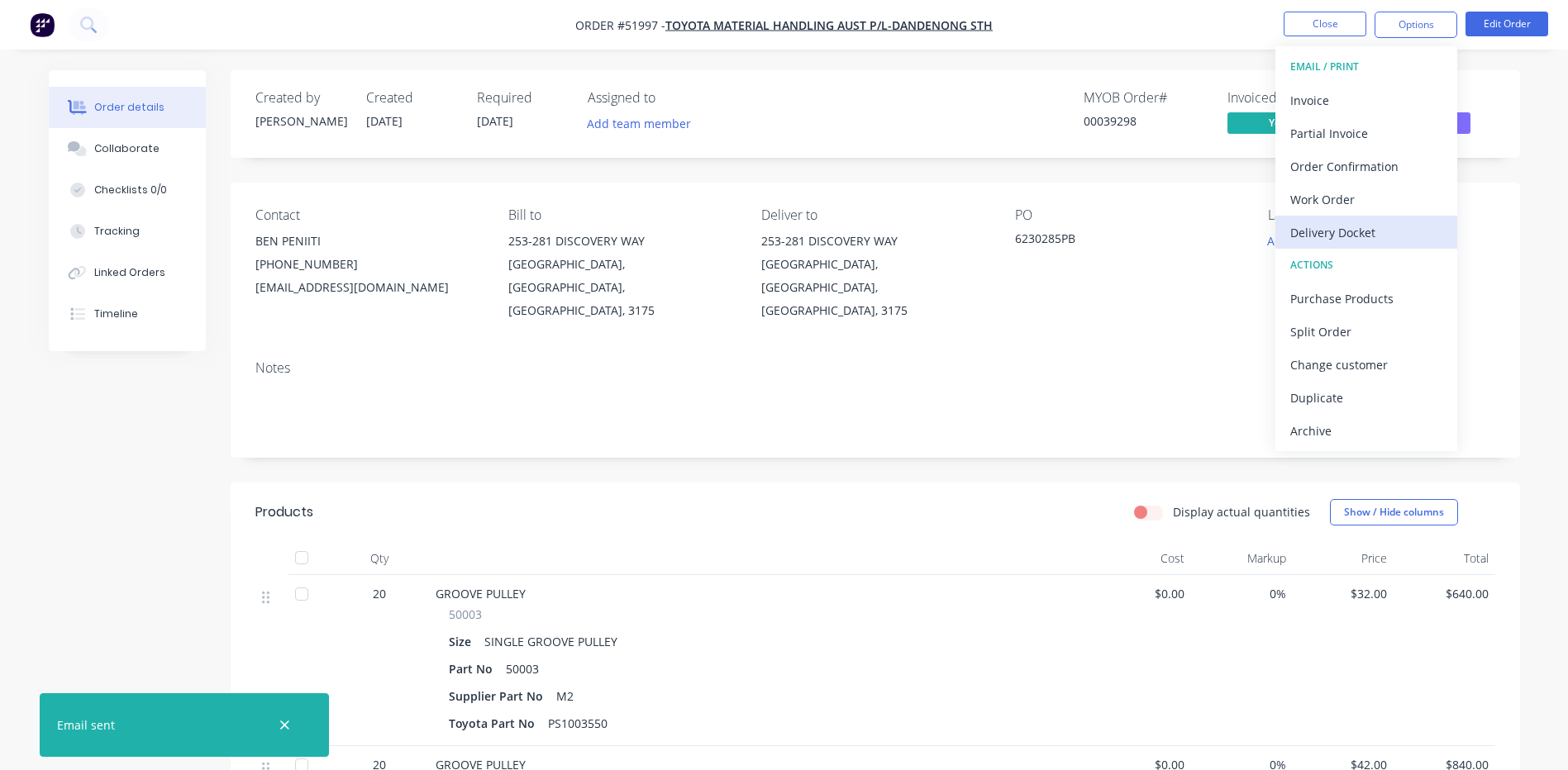
click at [1401, 243] on div "Delivery Docket" at bounding box center [1367, 233] width 153 height 24
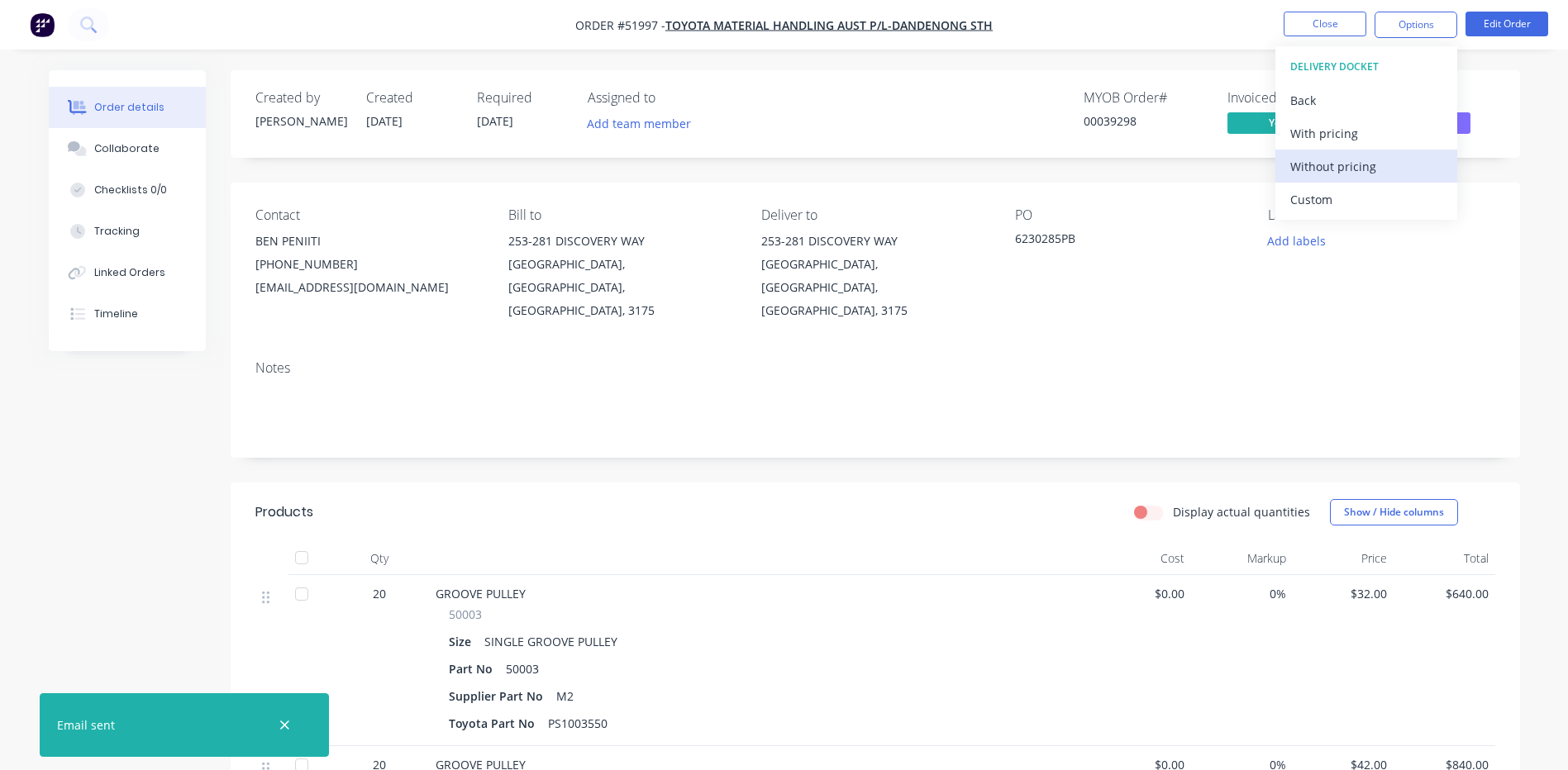
click at [1399, 169] on div "Without pricing" at bounding box center [1367, 166] width 153 height 24
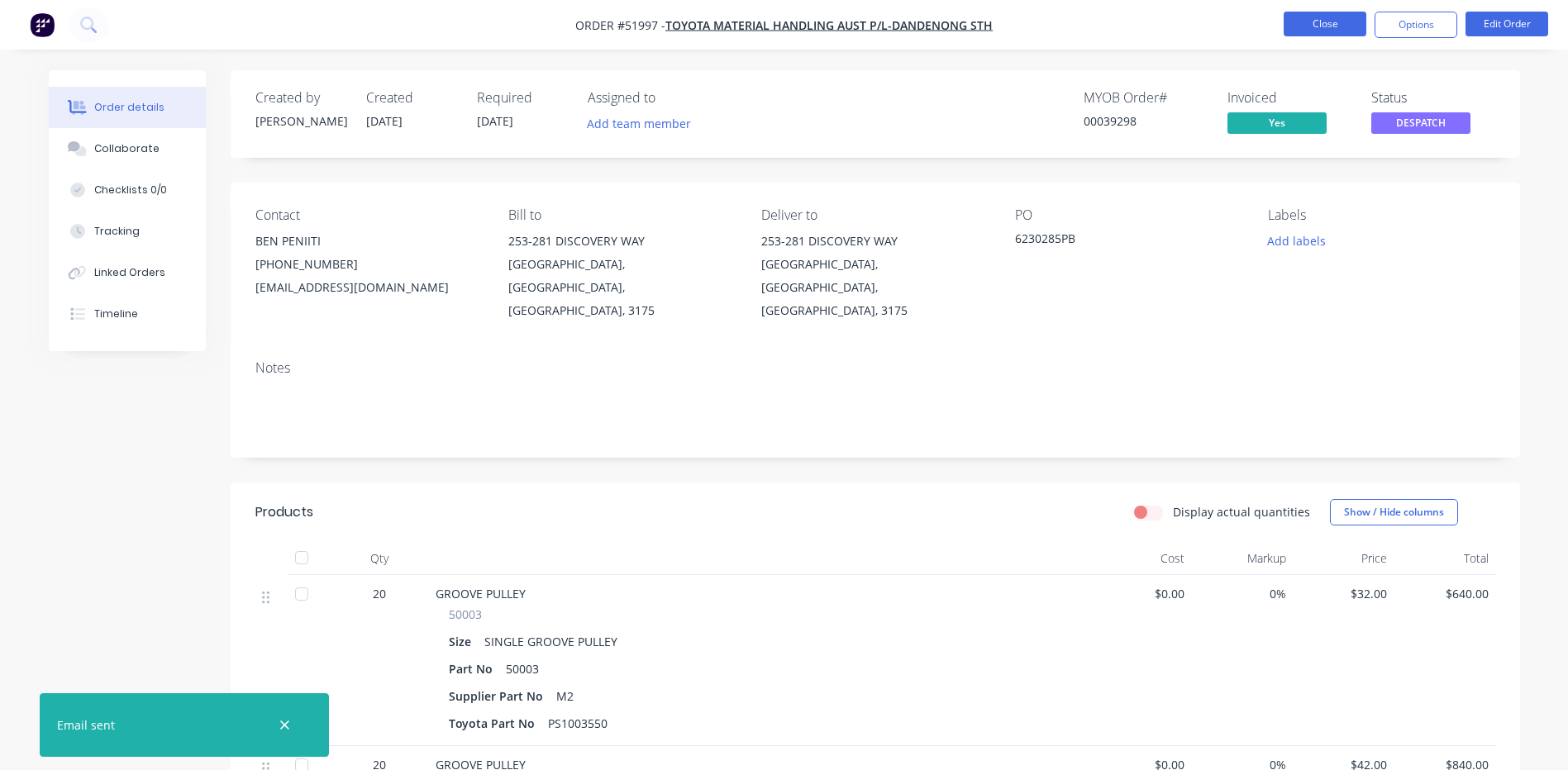
click at [1313, 21] on button "Close" at bounding box center [1325, 24] width 83 height 24
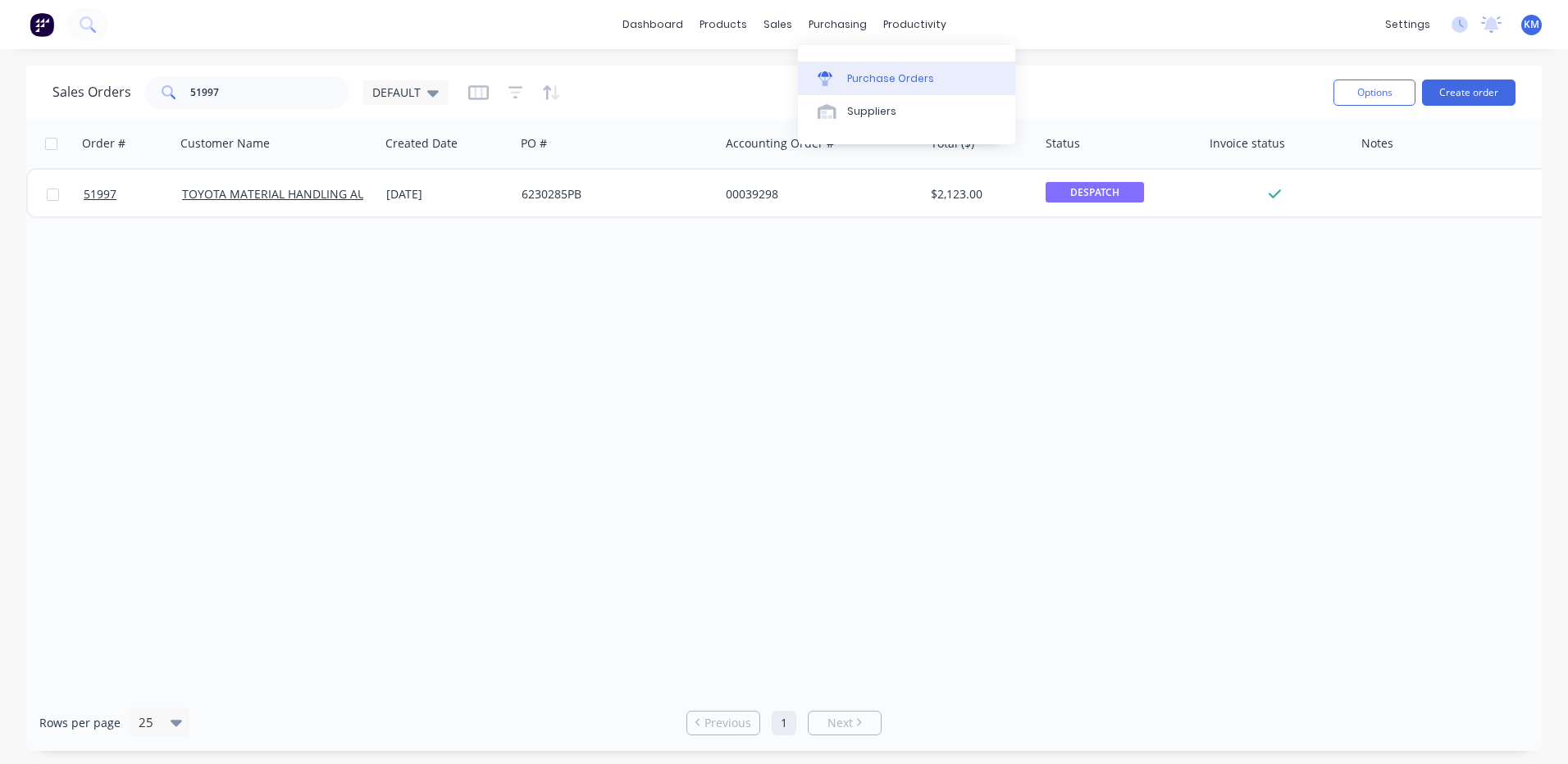
click at [847, 80] on div "Purchase Orders" at bounding box center [890, 79] width 87 height 15
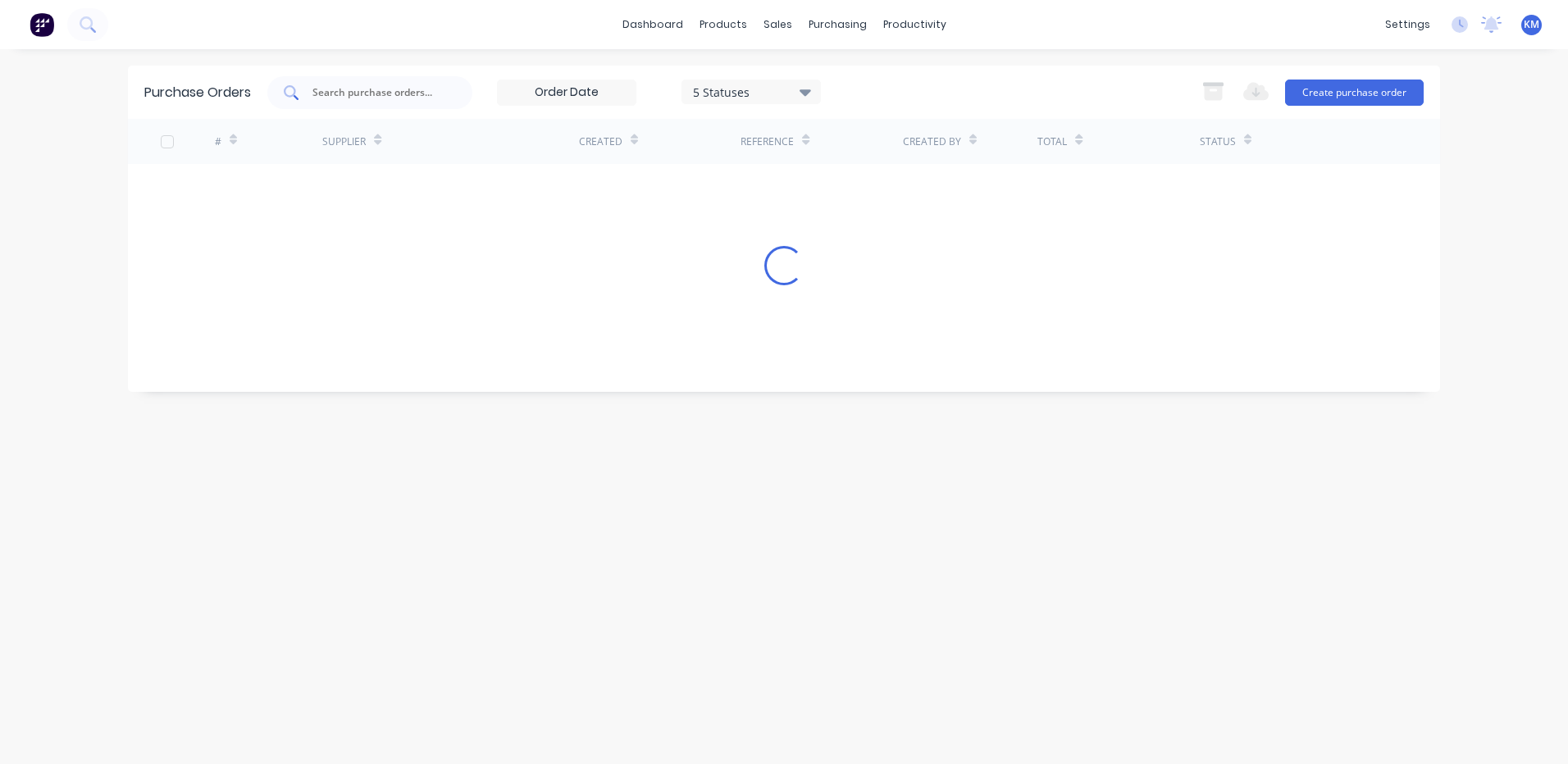
click at [377, 104] on div at bounding box center [369, 92] width 205 height 33
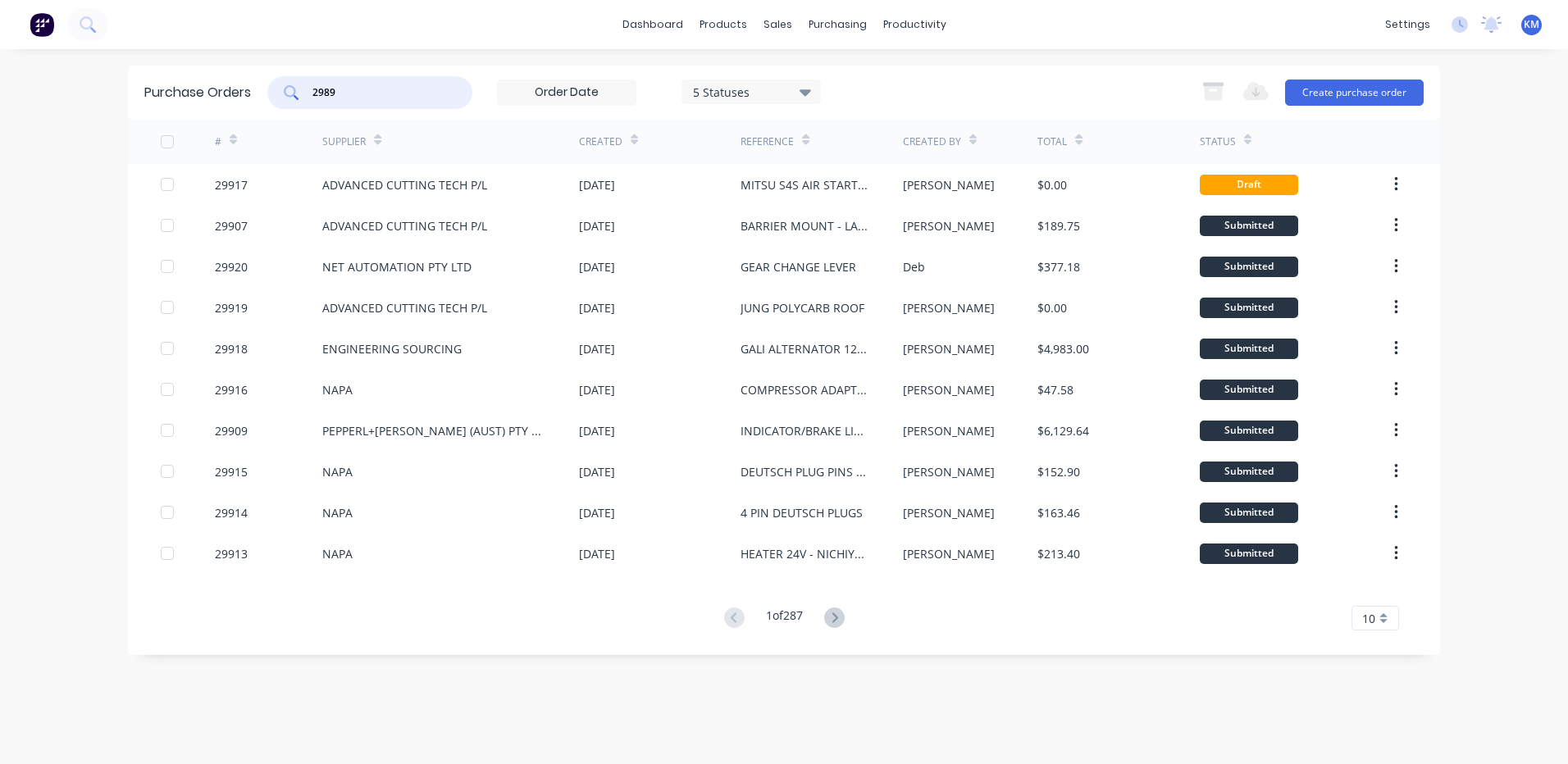
type input "29894"
